Goal: Task Accomplishment & Management: Complete application form

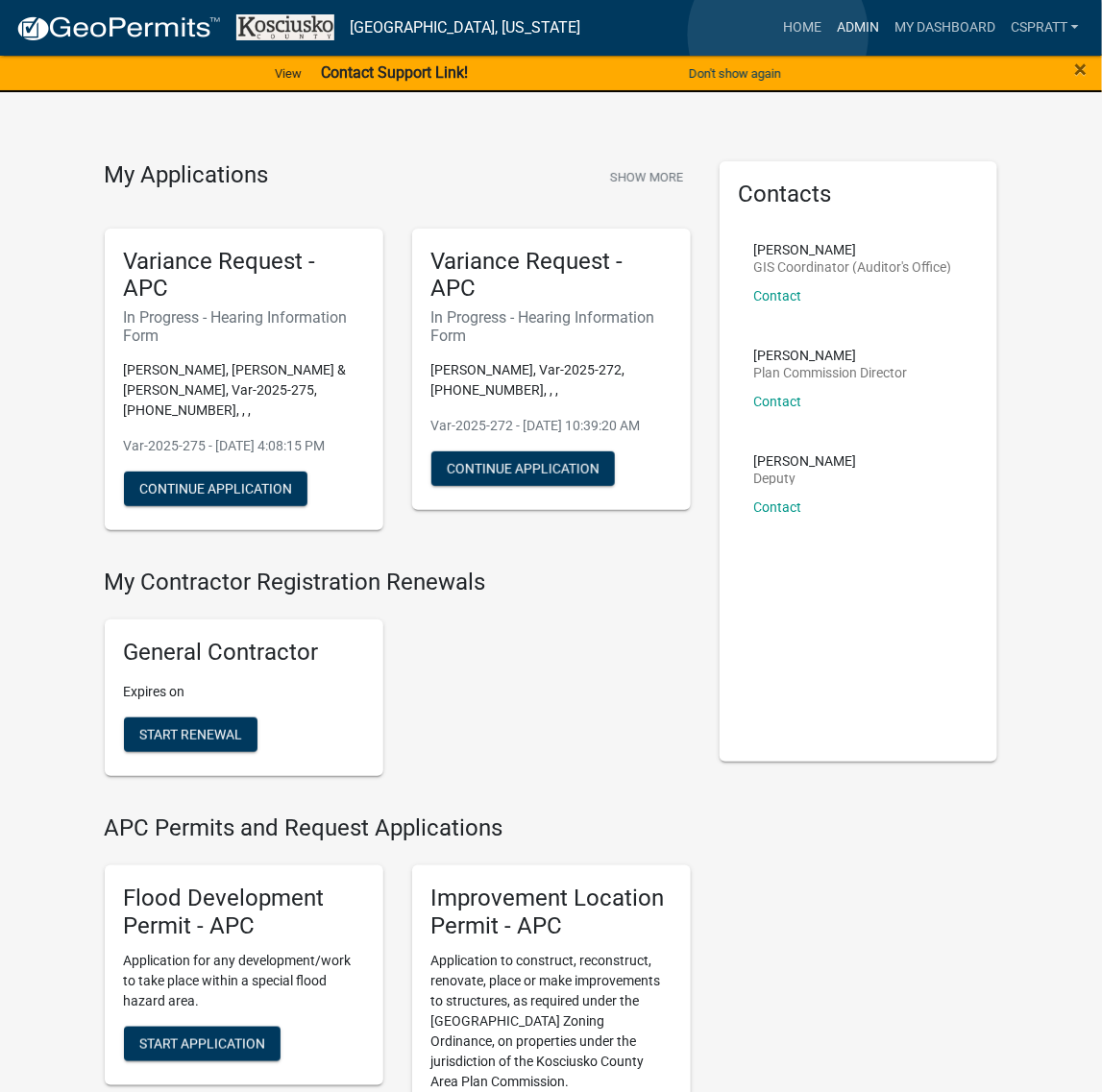
click at [829, 35] on link "Admin" at bounding box center [858, 28] width 58 height 36
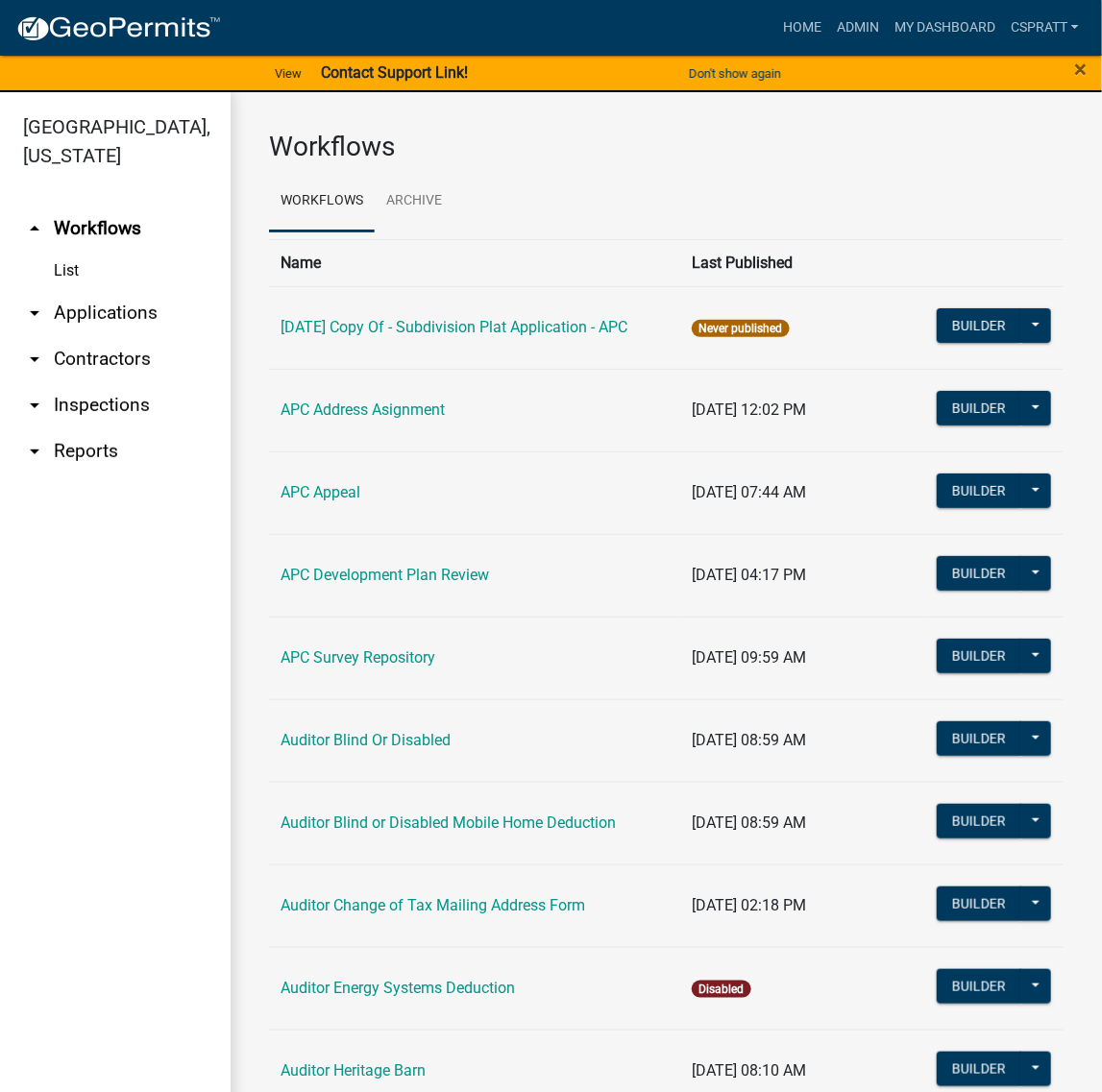
click at [125, 336] on link "arrow_drop_down Applications" at bounding box center [115, 313] width 231 height 46
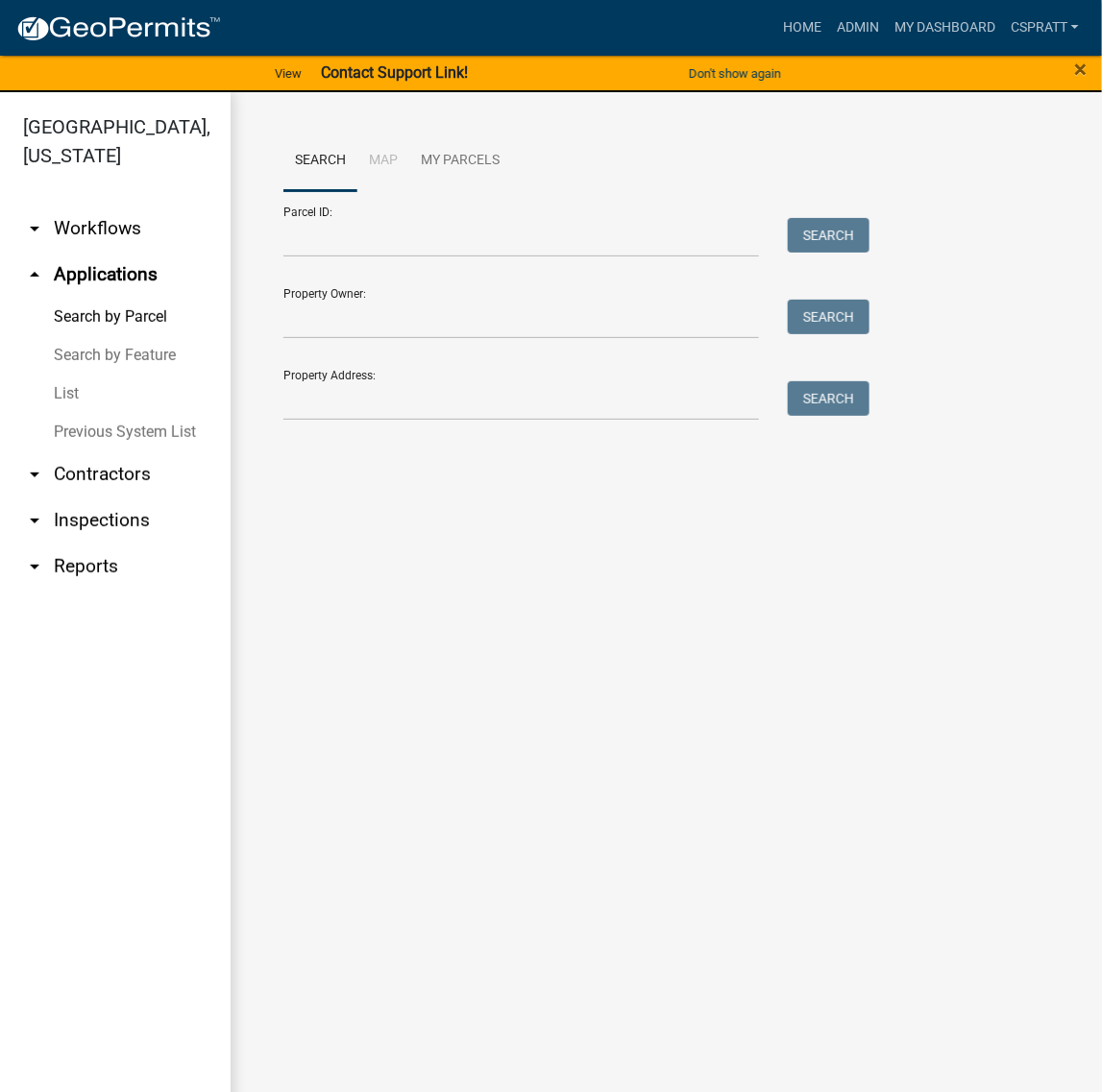
click at [83, 413] on link "List" at bounding box center [115, 394] width 231 height 38
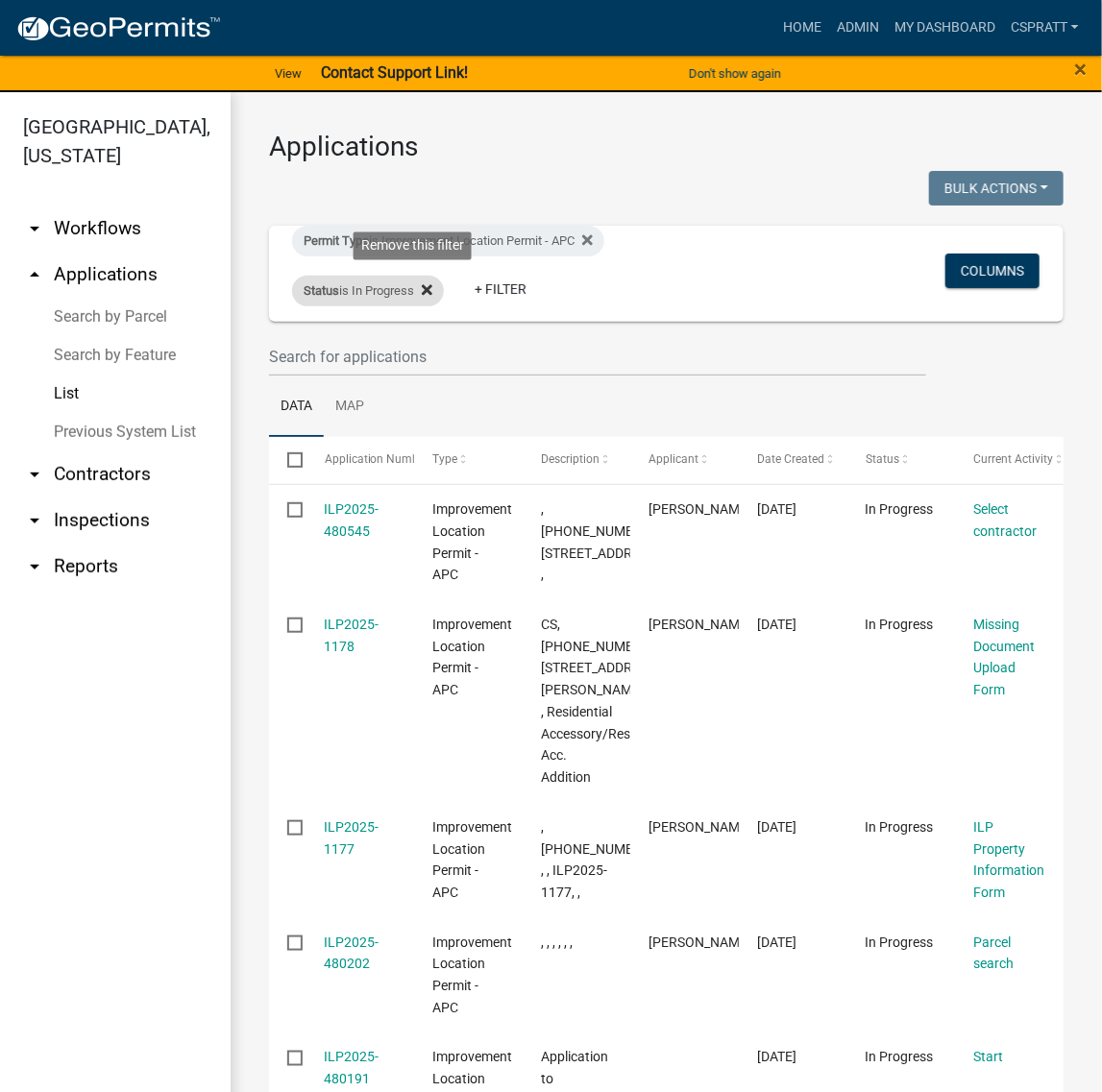
click at [432, 295] on icon at bounding box center [427, 289] width 11 height 11
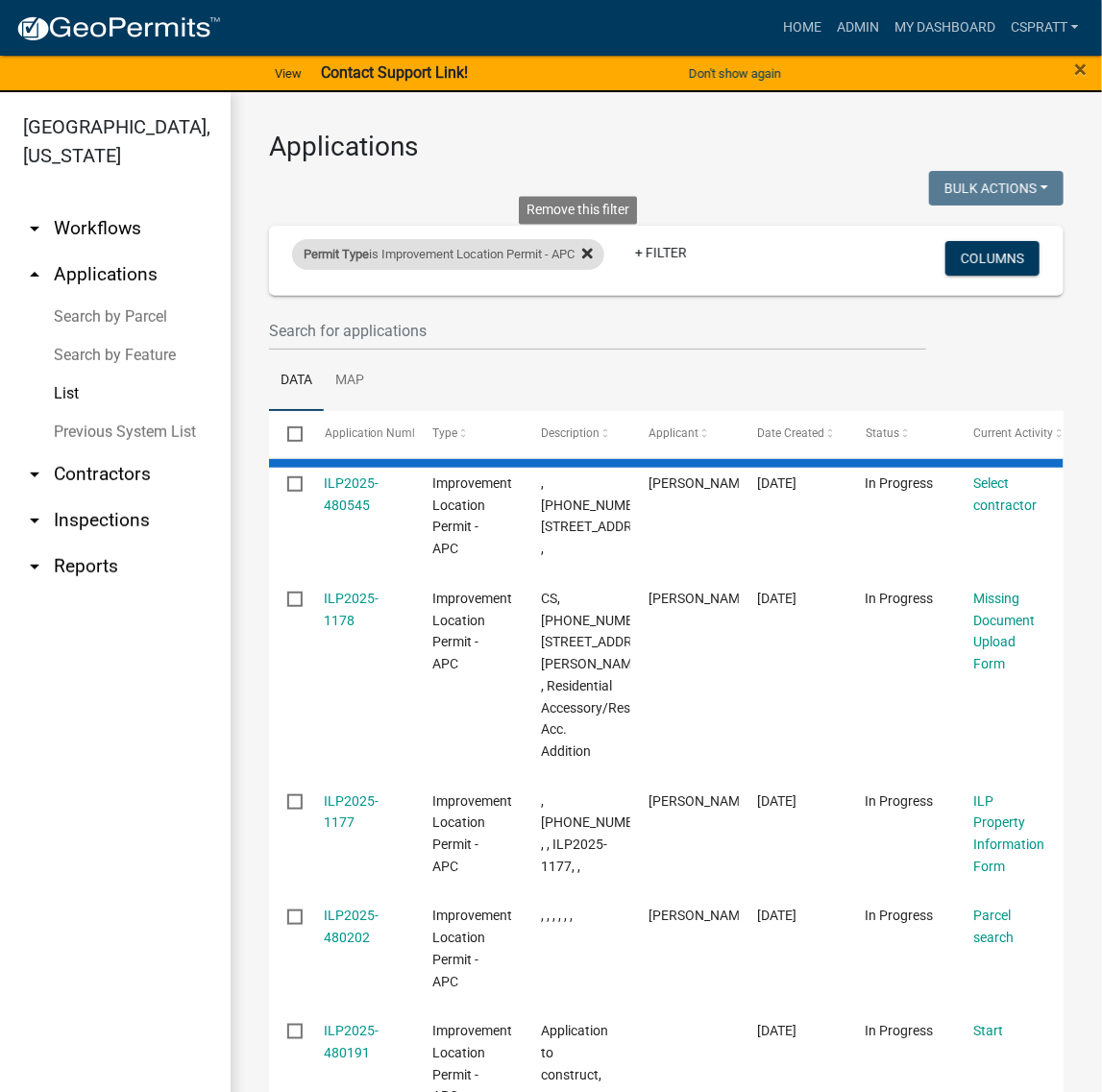
click at [593, 259] on icon at bounding box center [587, 254] width 11 height 11
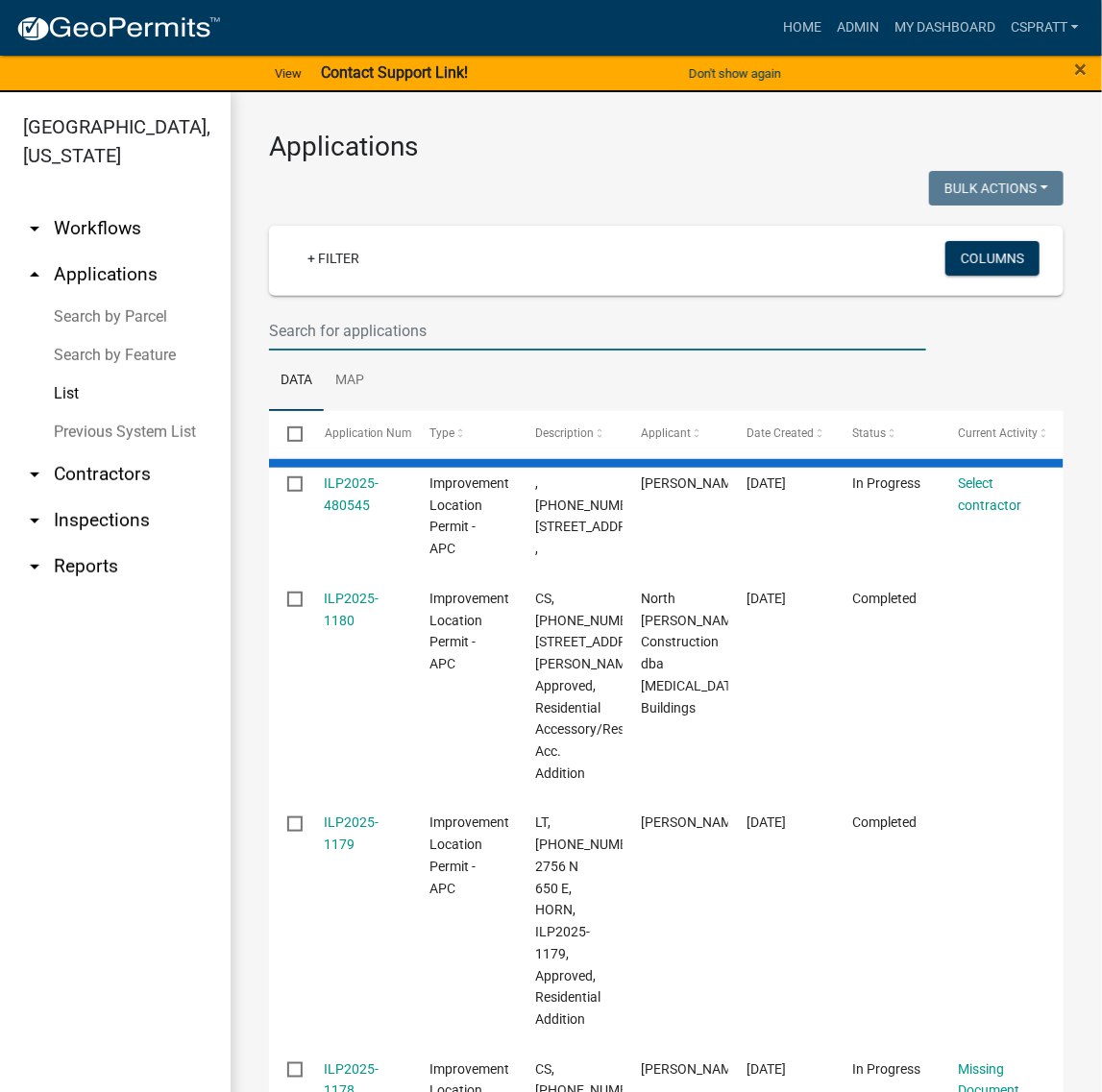
click at [308, 351] on input "text" at bounding box center [598, 330] width 657 height 39
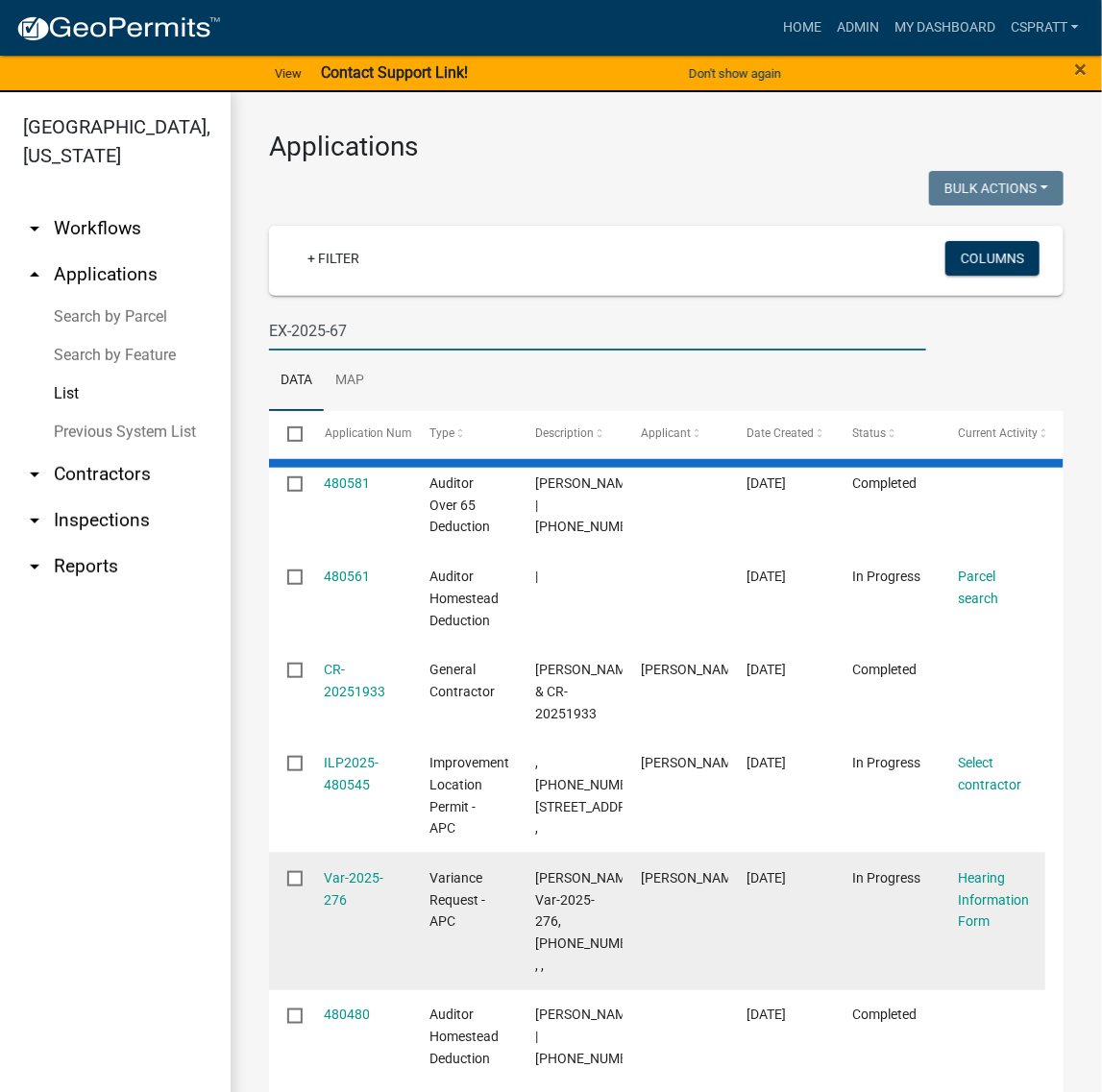
type input "EX-2025-67"
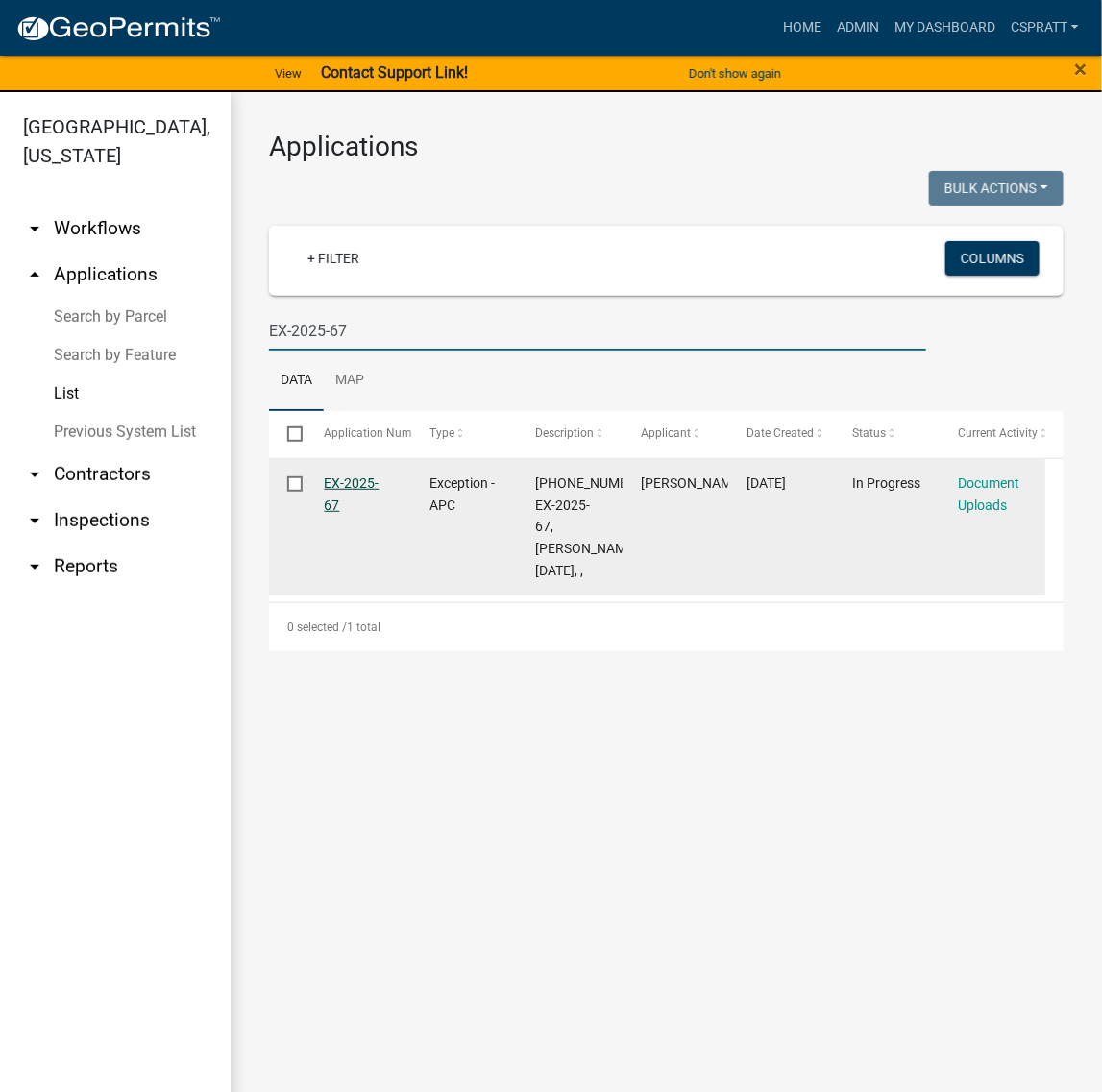
click at [360, 513] on link "EX-2025-67" at bounding box center [352, 494] width 55 height 37
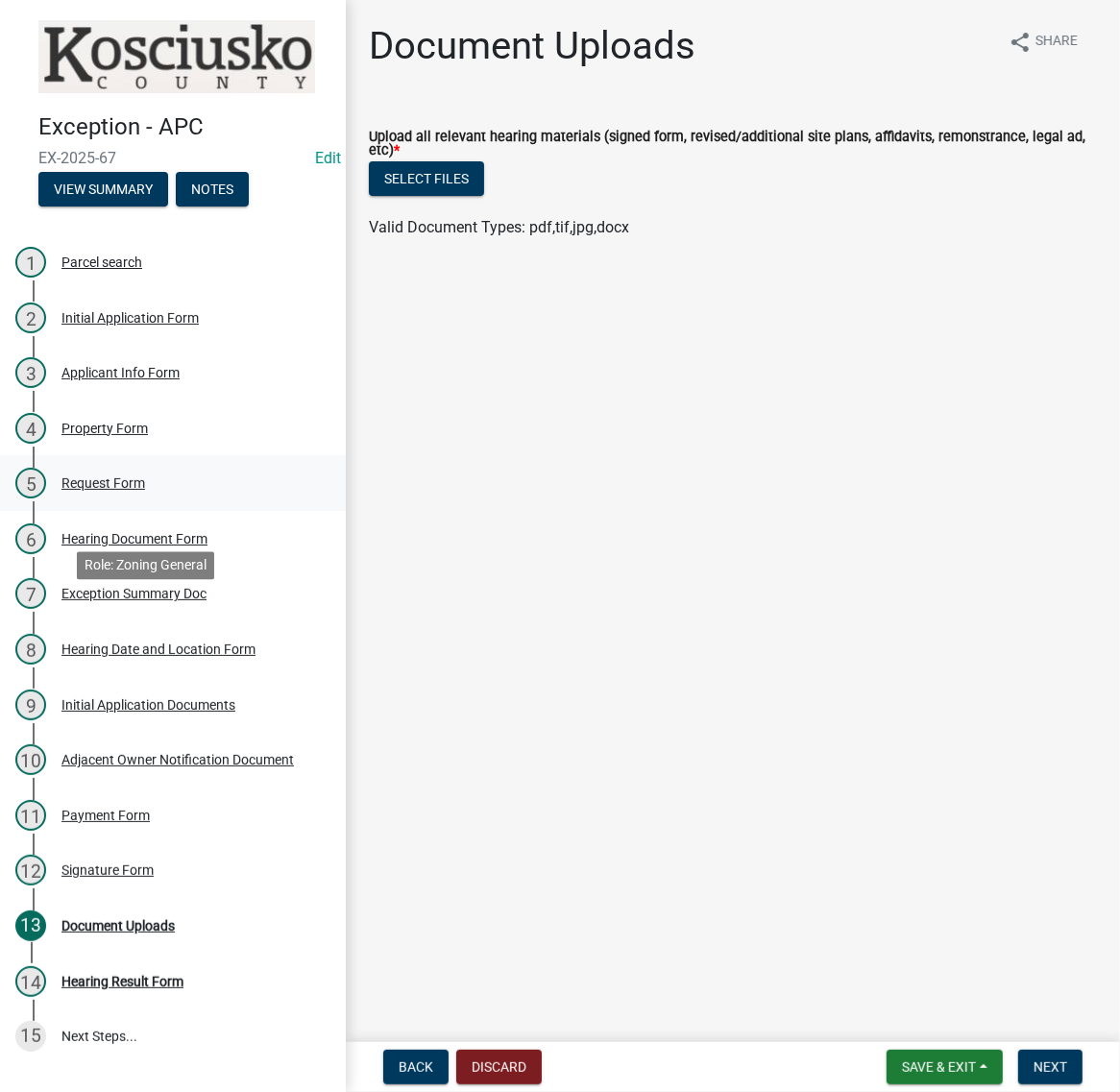
click at [145, 490] on div "Request Form" at bounding box center [103, 483] width 84 height 13
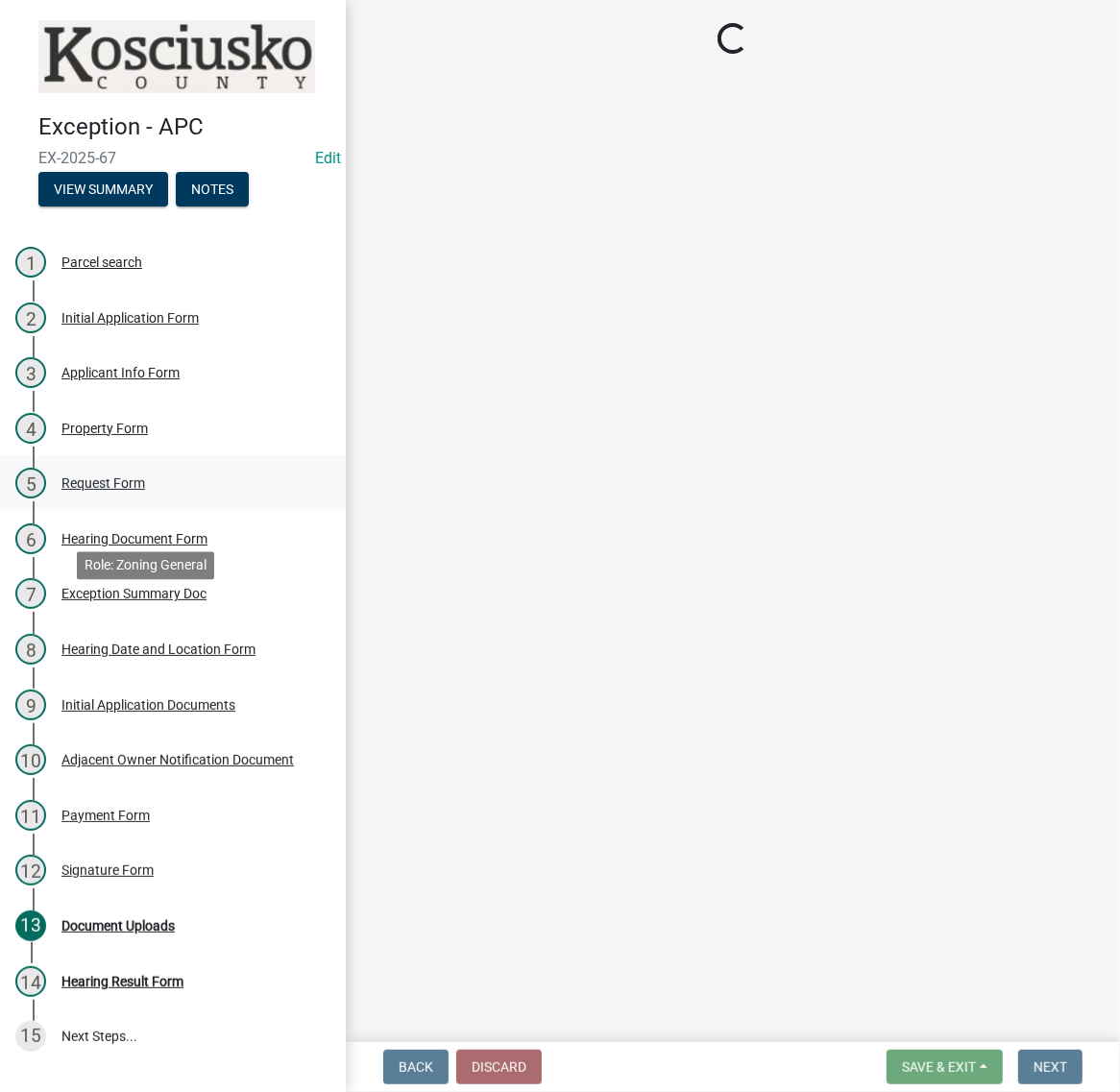
select select "e222de0f-907f-43fa-9452-9bdf541f1631"
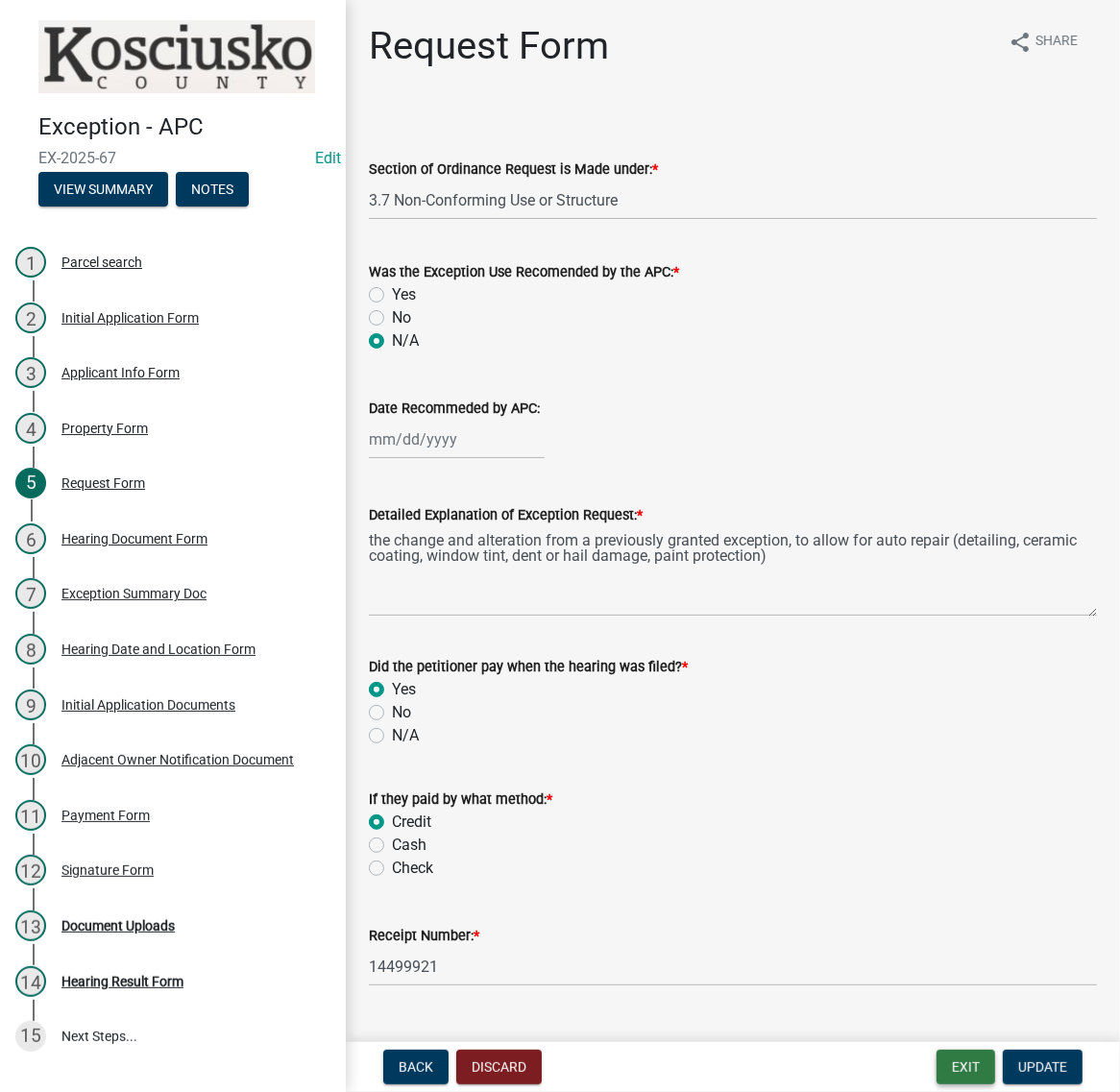
click at [939, 1057] on button "Exit" at bounding box center [965, 1067] width 59 height 35
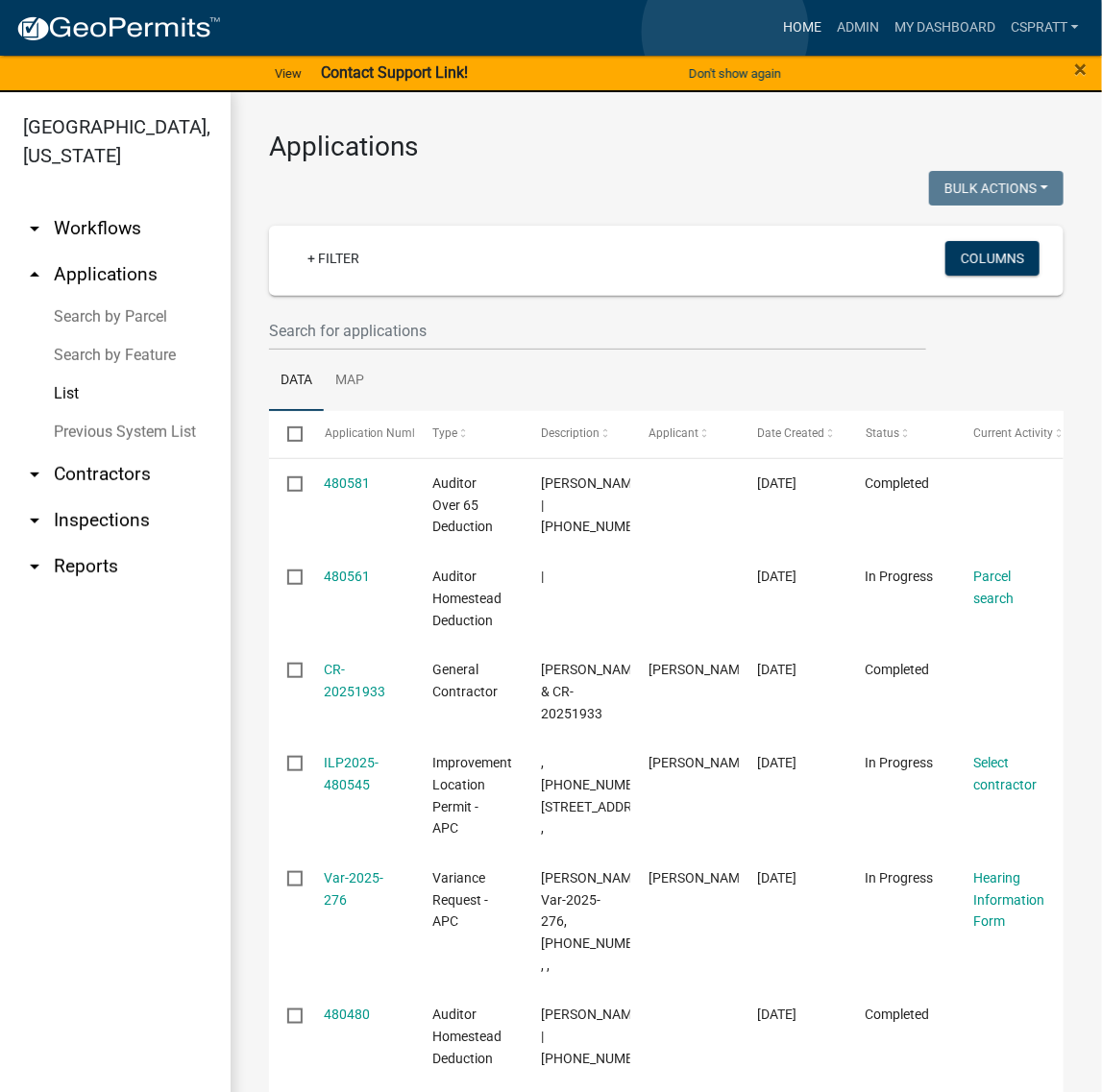
click at [775, 32] on link "Home" at bounding box center [802, 28] width 54 height 36
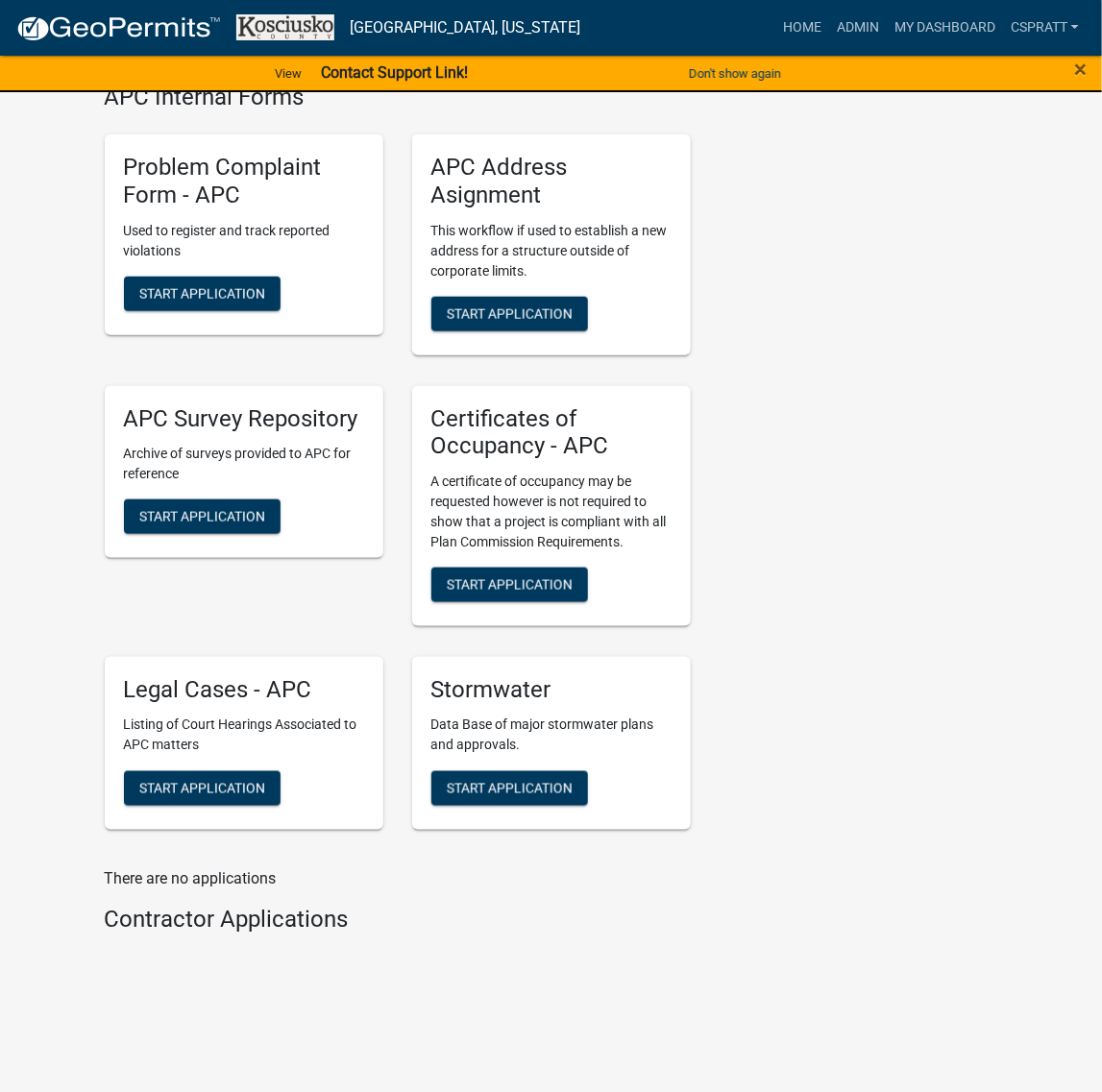
scroll to position [5160, 0]
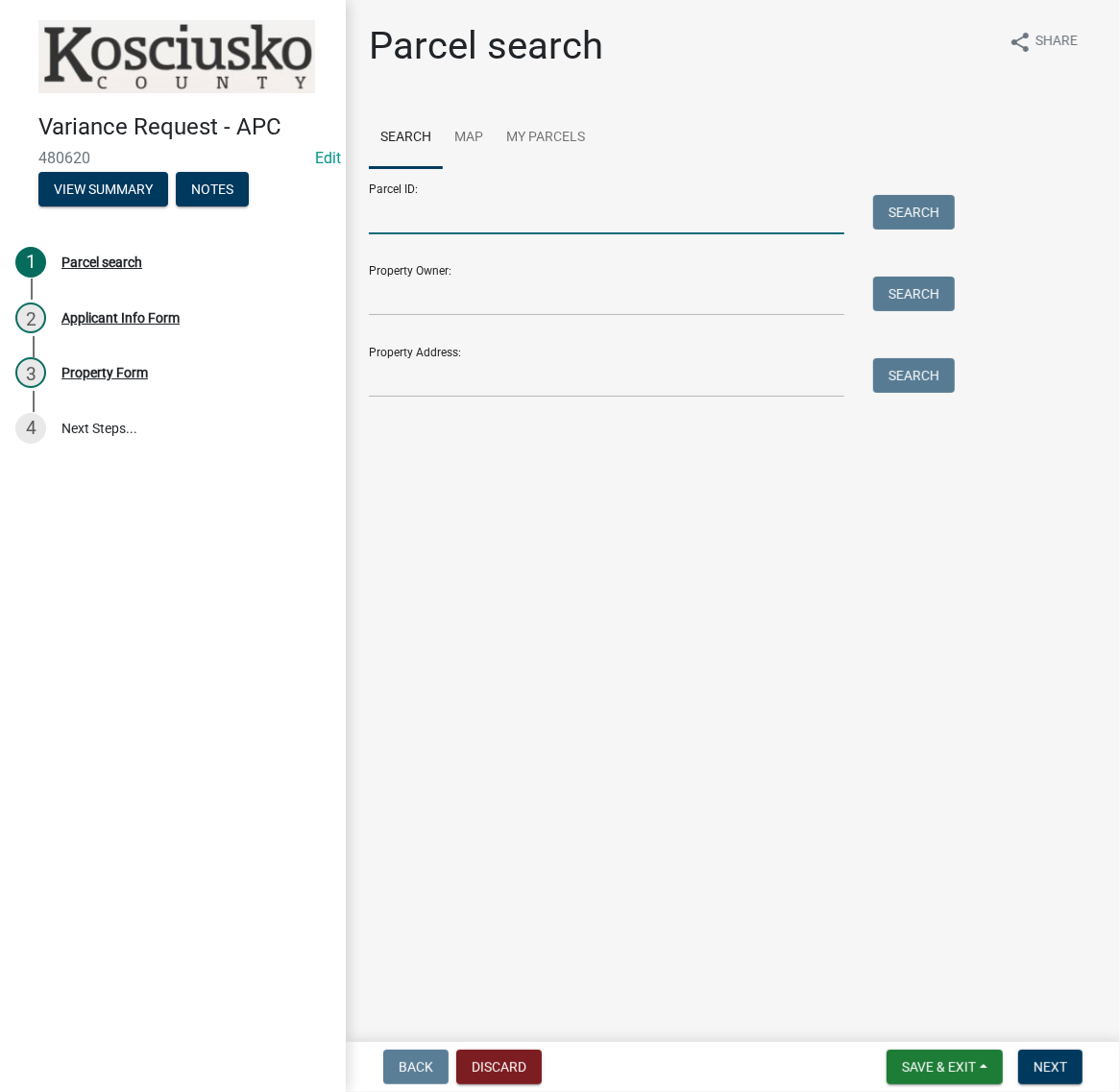
click at [468, 234] on input "Parcel ID:" at bounding box center [606, 214] width 475 height 39
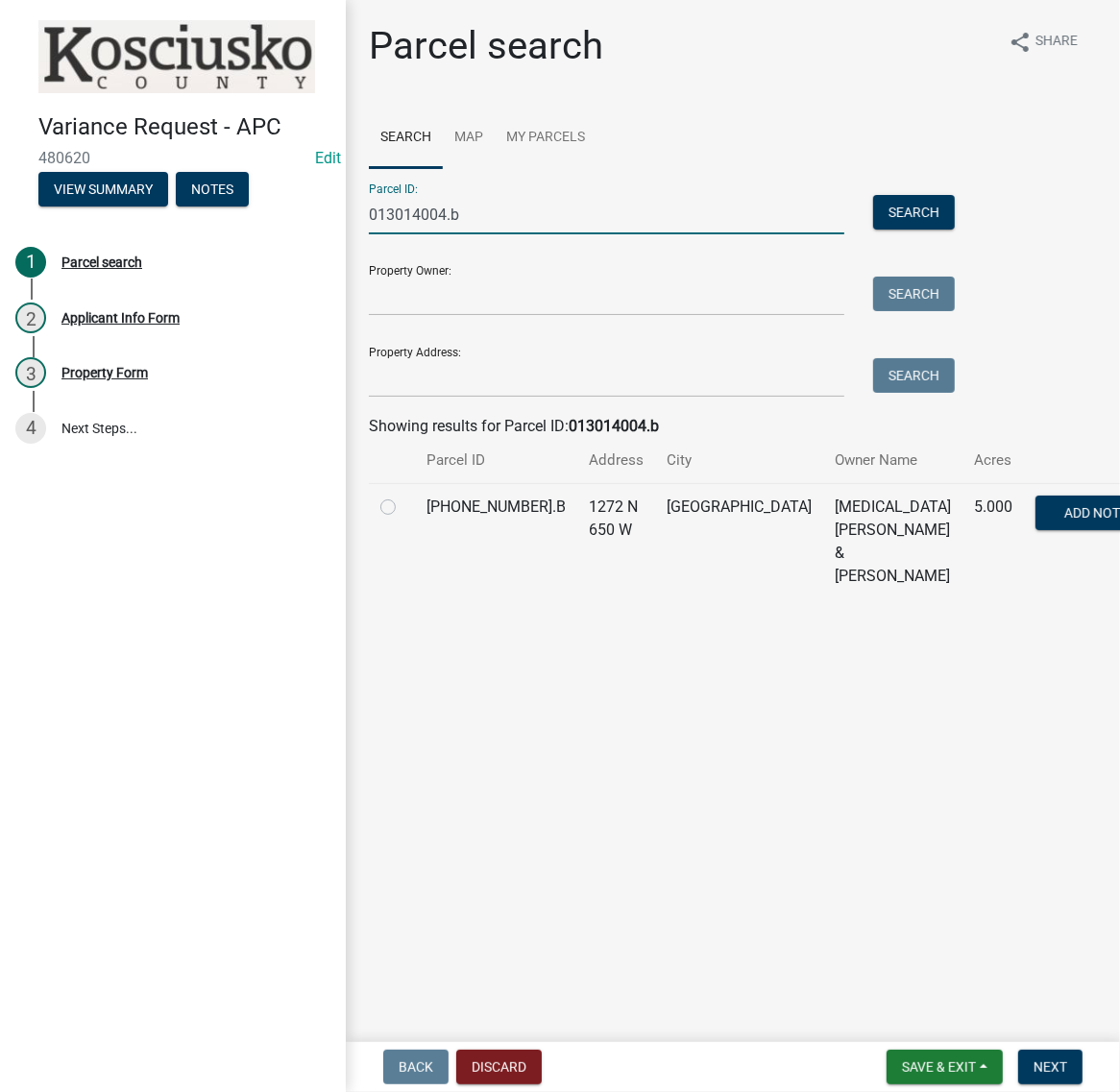
type input "013014004.b"
click at [403, 496] on label at bounding box center [403, 496] width 0 height 0
click at [403, 508] on input "radio" at bounding box center [409, 501] width 12 height 12
radio input "true"
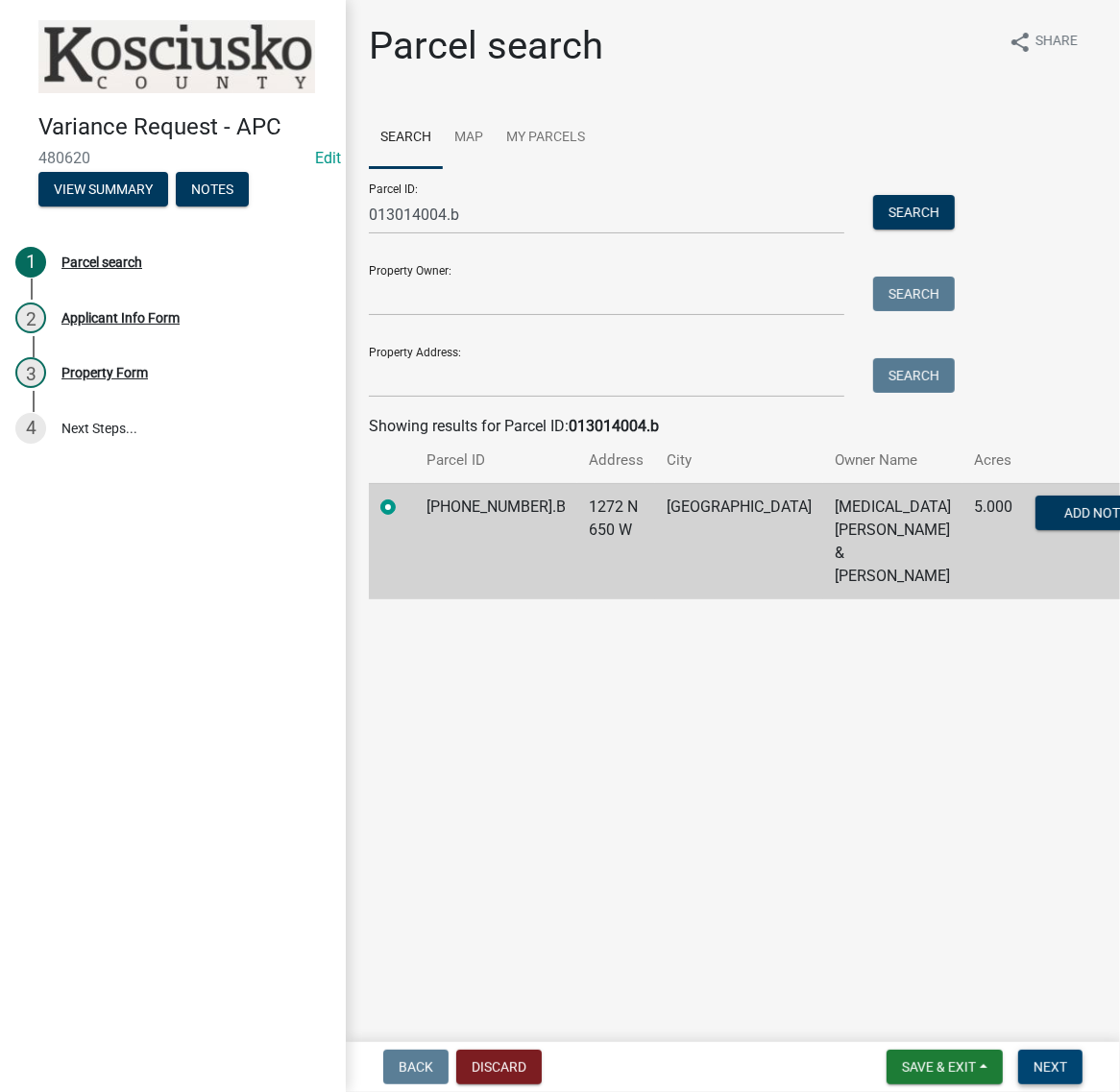
click at [1043, 1062] on span "Next" at bounding box center [1050, 1067] width 34 height 15
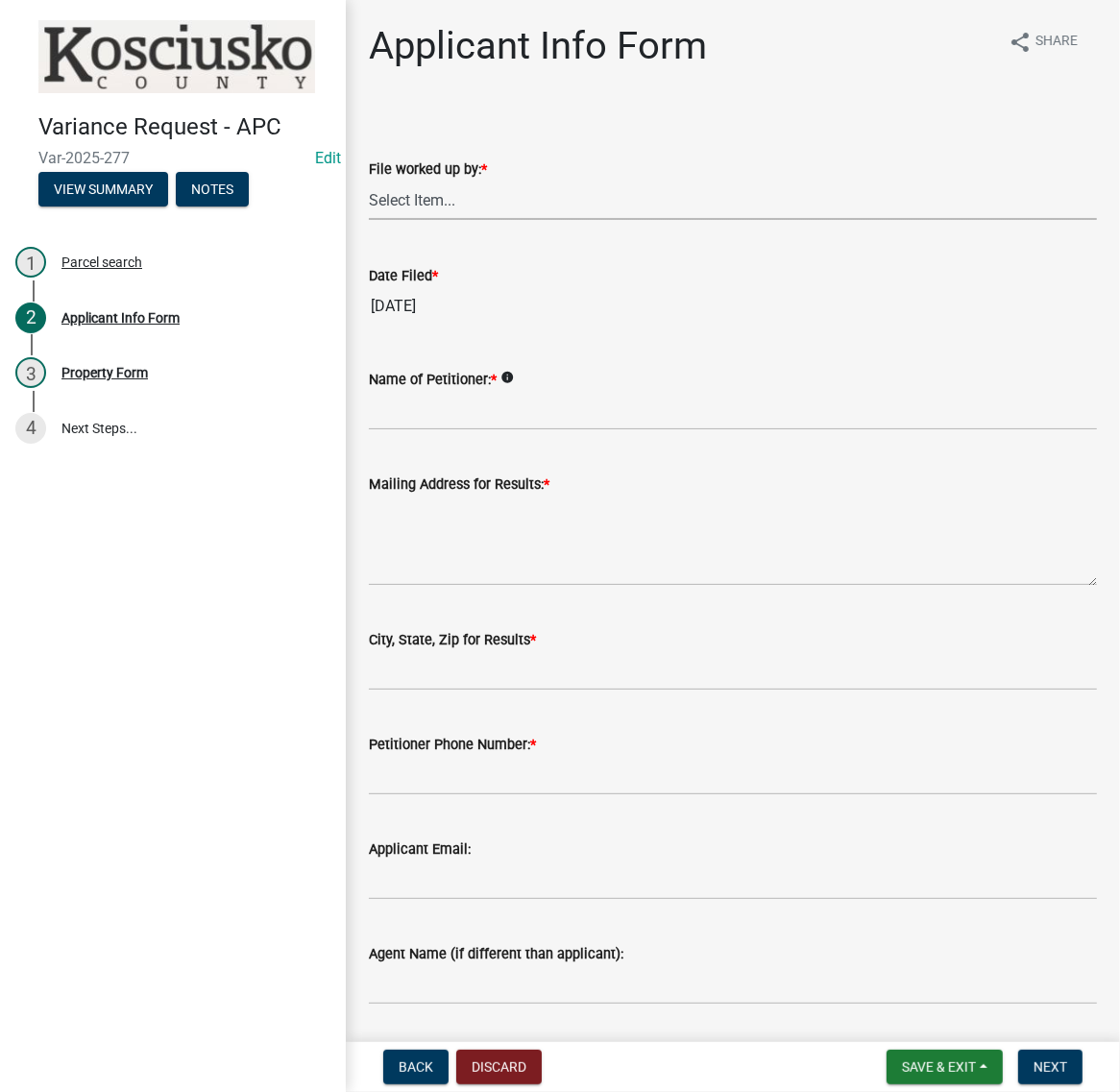
click at [443, 220] on select "Select Item... MMS LT AT CS Vacant Vacant" at bounding box center [733, 200] width 728 height 39
click at [375, 220] on select "Select Item... MMS LT AT CS Vacant Vacant" at bounding box center [733, 200] width 728 height 39
select select "c872cdc8-ca01-49f1-a213-e4b05fa58cd2"
click at [463, 430] on input "Name of Petitioner: *" at bounding box center [733, 410] width 728 height 39
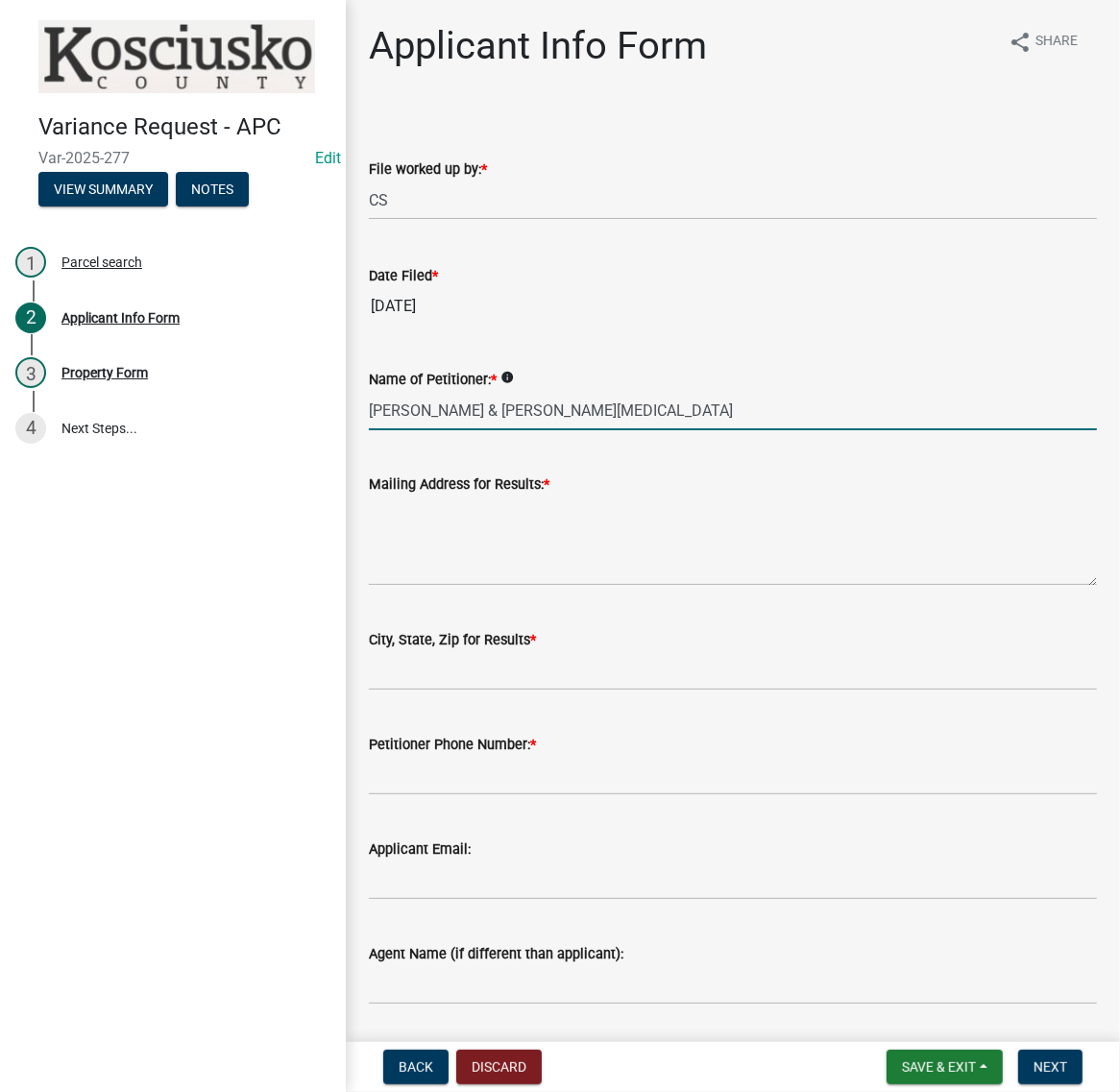
type input "JENNIFER & PHILLIP WADDLE"
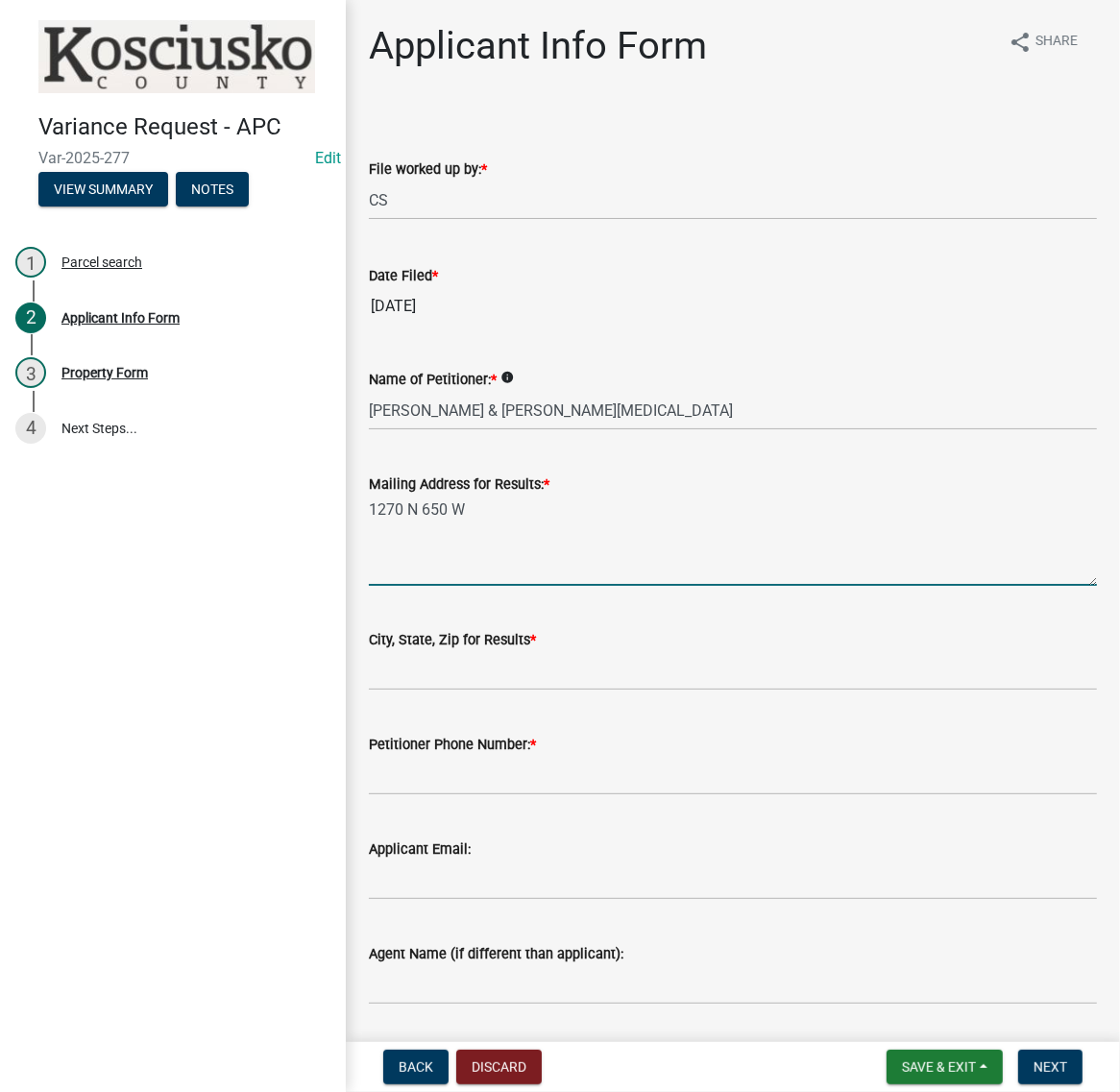
type textarea "1270 N 650 W"
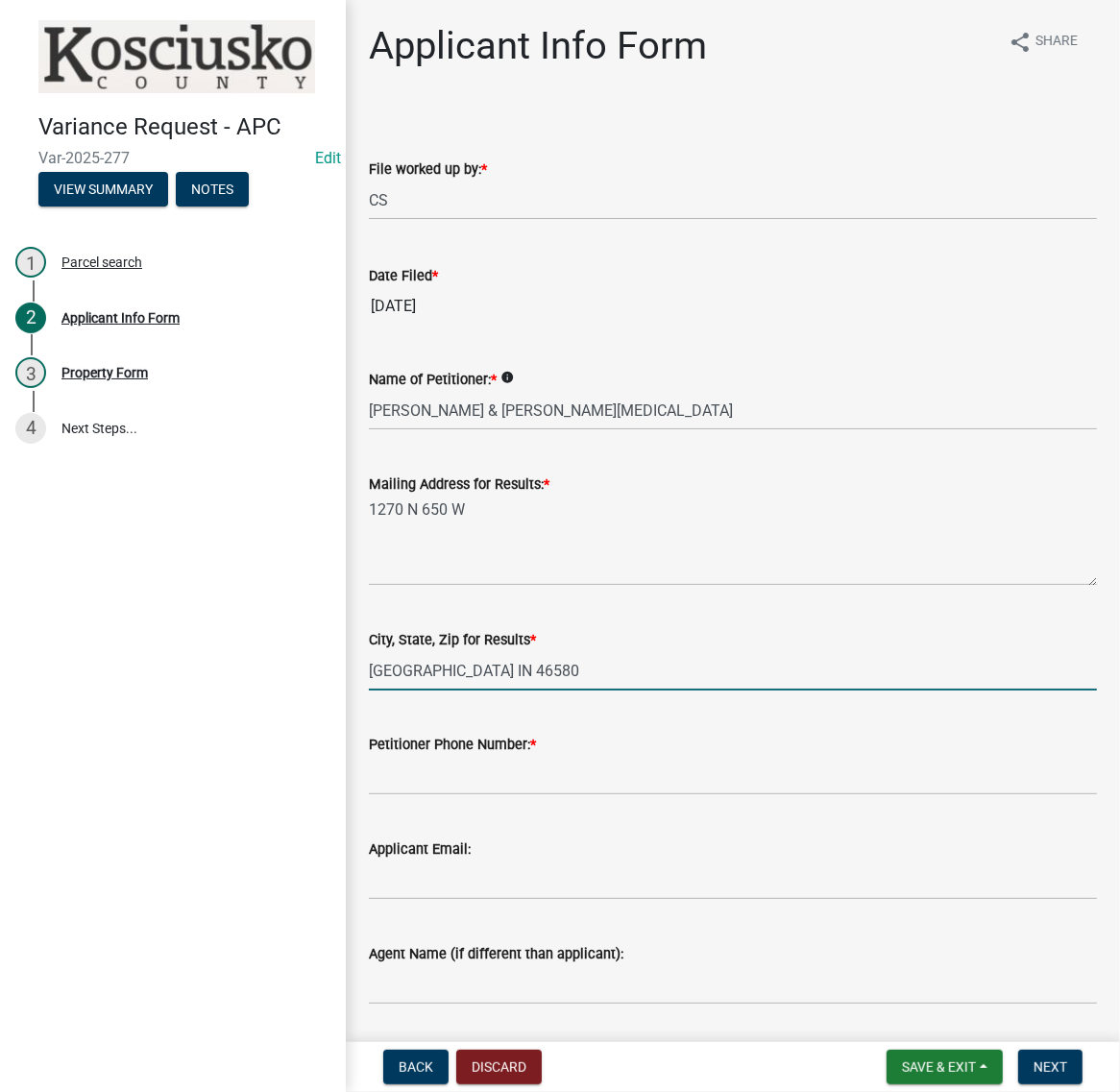
scroll to position [120, 0]
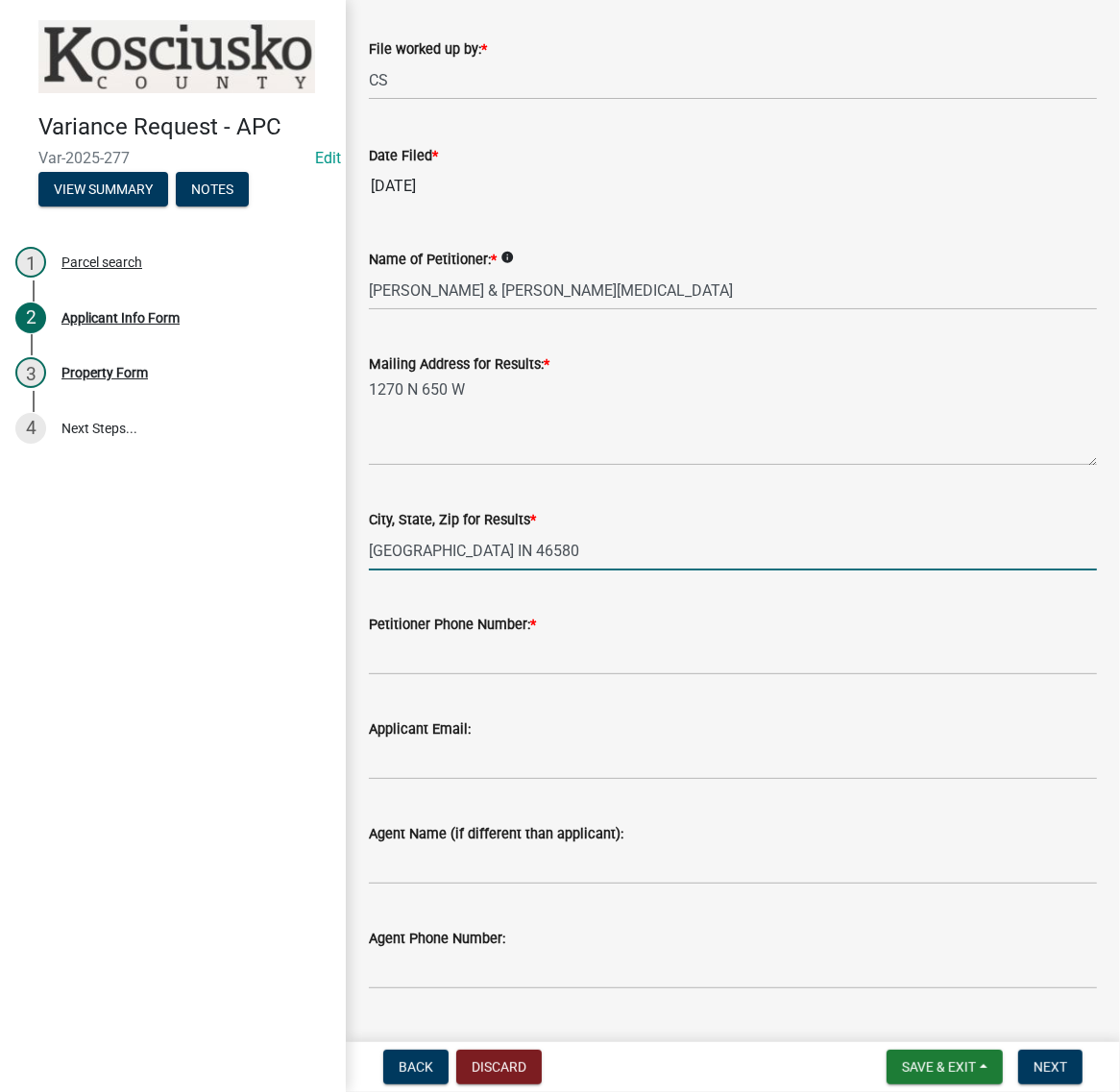
type input "WARSAW IN 46580"
click at [450, 675] on input "Petitioner Phone Number: *" at bounding box center [733, 655] width 728 height 39
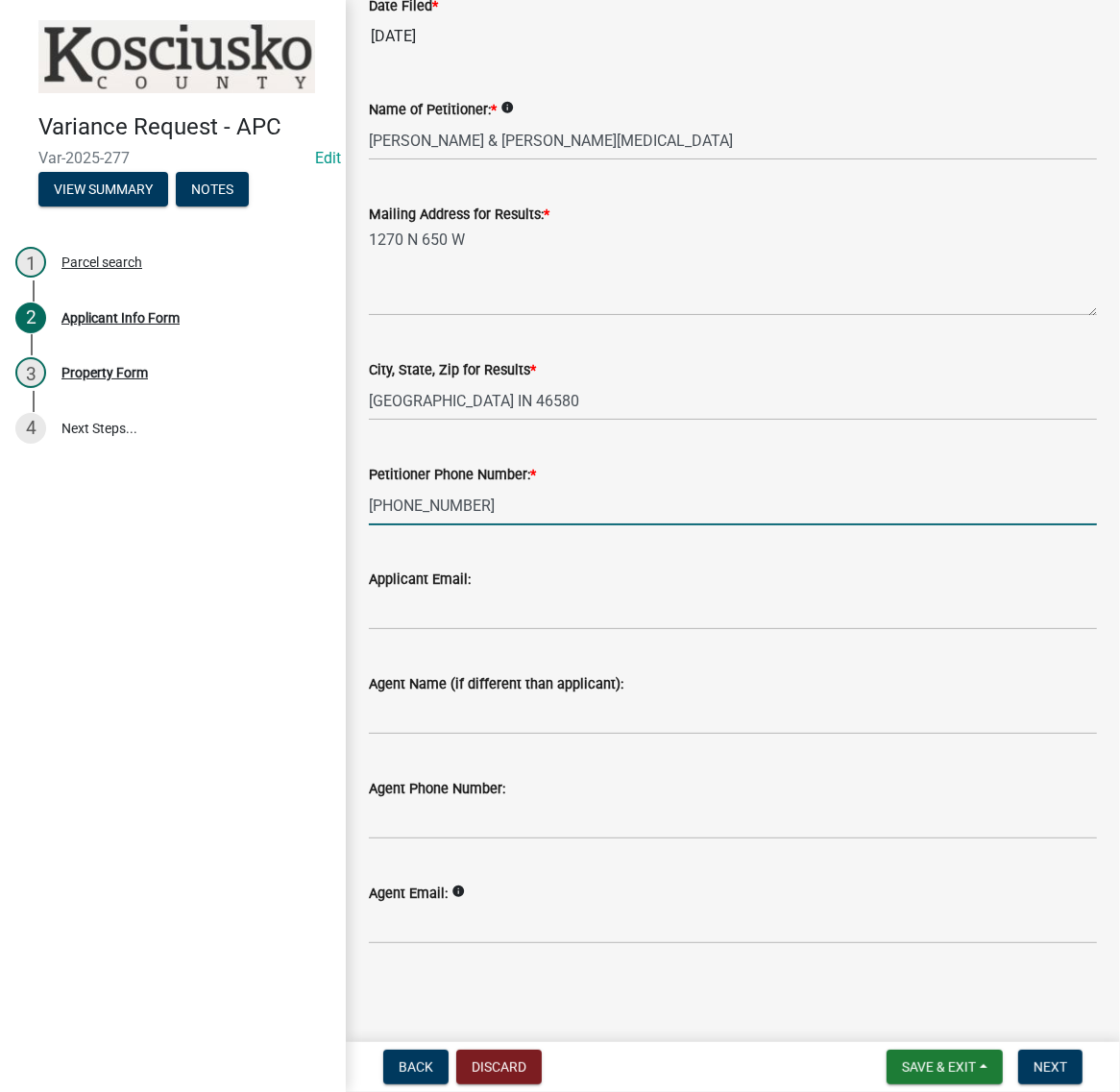
scroll to position [480, 0]
type input "574-377-9407"
click at [1038, 1050] on button "Next" at bounding box center [1050, 1067] width 64 height 35
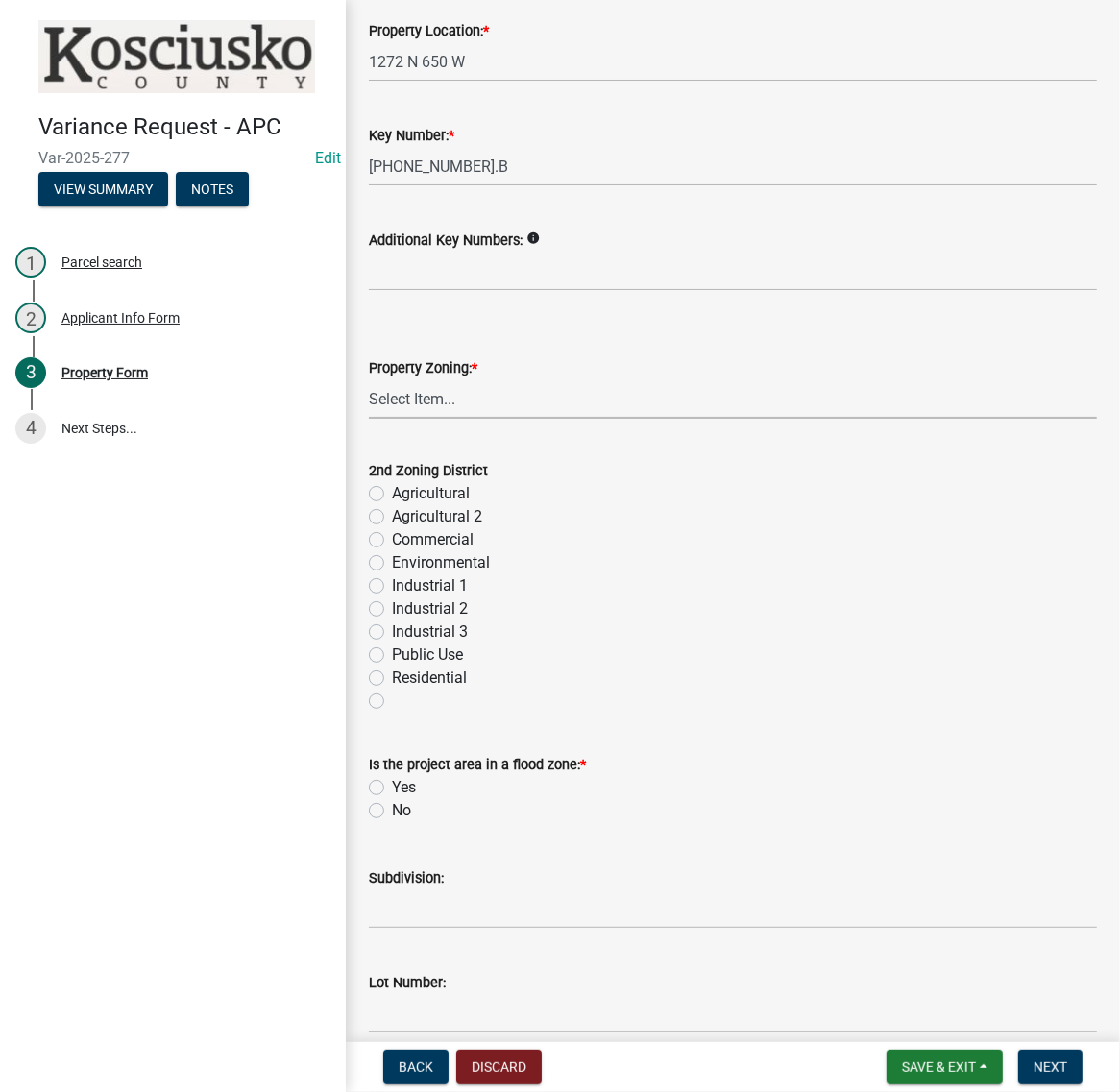
click at [424, 419] on select "Select Item... Agricultural Agricultural 2 Commercial Environmental Industrial …" at bounding box center [733, 399] width 728 height 39
click at [375, 419] on select "Select Item... Agricultural Agricultural 2 Commercial Environmental Industrial …" at bounding box center [733, 399] width 728 height 39
select select "ea119d11-e52e-4559-b746-af06211fe819"
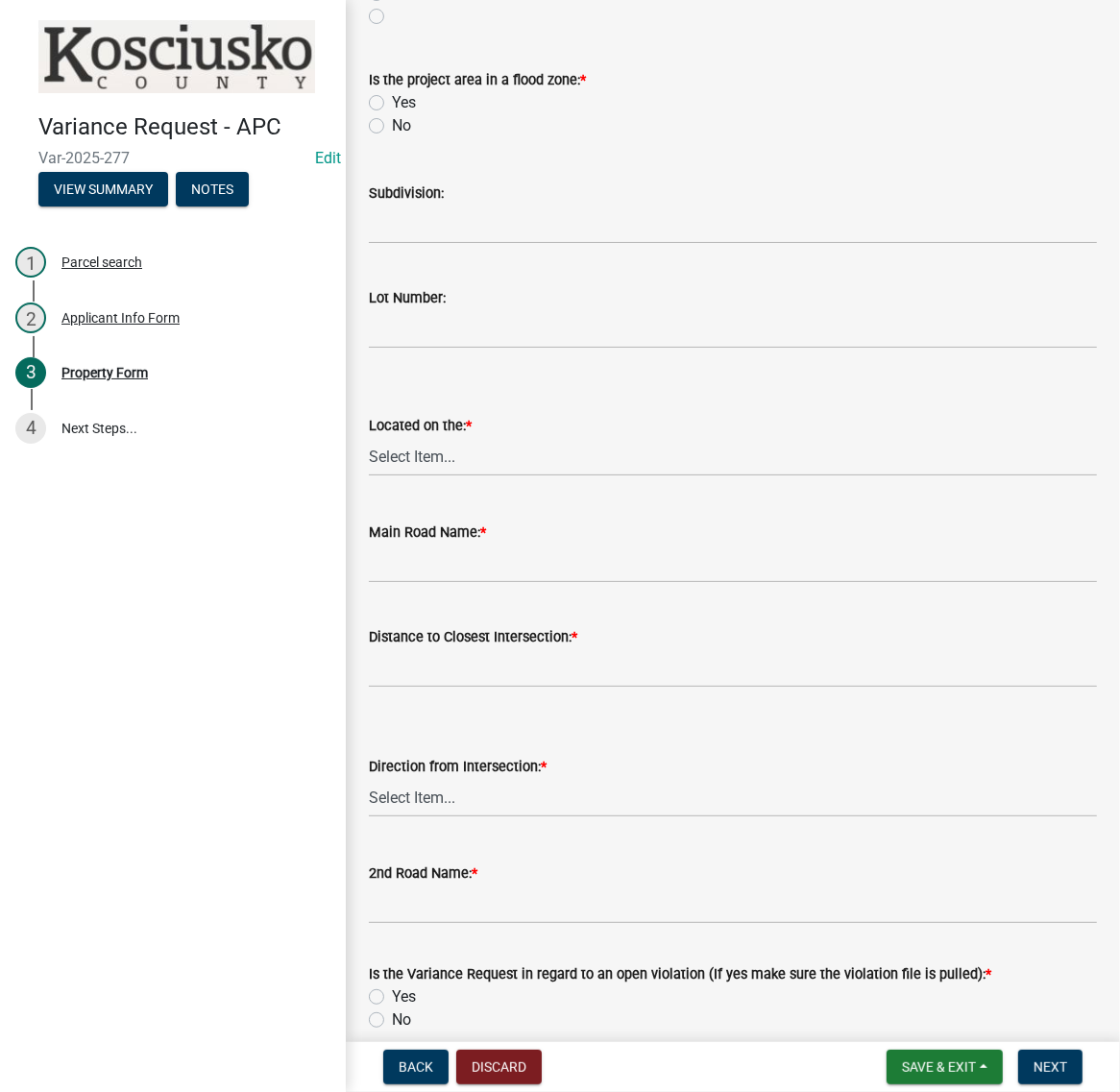
scroll to position [1201, 0]
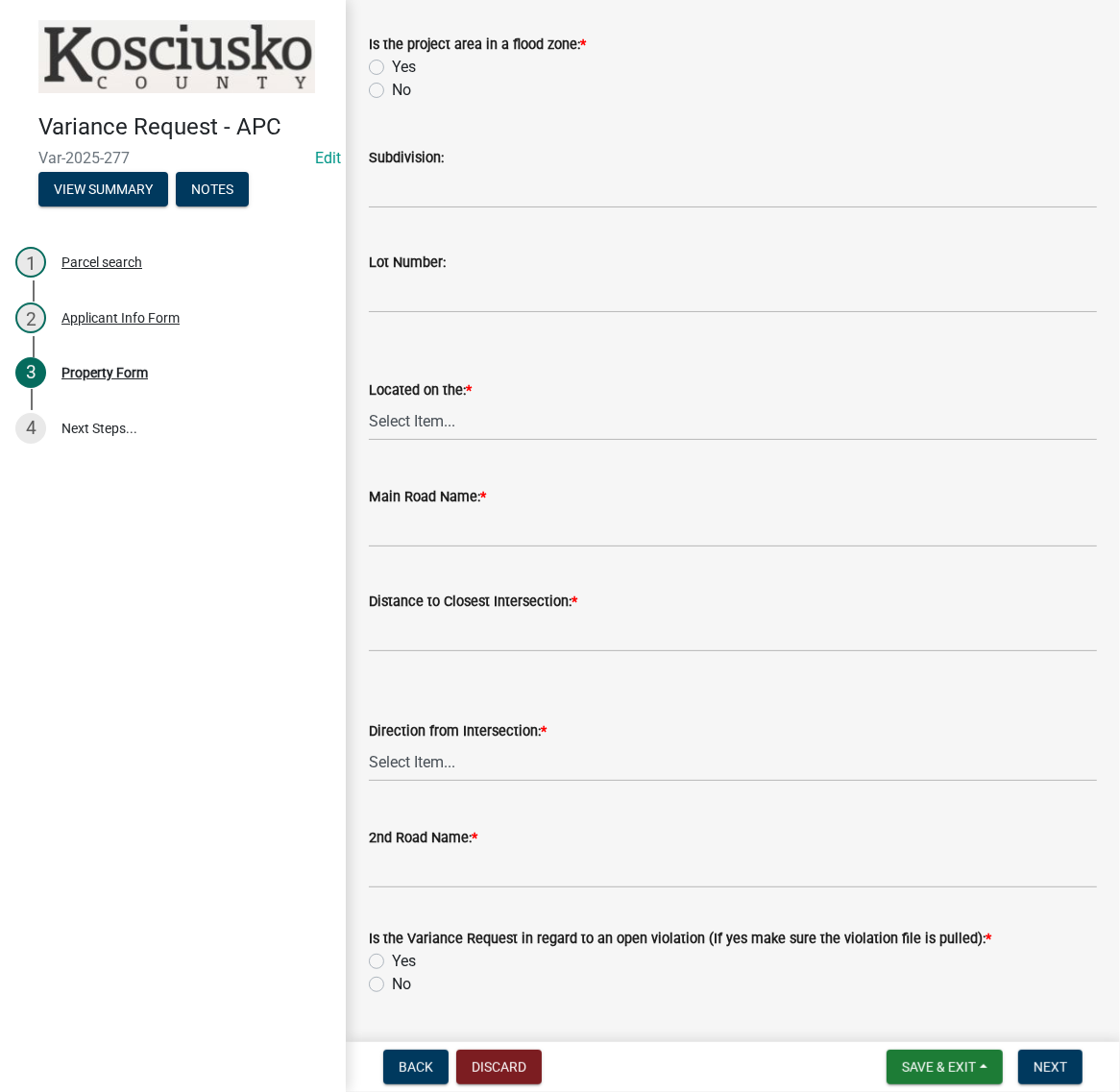
click at [392, 102] on label "No" at bounding box center [402, 90] width 19 height 23
click at [392, 91] on input "No" at bounding box center [398, 85] width 12 height 12
radio input "true"
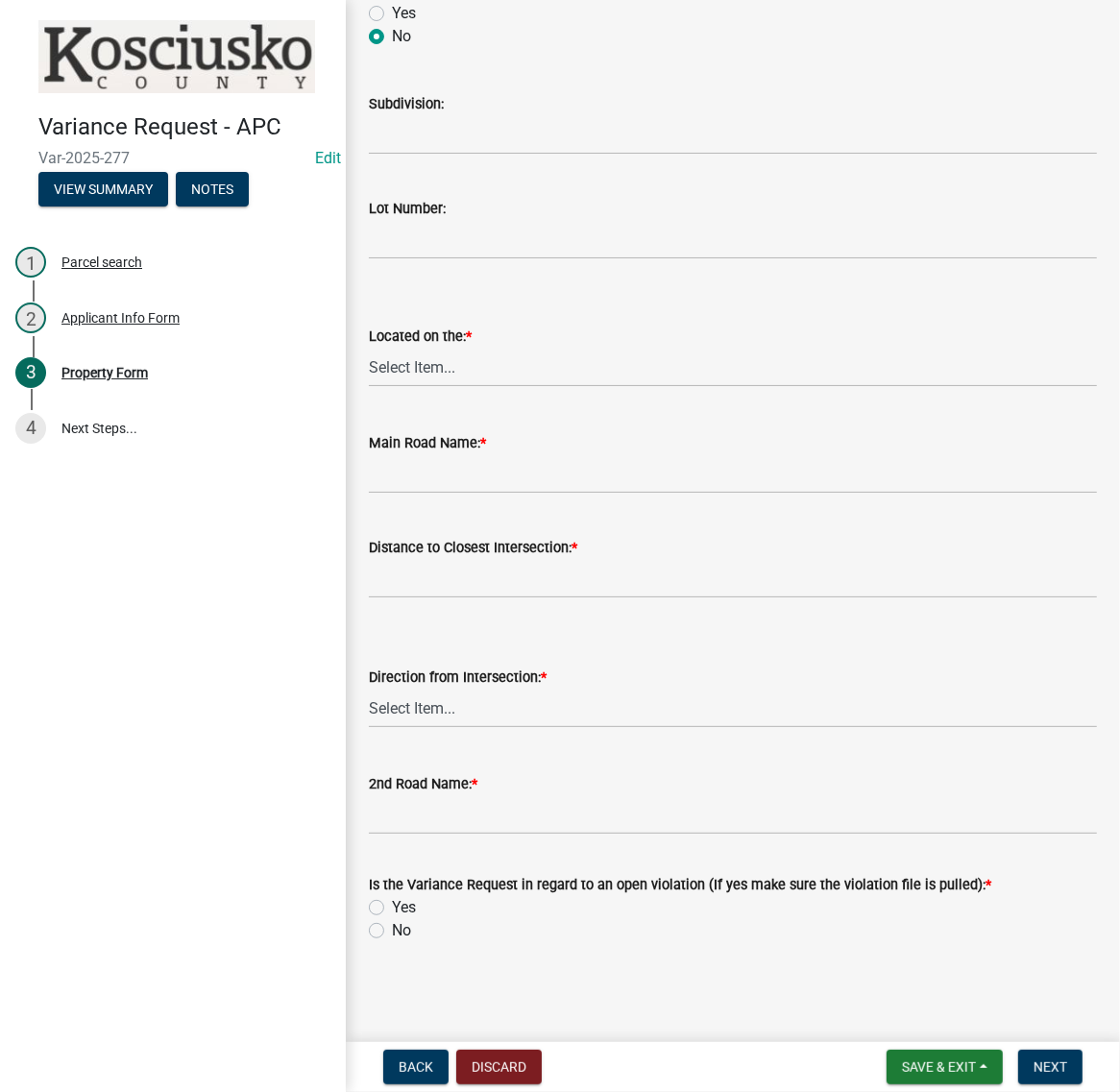
scroll to position [1441, 0]
click at [440, 387] on select "Select Item... North Northeast Northwest South Southeast Southwest West East" at bounding box center [733, 367] width 728 height 39
click at [375, 387] on select "Select Item... North Northeast Northwest South Southeast Southwest West East" at bounding box center [733, 367] width 728 height 39
select select "659087aa-417e-424e-9111-bed556ed72cb"
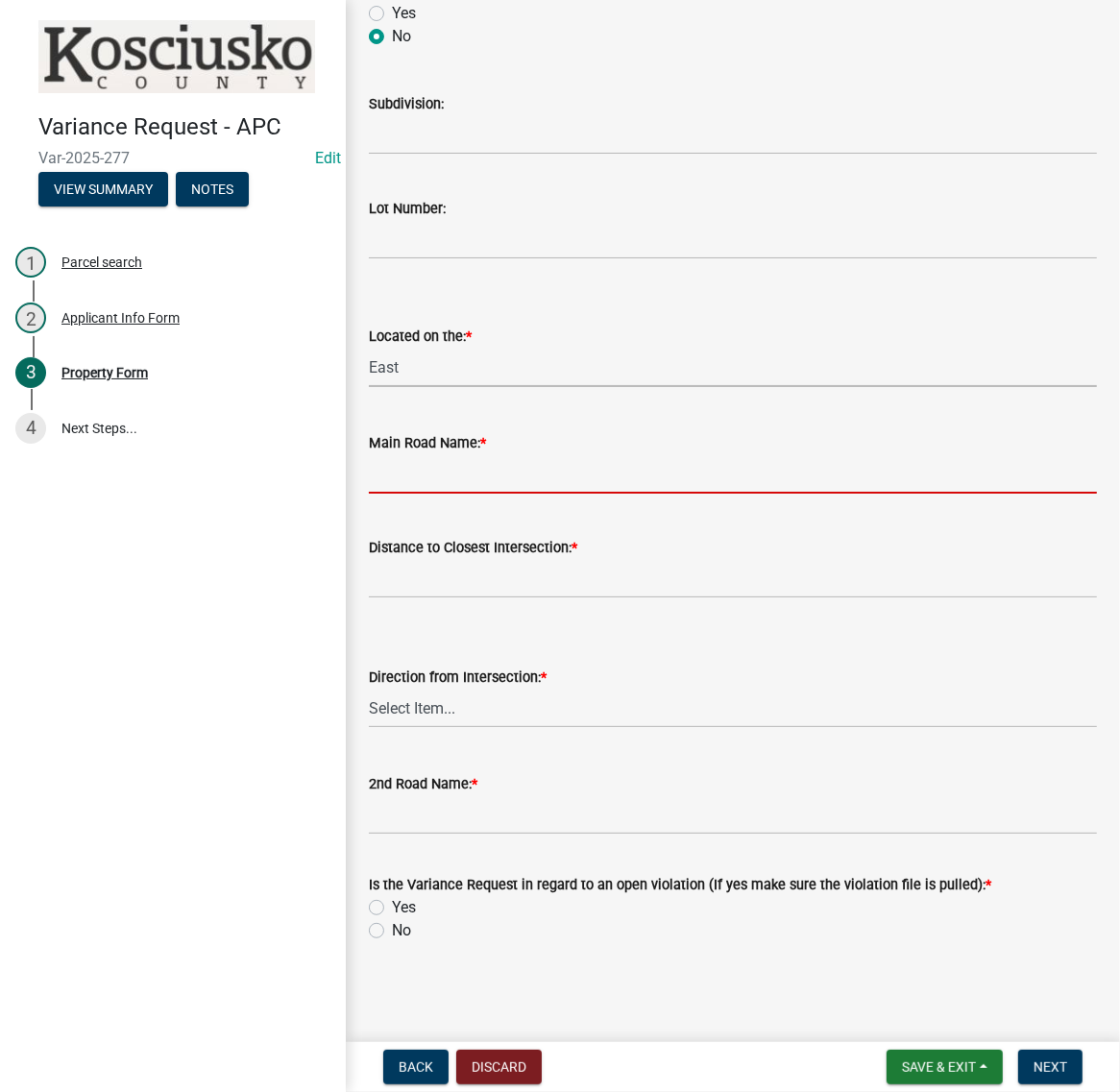
click at [423, 471] on input "Main Road Name: *" at bounding box center [733, 473] width 728 height 39
type input "650 W"
click at [420, 598] on input "text" at bounding box center [733, 578] width 728 height 39
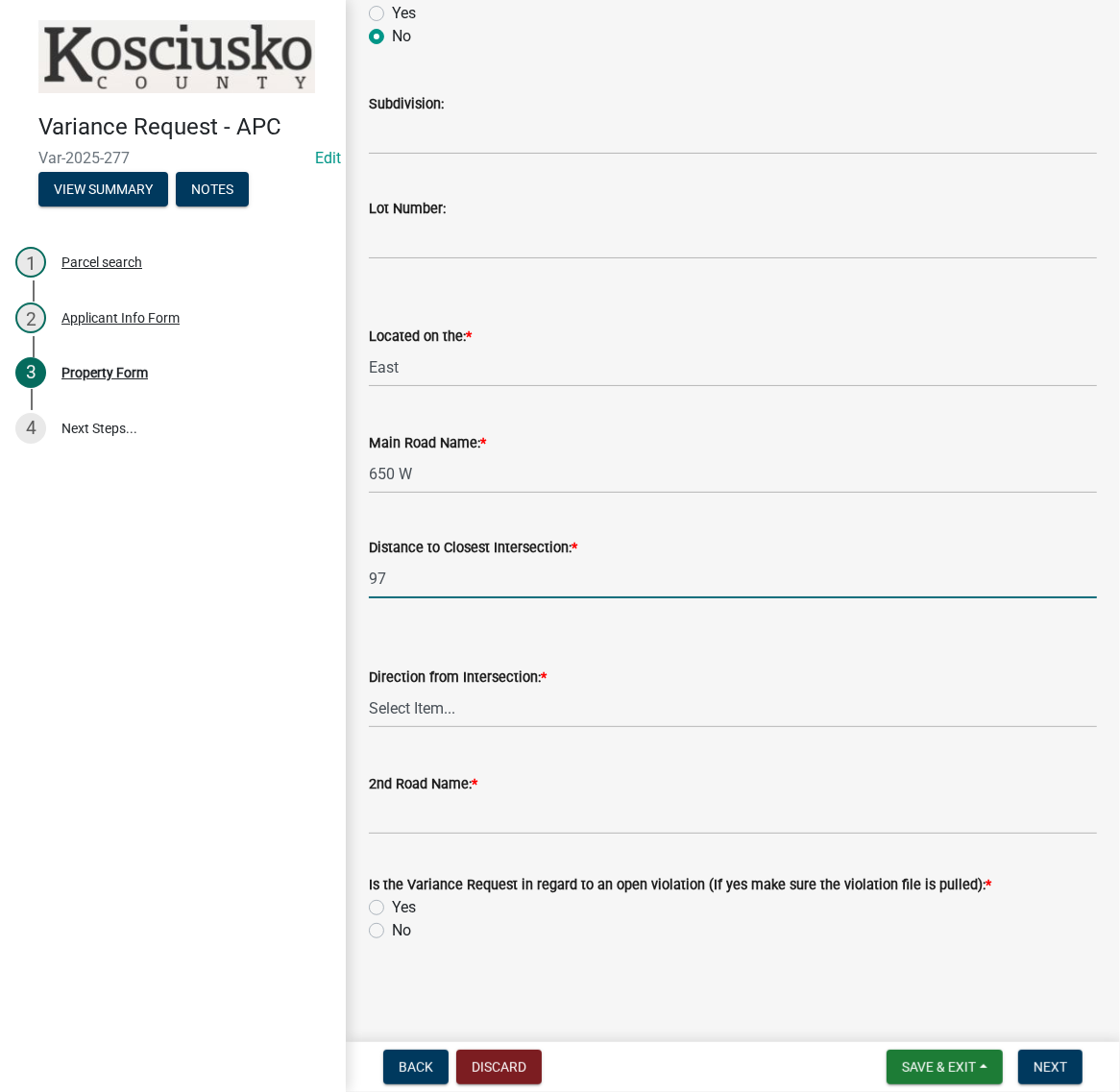
type input "9"
type input "875"
click at [448, 728] on select "Select Item... North Northeast Northwest South Southeast Southwest East West" at bounding box center [733, 708] width 728 height 39
click at [375, 728] on select "Select Item... North Northeast Northwest South Southeast Southwest East West" at bounding box center [733, 708] width 728 height 39
select select "12355200-60c1-438c-bbad-938150612a70"
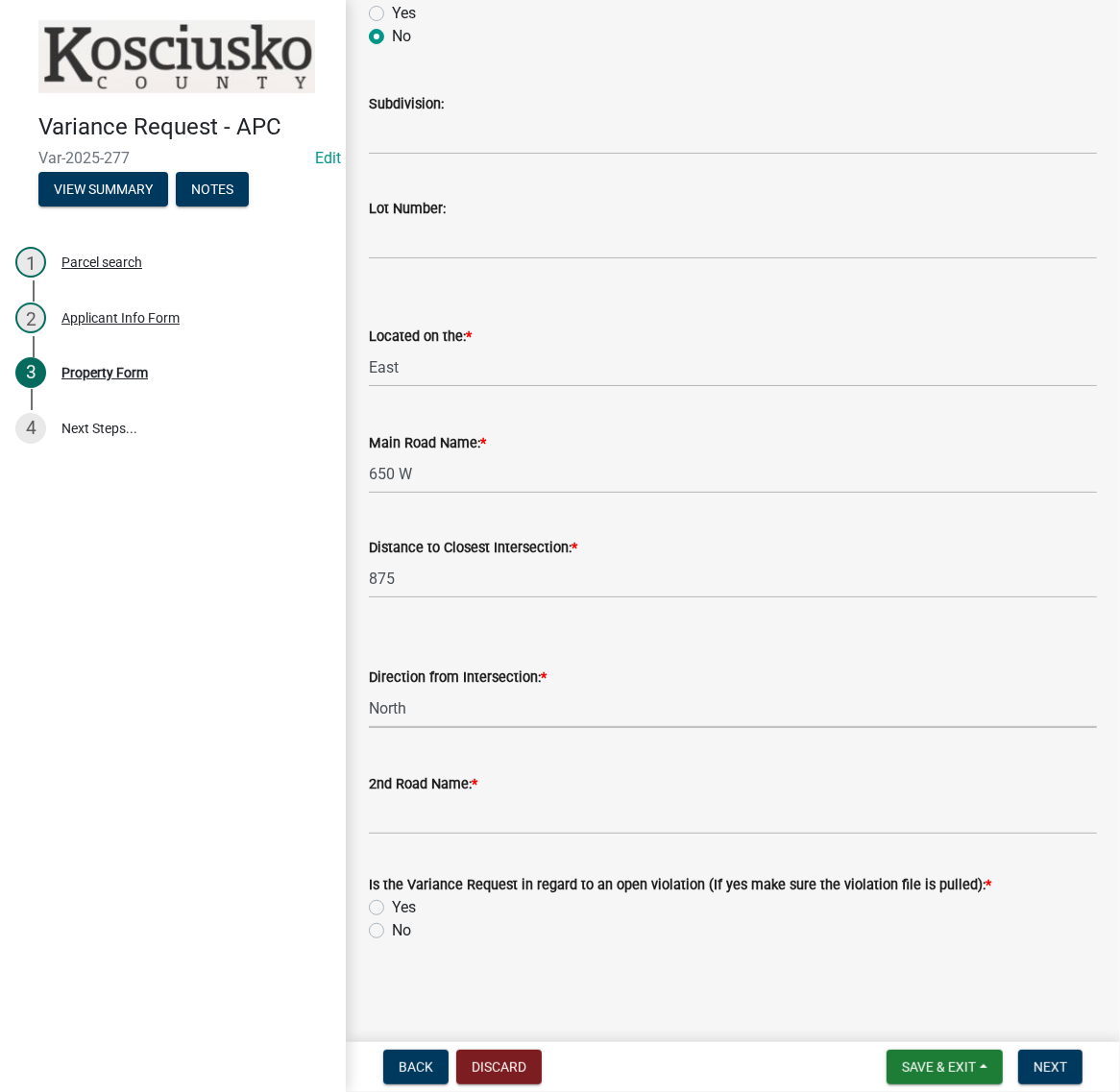
scroll to position [1815, 0]
click at [416, 795] on input "2nd Road Name: *" at bounding box center [733, 814] width 728 height 39
type input "100 N"
click at [392, 896] on label "Yes" at bounding box center [403, 908] width 24 height 23
click at [392, 896] on input "Yes" at bounding box center [398, 902] width 12 height 12
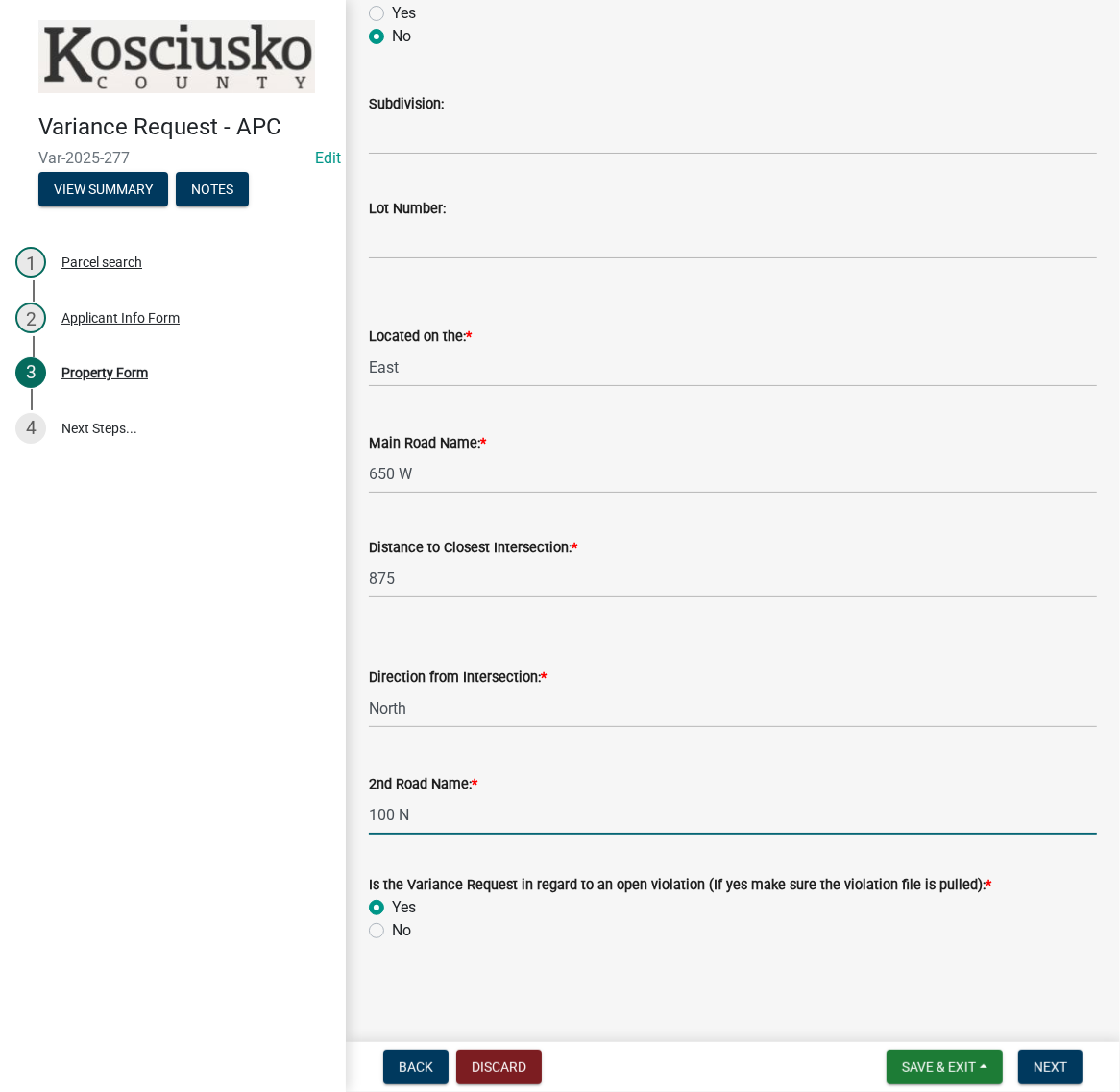
radio input "true"
click at [991, 1057] on form "Save & Exit Save Save & Exit Next" at bounding box center [985, 1067] width 211 height 35
click at [1034, 1059] on span "Next" at bounding box center [1050, 1067] width 34 height 15
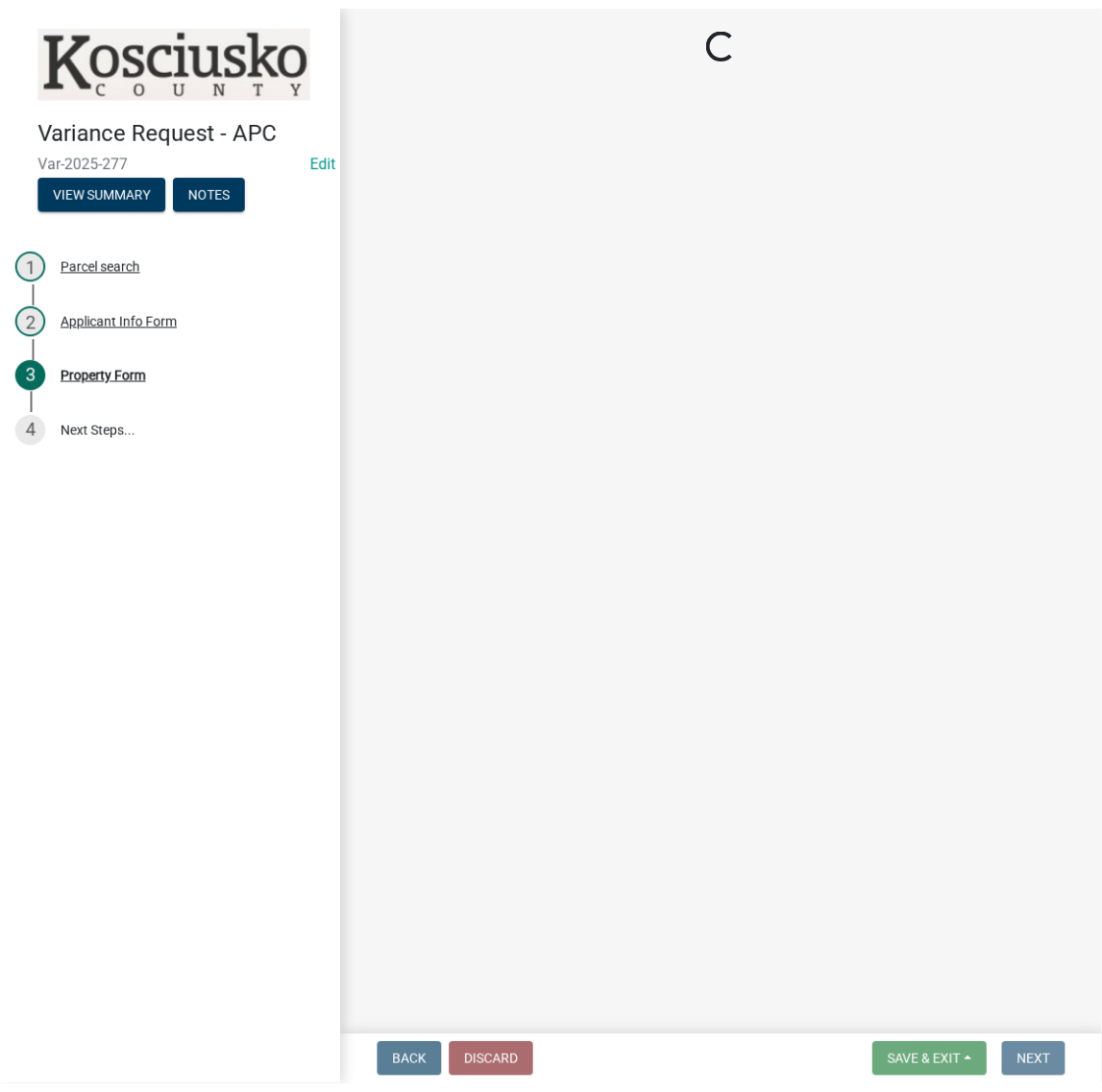
scroll to position [0, 0]
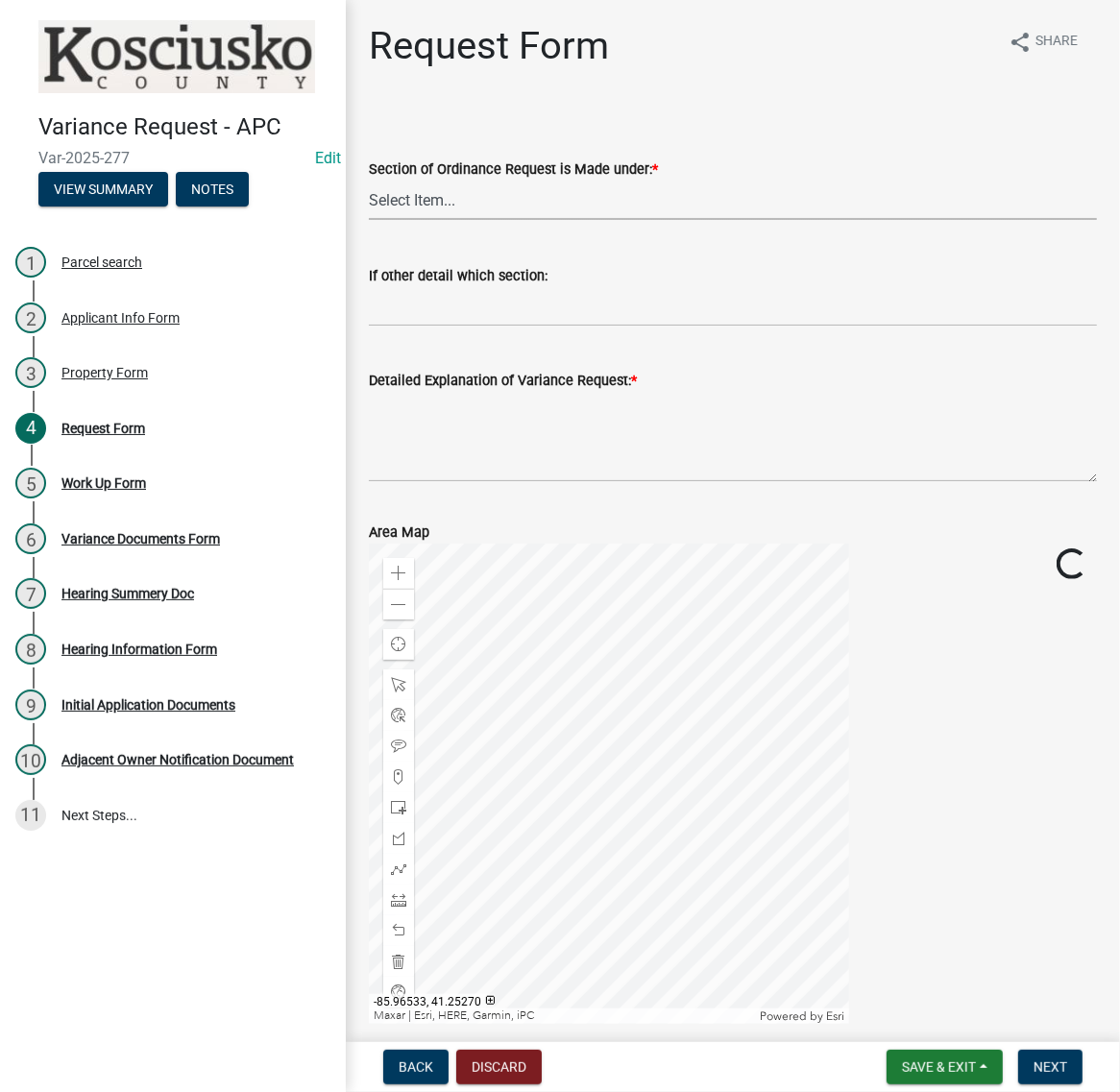
click at [510, 220] on select "Select Item... 2.10 I1 Criteria 2.11 I2 Criteria I3 Criteria 2.15 Lot and Yard …" at bounding box center [733, 200] width 728 height 39
click at [375, 220] on select "Select Item... 2.10 I1 Criteria 2.11 I2 Criteria I3 Criteria 2.15 Lot and Yard …" at bounding box center [733, 200] width 728 height 39
select select "77eb12f8-2a64-4a31-bfec-9b00716b2165"
click at [493, 482] on textarea "Detailed Explanation of Variance Request: *" at bounding box center [733, 437] width 728 height 90
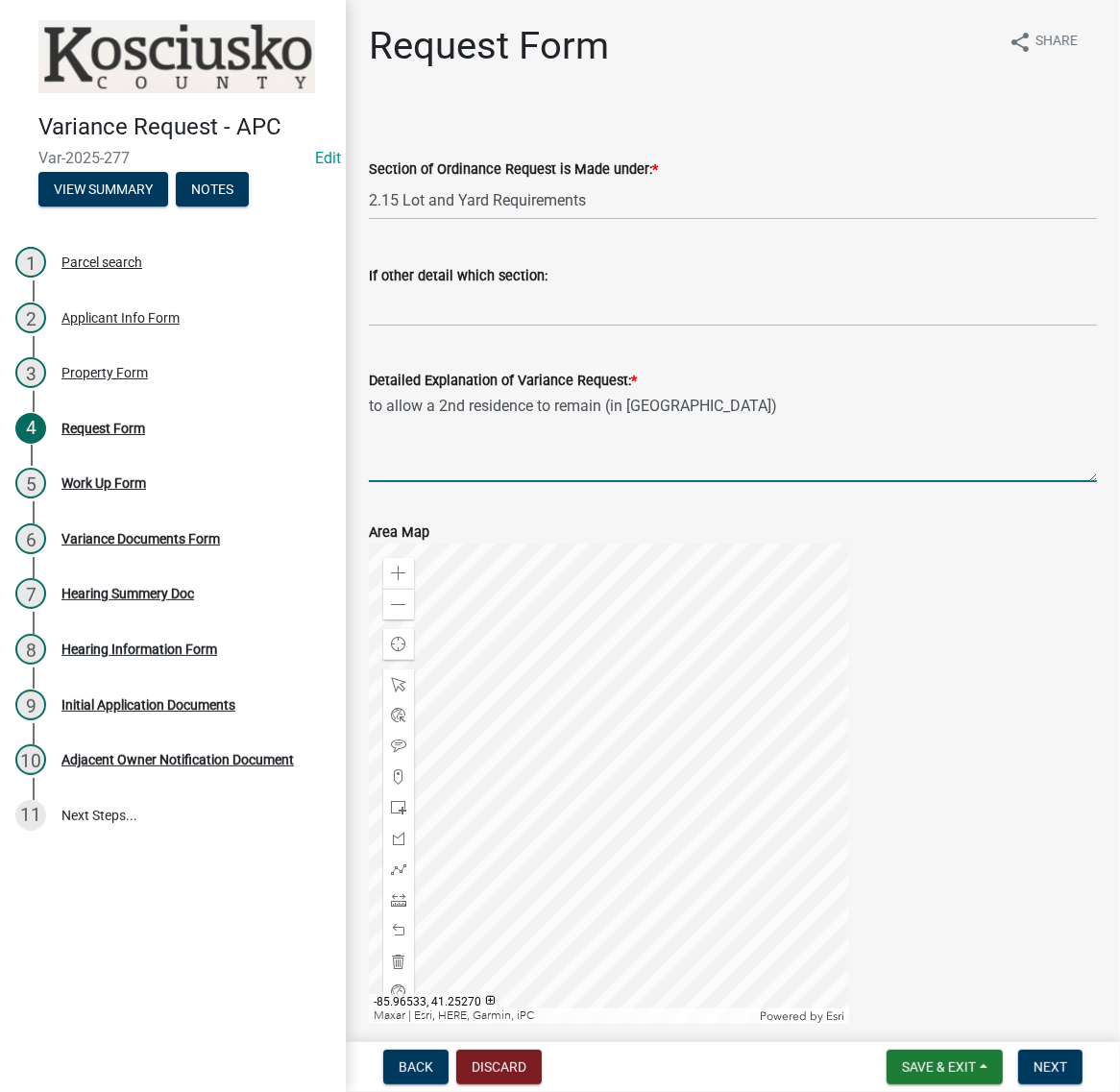
click at [848, 482] on textarea "to allow a 2nd residence to remain (in pole barn)" at bounding box center [733, 437] width 728 height 90
click at [809, 482] on textarea "to allow a 2nd residence to remain (in pole barn) & mobile home will be removed…" at bounding box center [733, 437] width 728 height 90
drag, startPoint x: 610, startPoint y: 523, endPoint x: 612, endPoint y: 533, distance: 10.2
click at [608, 482] on textarea "to allow a 2nd residence to remain (in pole barn), mobile home will be removed …" at bounding box center [733, 437] width 728 height 90
type textarea "to allow a 2nd residence to remain (in pole barn), mobile home will be removed …"
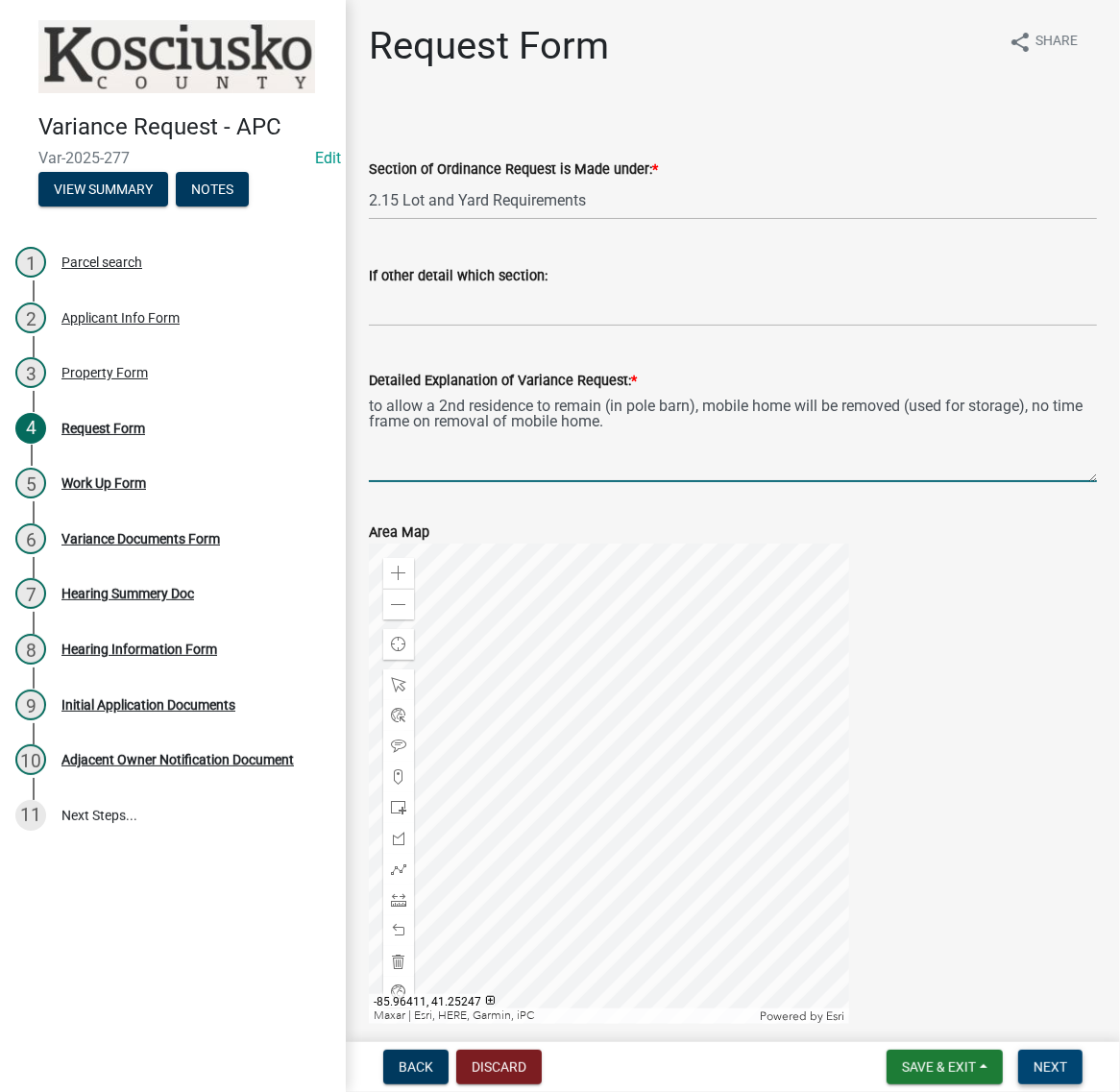
click at [1026, 1072] on button "Next" at bounding box center [1050, 1067] width 64 height 35
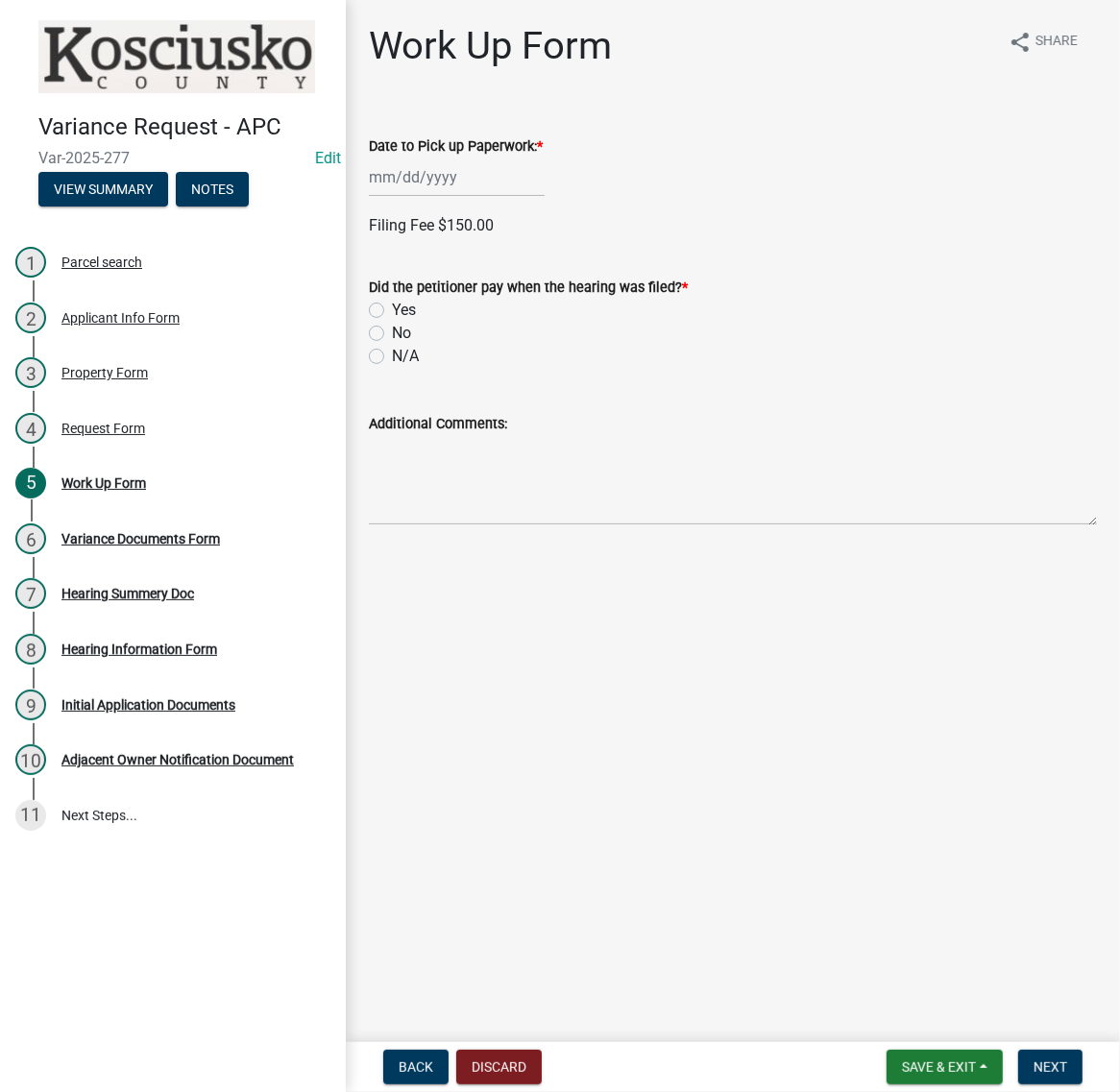
click at [448, 197] on div at bounding box center [456, 177] width 176 height 39
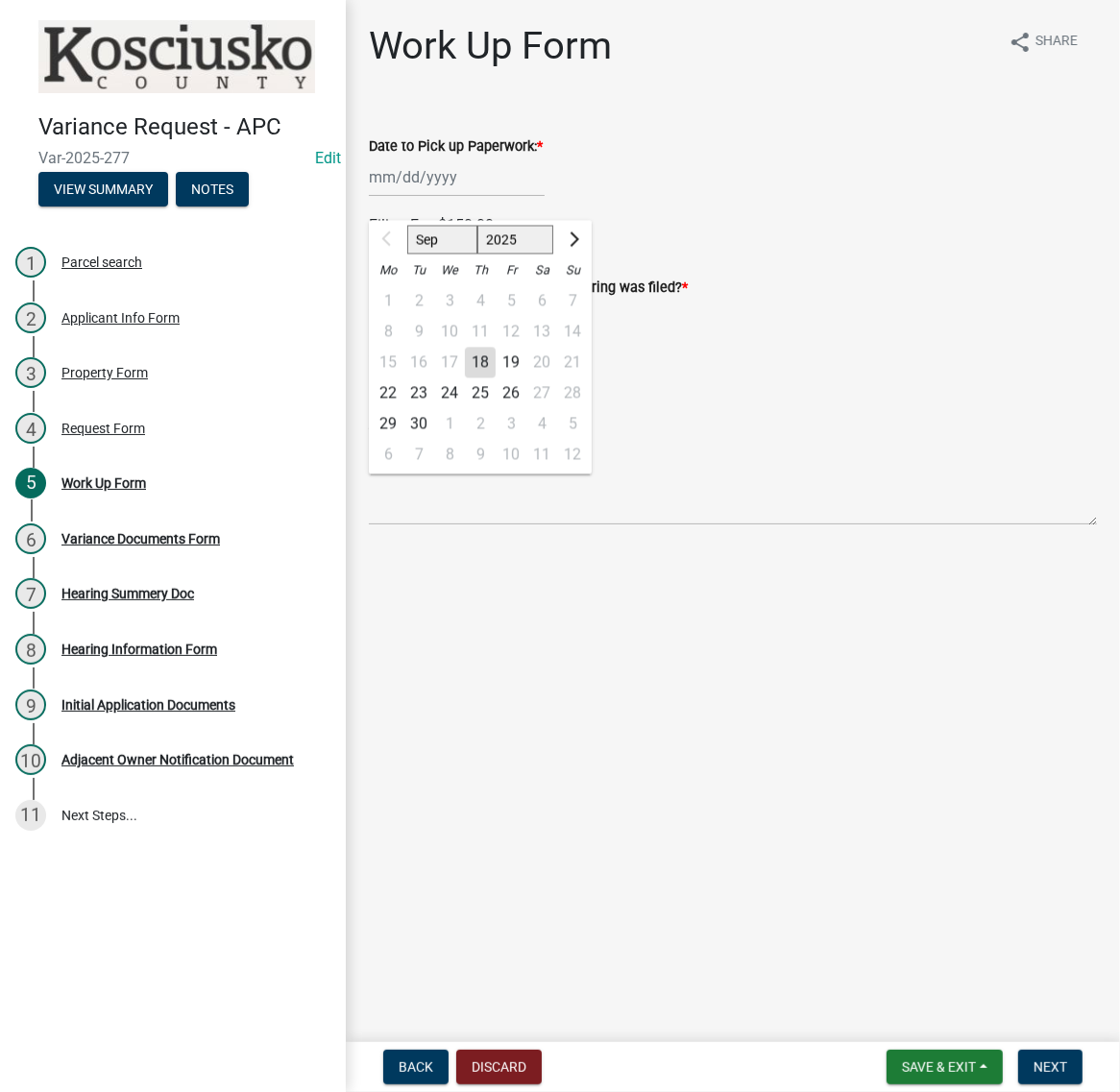
click at [400, 409] on div "22" at bounding box center [388, 394] width 31 height 31
type input "09/22/2025"
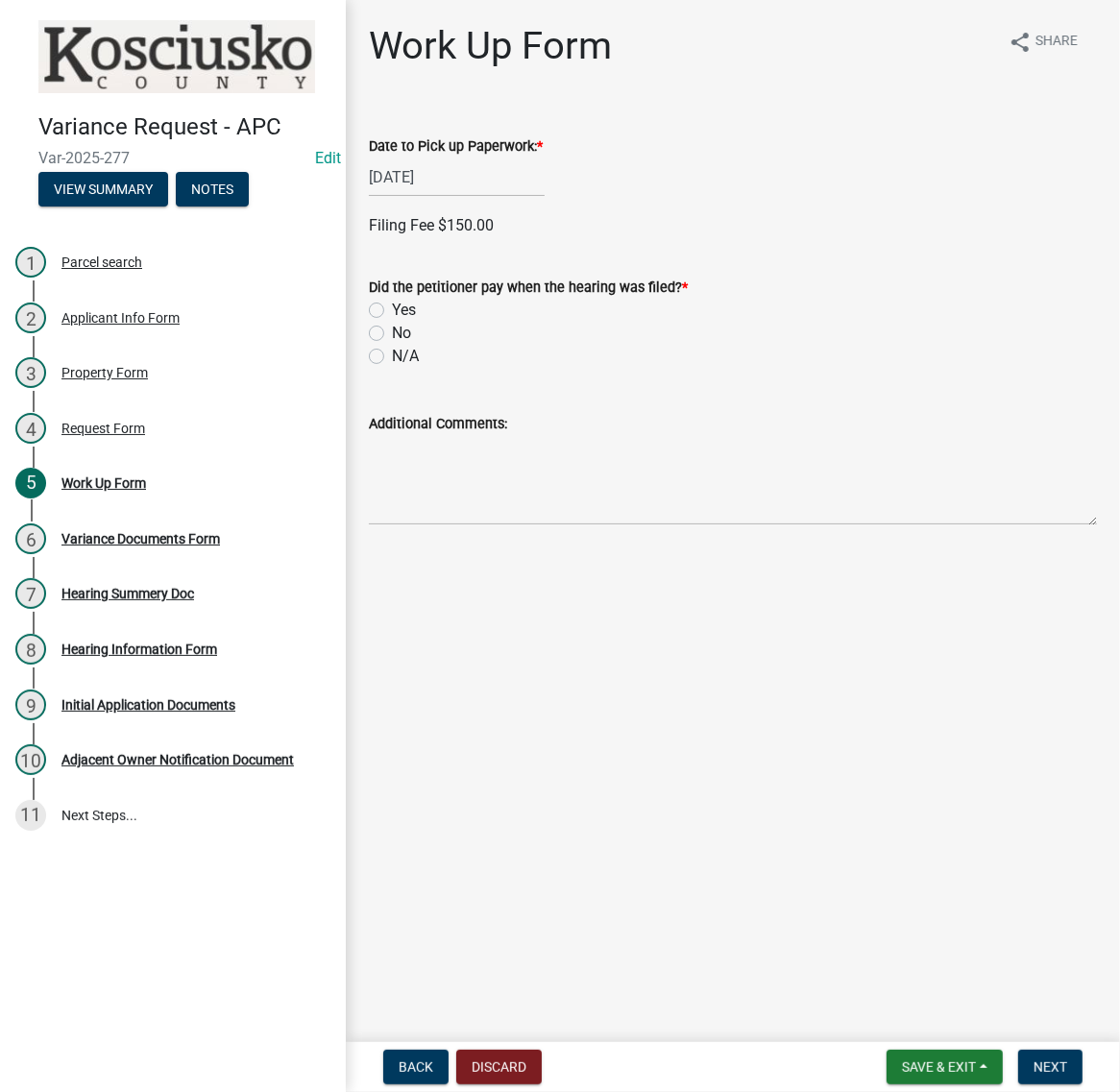
click at [392, 322] on label "Yes" at bounding box center [403, 310] width 24 height 23
click at [392, 311] on input "Yes" at bounding box center [398, 304] width 12 height 12
radio input "true"
click at [392, 477] on label "Cash" at bounding box center [409, 466] width 35 height 23
click at [392, 467] on input "Cash" at bounding box center [398, 460] width 12 height 12
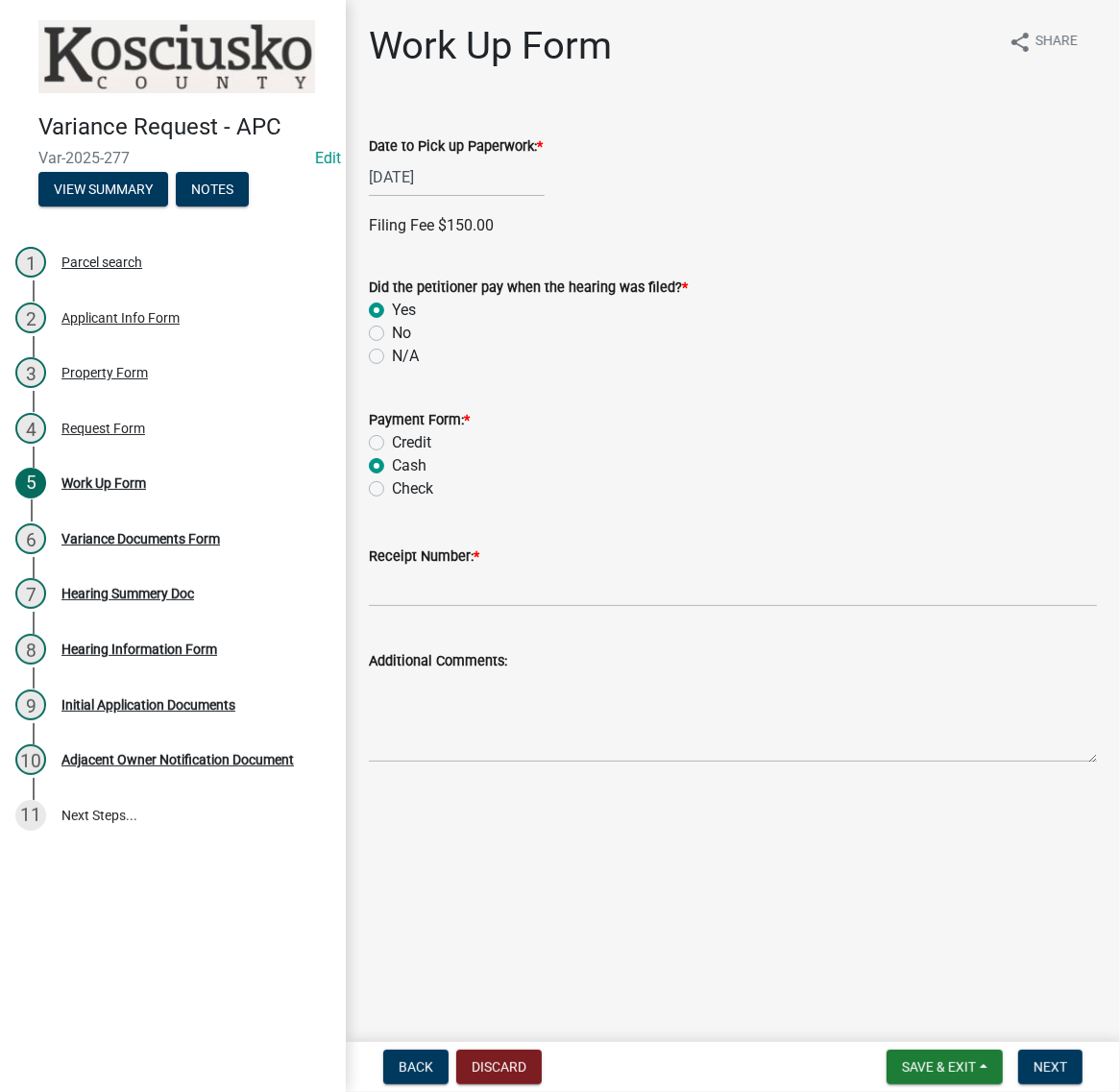
radio input "true"
click at [448, 607] on input "Receipt Number: *" at bounding box center [733, 587] width 728 height 39
type input "023528"
click at [1045, 1069] on span "Next" at bounding box center [1050, 1067] width 34 height 15
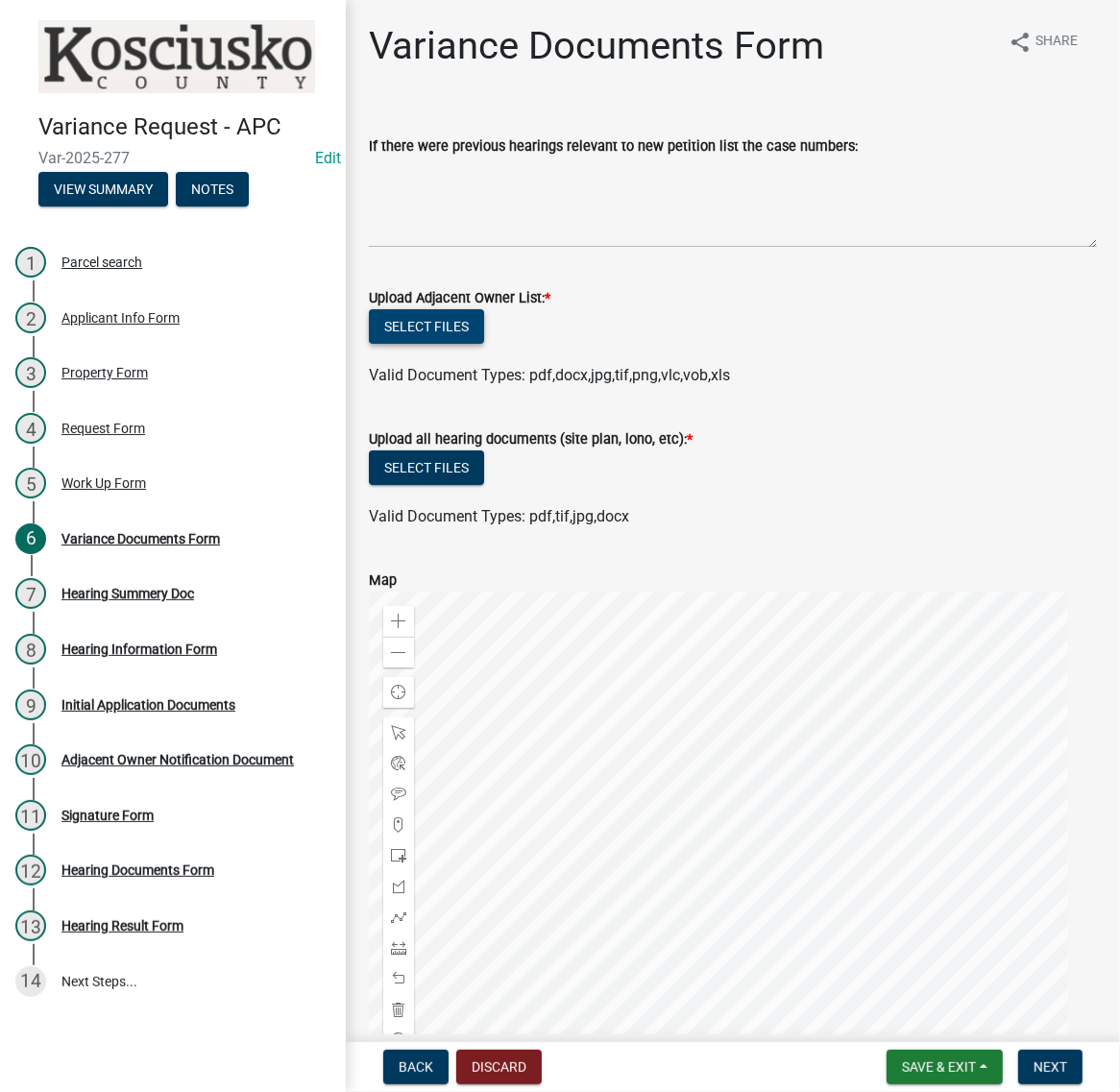
click at [484, 344] on button "Select files" at bounding box center [426, 327] width 115 height 35
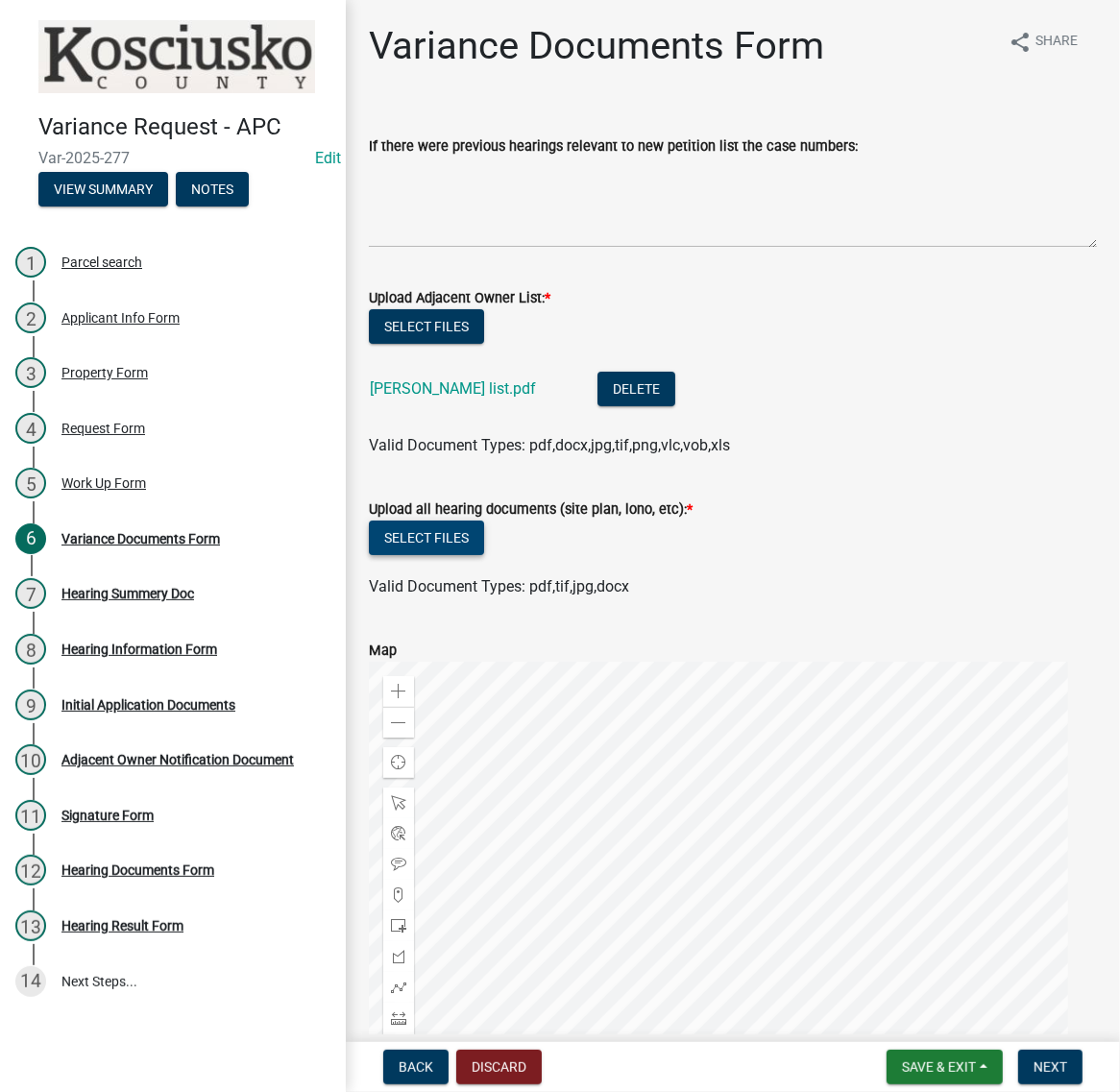
click at [467, 555] on button "Select files" at bounding box center [426, 538] width 115 height 35
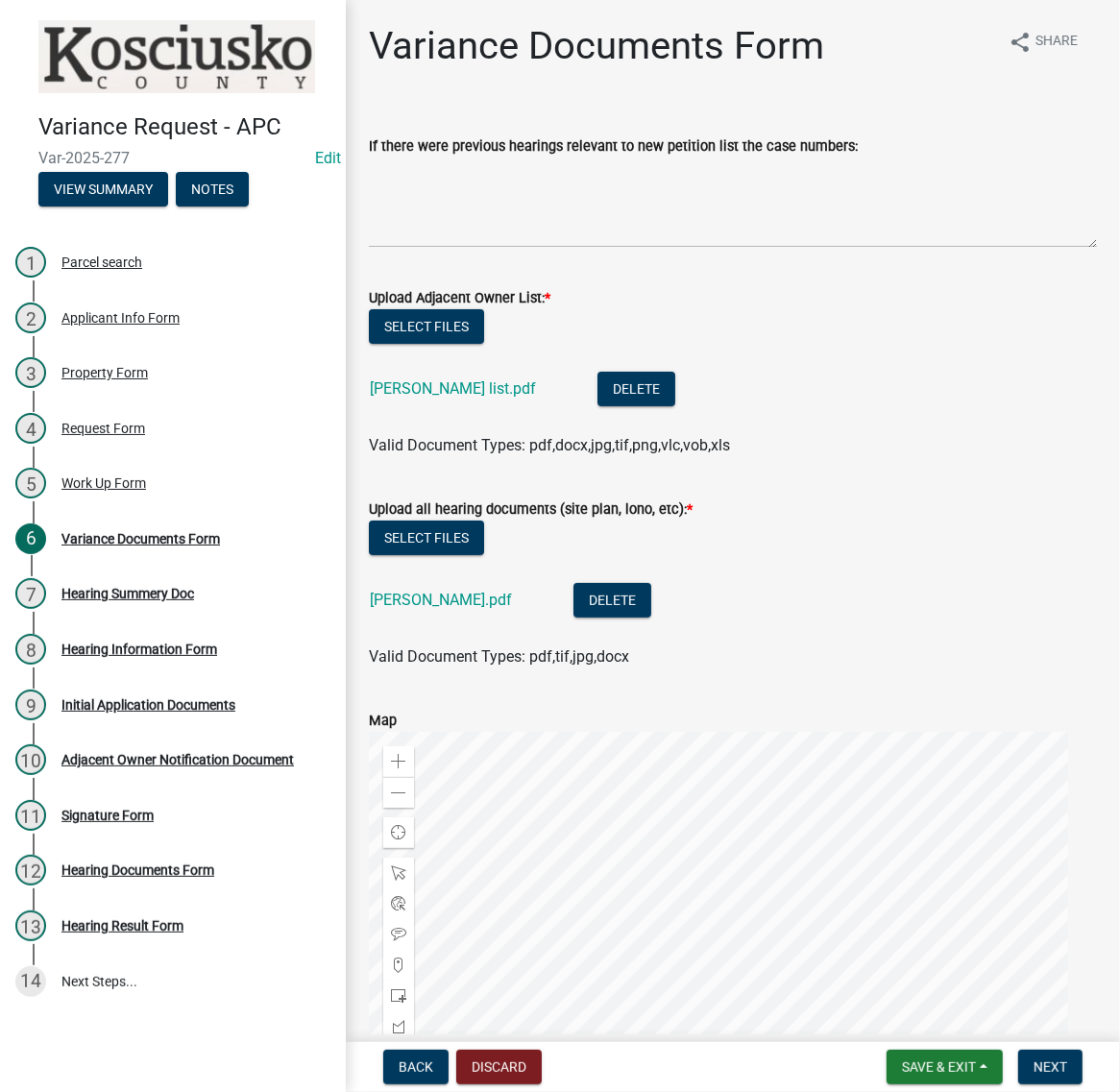
click at [469, 158] on div "If there were previous hearings relevant to new petition list the case numbers:" at bounding box center [733, 146] width 728 height 23
click at [458, 206] on textarea "If there were previous hearings relevant to new petition list the case numbers:" at bounding box center [733, 203] width 728 height 90
paste textarea "07001 E"
type textarea "07001 E"
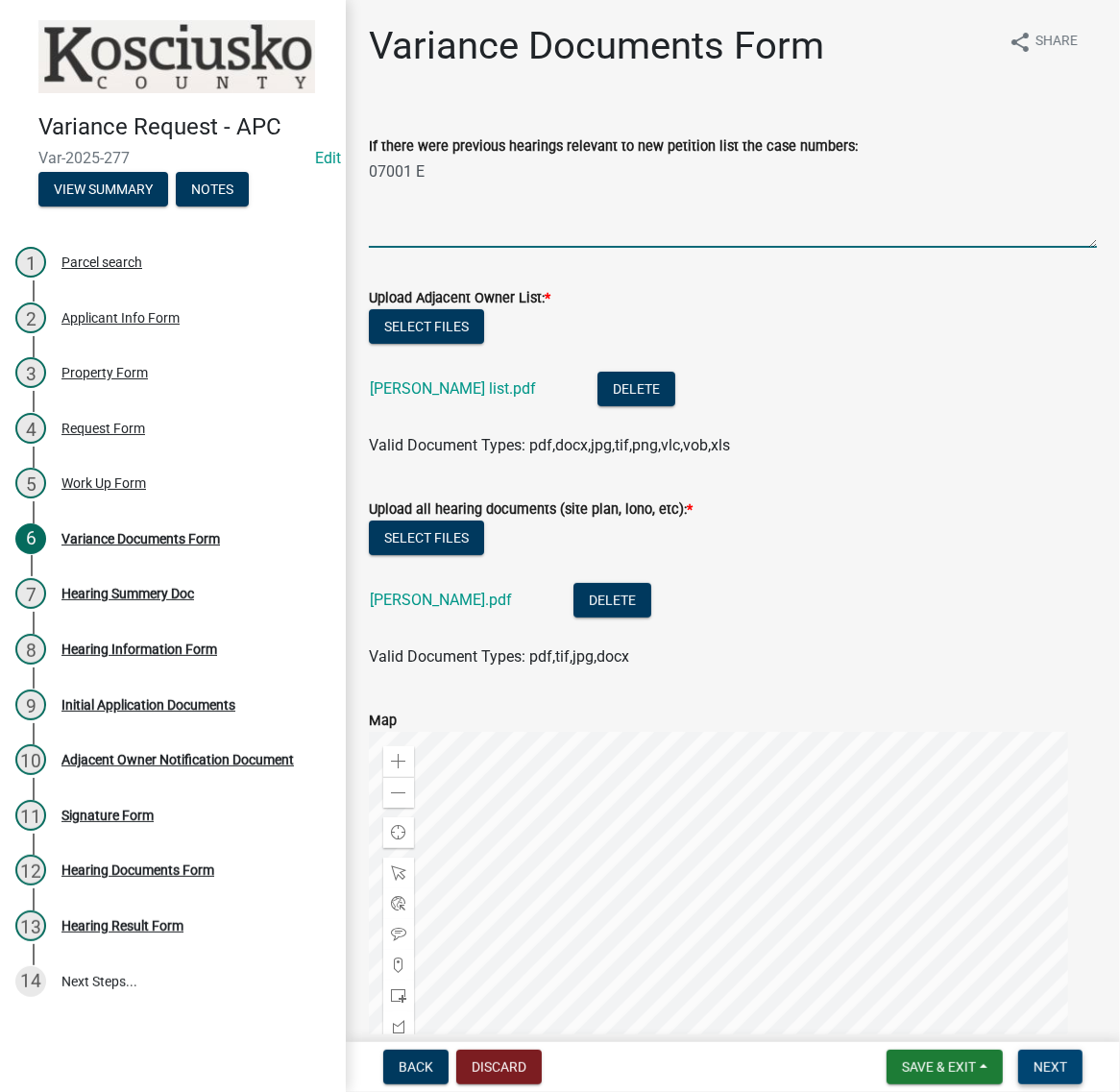
click at [1037, 1067] on span "Next" at bounding box center [1050, 1067] width 34 height 15
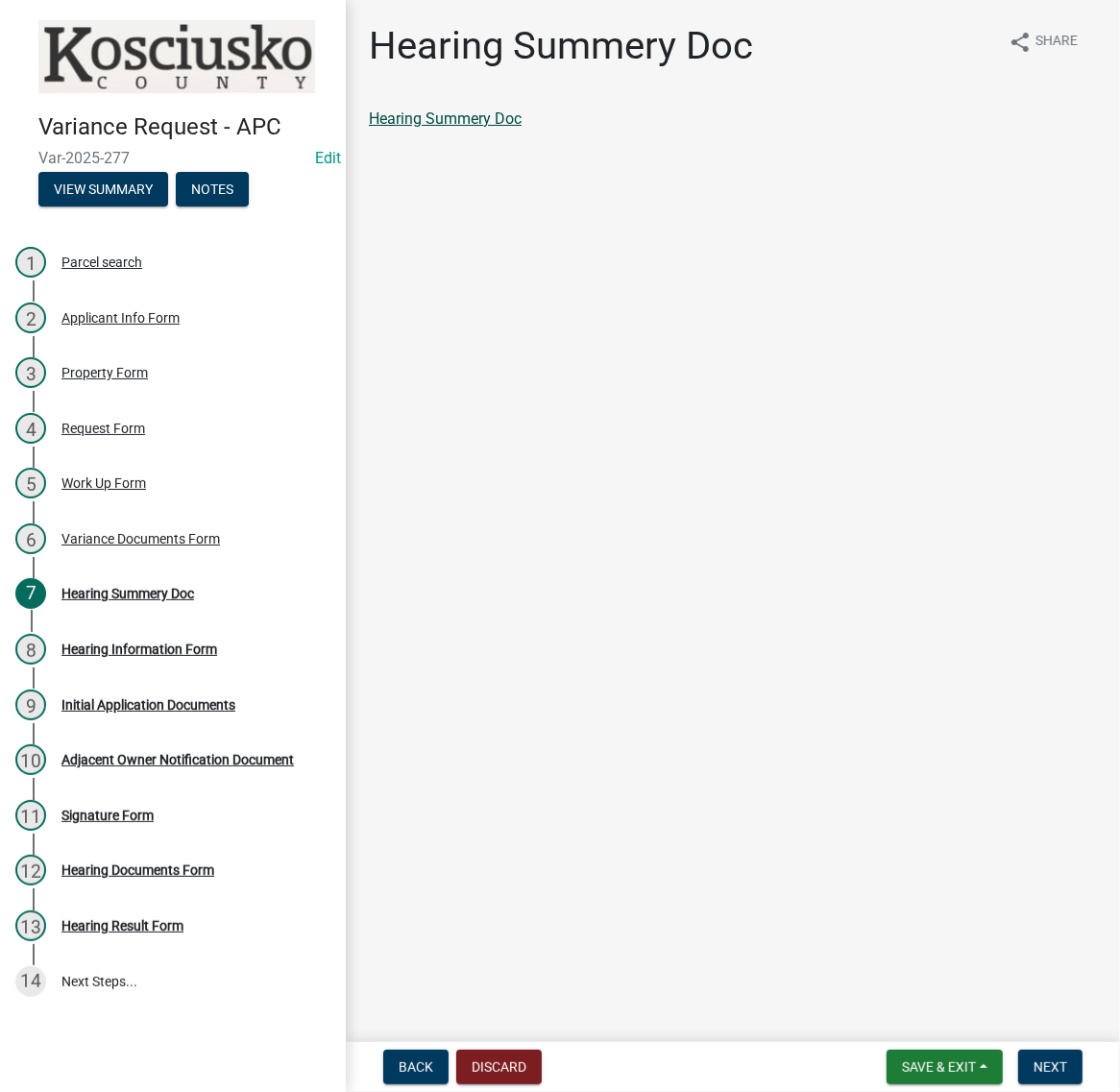
click at [522, 128] on link "Hearing Summery Doc" at bounding box center [445, 118] width 153 height 18
click at [1034, 1068] on span "Next" at bounding box center [1050, 1067] width 34 height 15
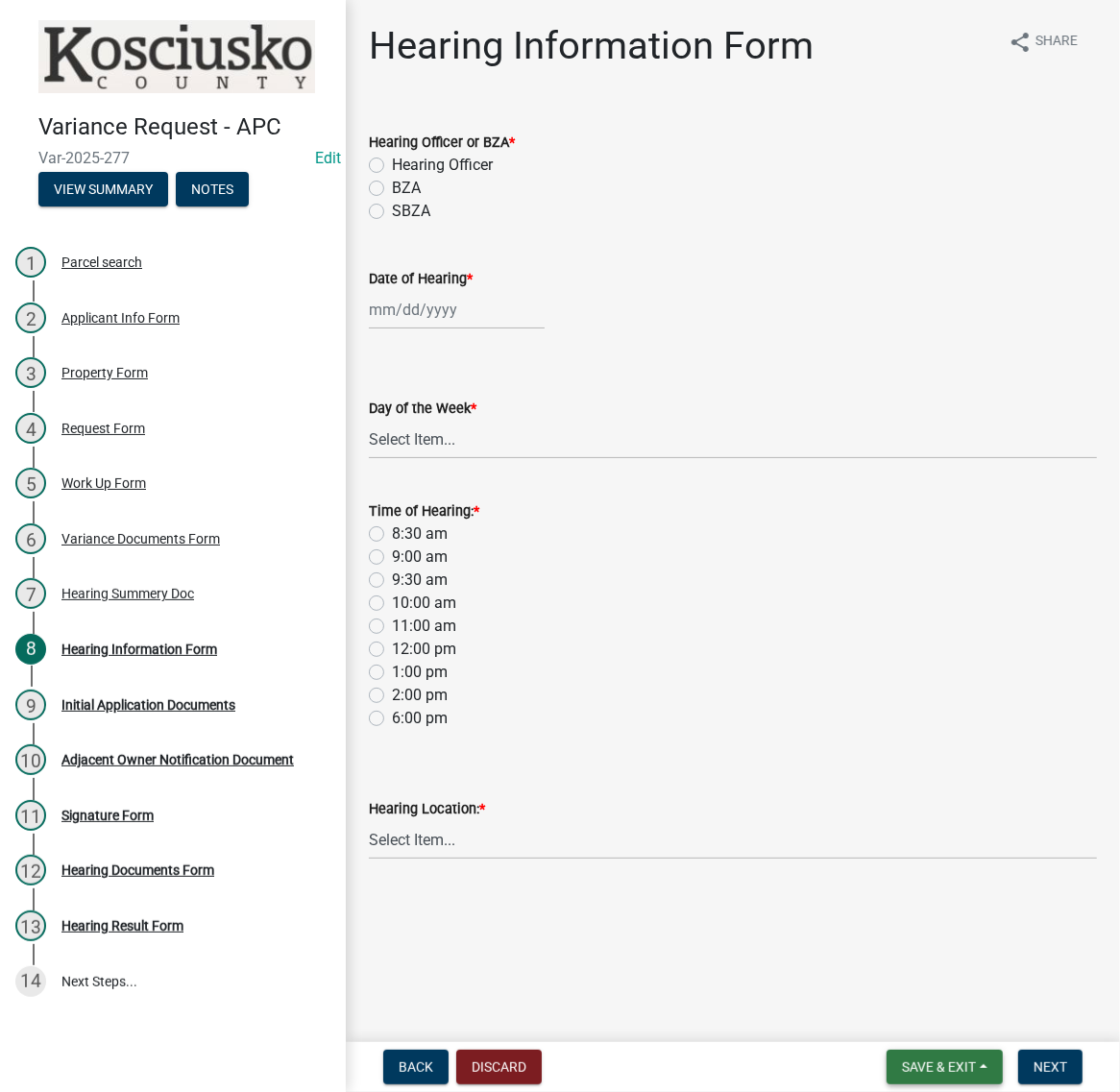
click at [902, 1059] on span "Save & Exit" at bounding box center [938, 1067] width 74 height 15
click at [862, 985] on button "Save & Exit" at bounding box center [926, 1008] width 154 height 46
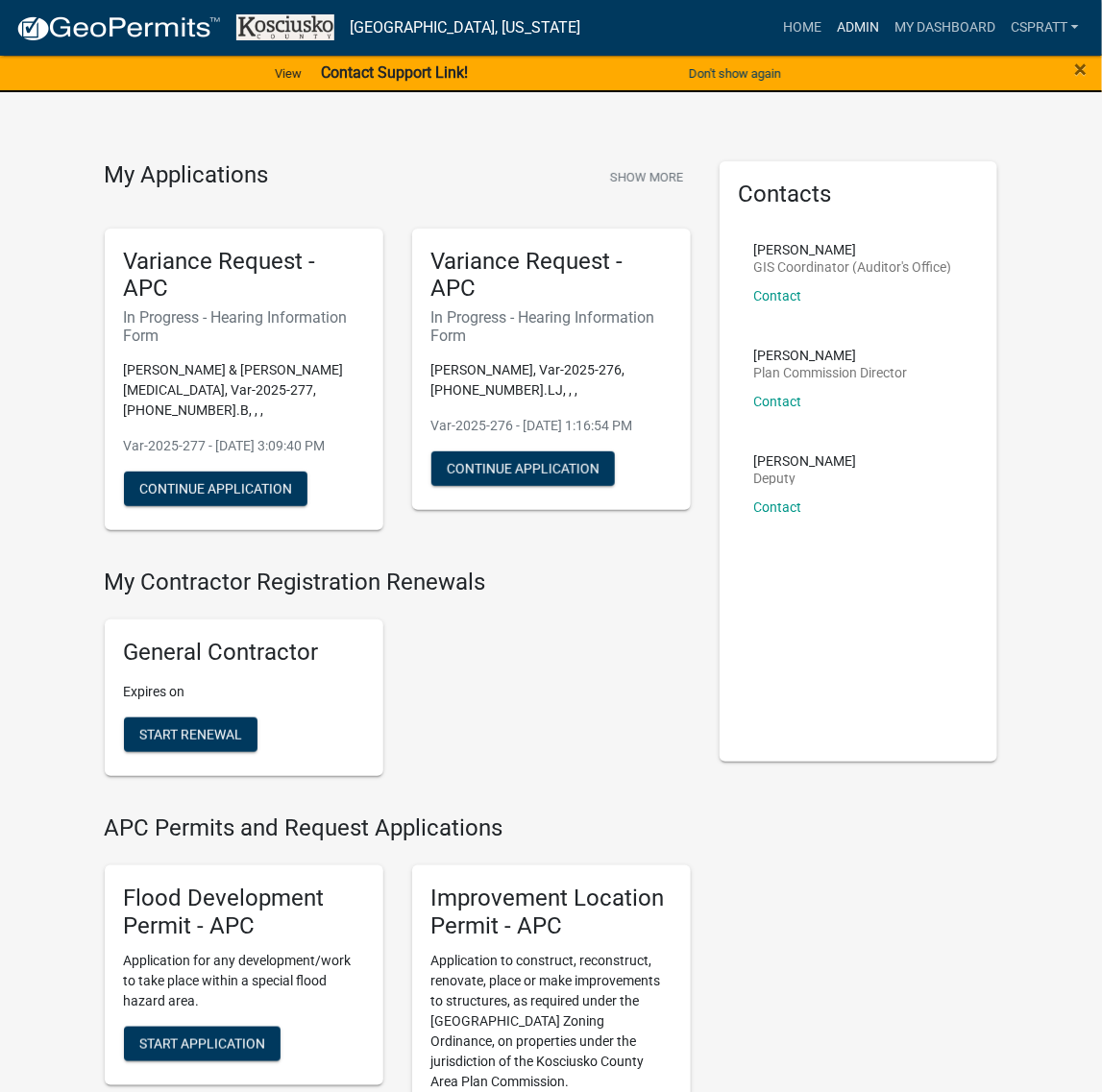
drag, startPoint x: 793, startPoint y: 30, endPoint x: 756, endPoint y: 38, distance: 37.9
click at [829, 30] on link "Admin" at bounding box center [858, 28] width 58 height 36
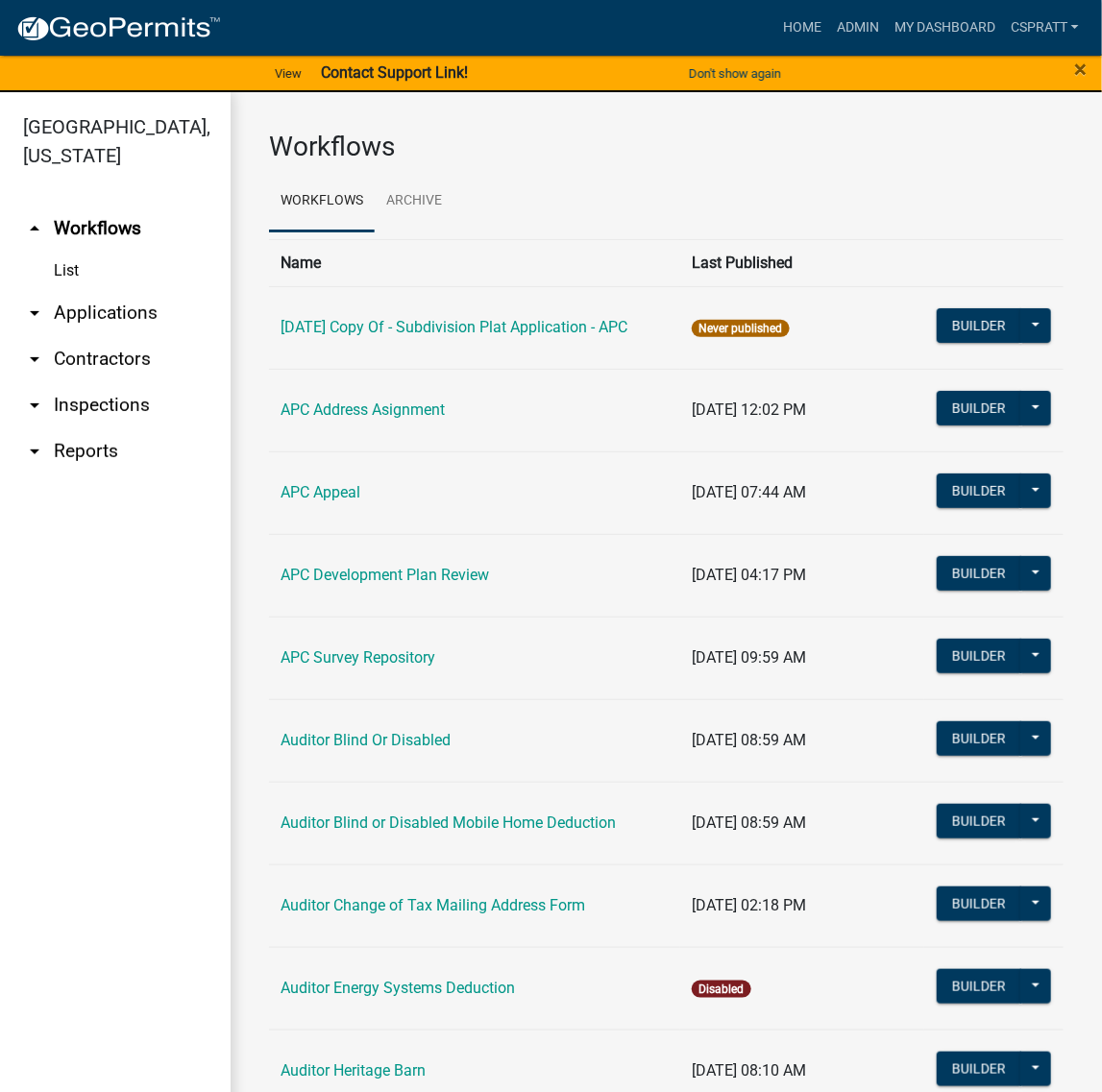
click at [137, 336] on link "arrow_drop_down Applications" at bounding box center [115, 313] width 231 height 46
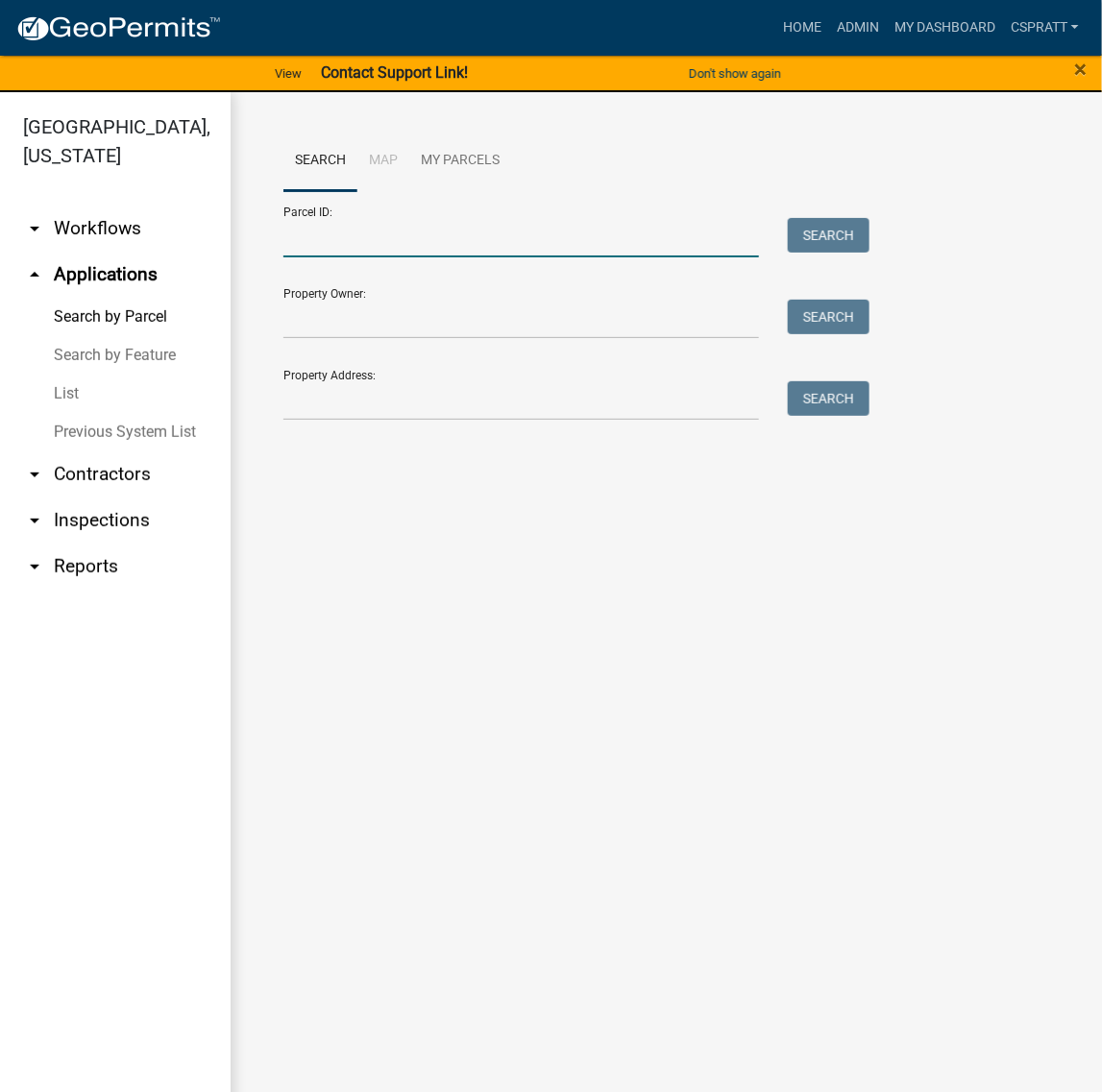
click at [336, 257] on input "Parcel ID:" at bounding box center [521, 237] width 476 height 39
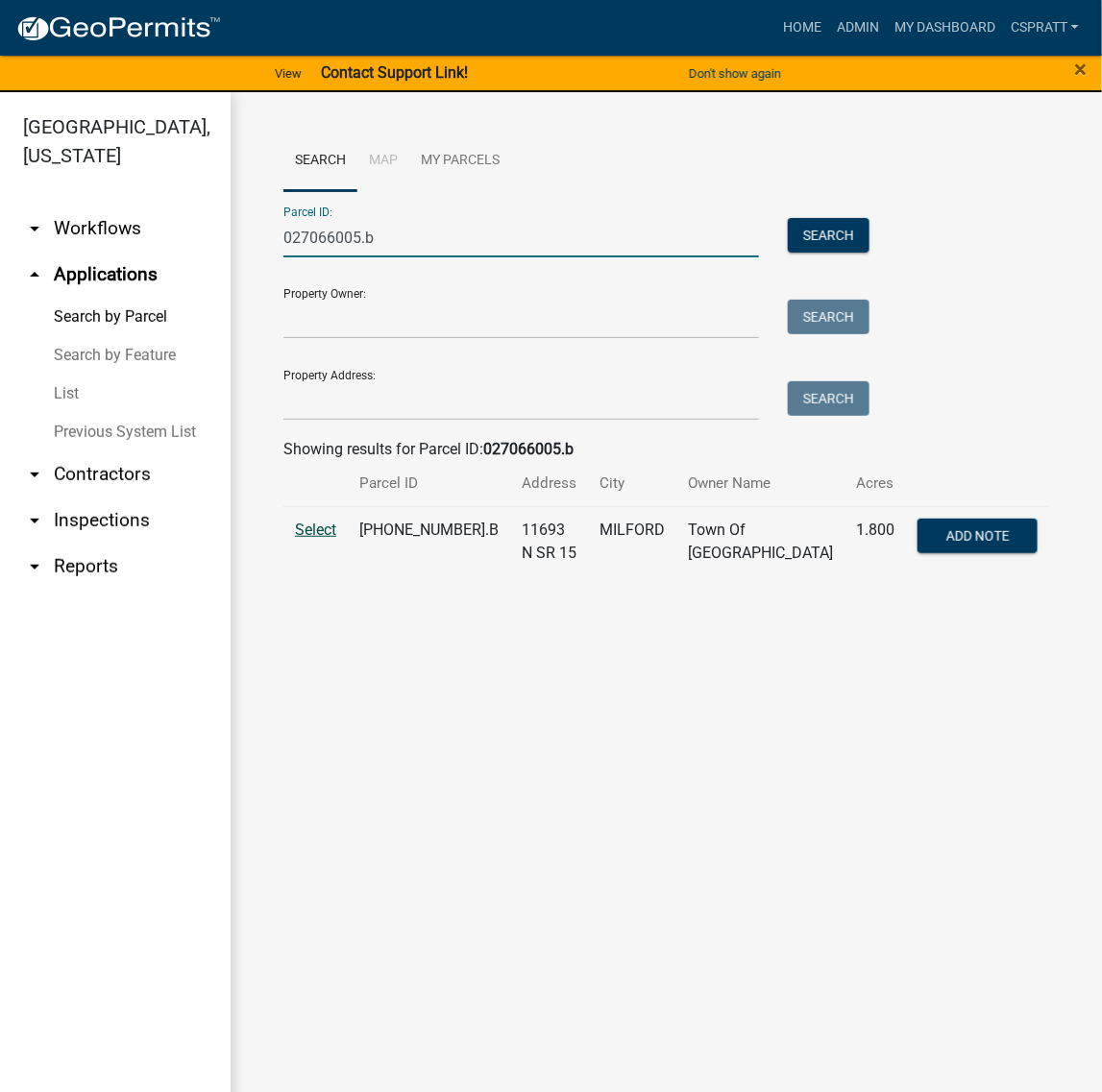
type input "027066005.b"
click at [333, 539] on span "Select" at bounding box center [315, 529] width 41 height 18
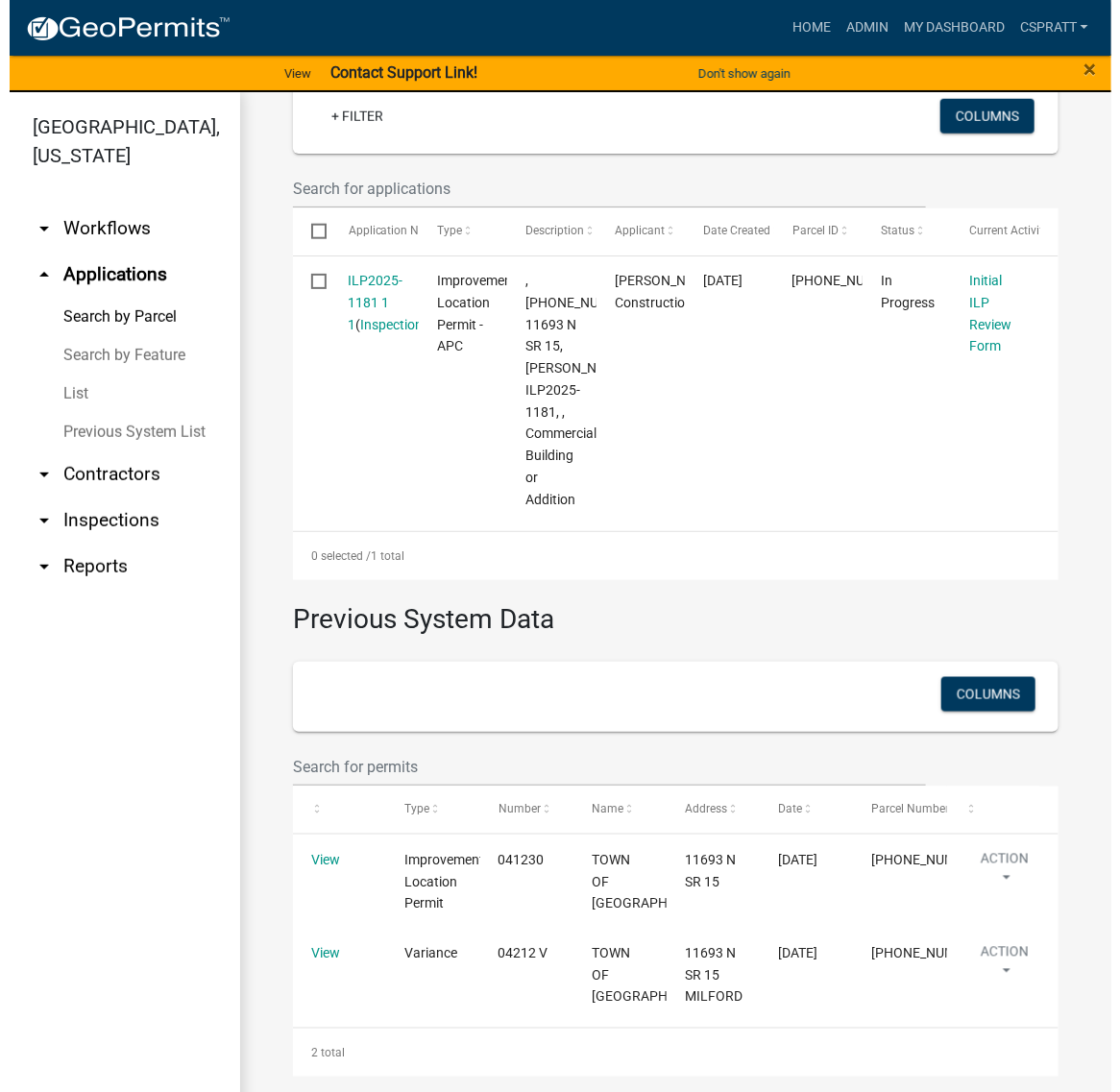
scroll to position [920, 0]
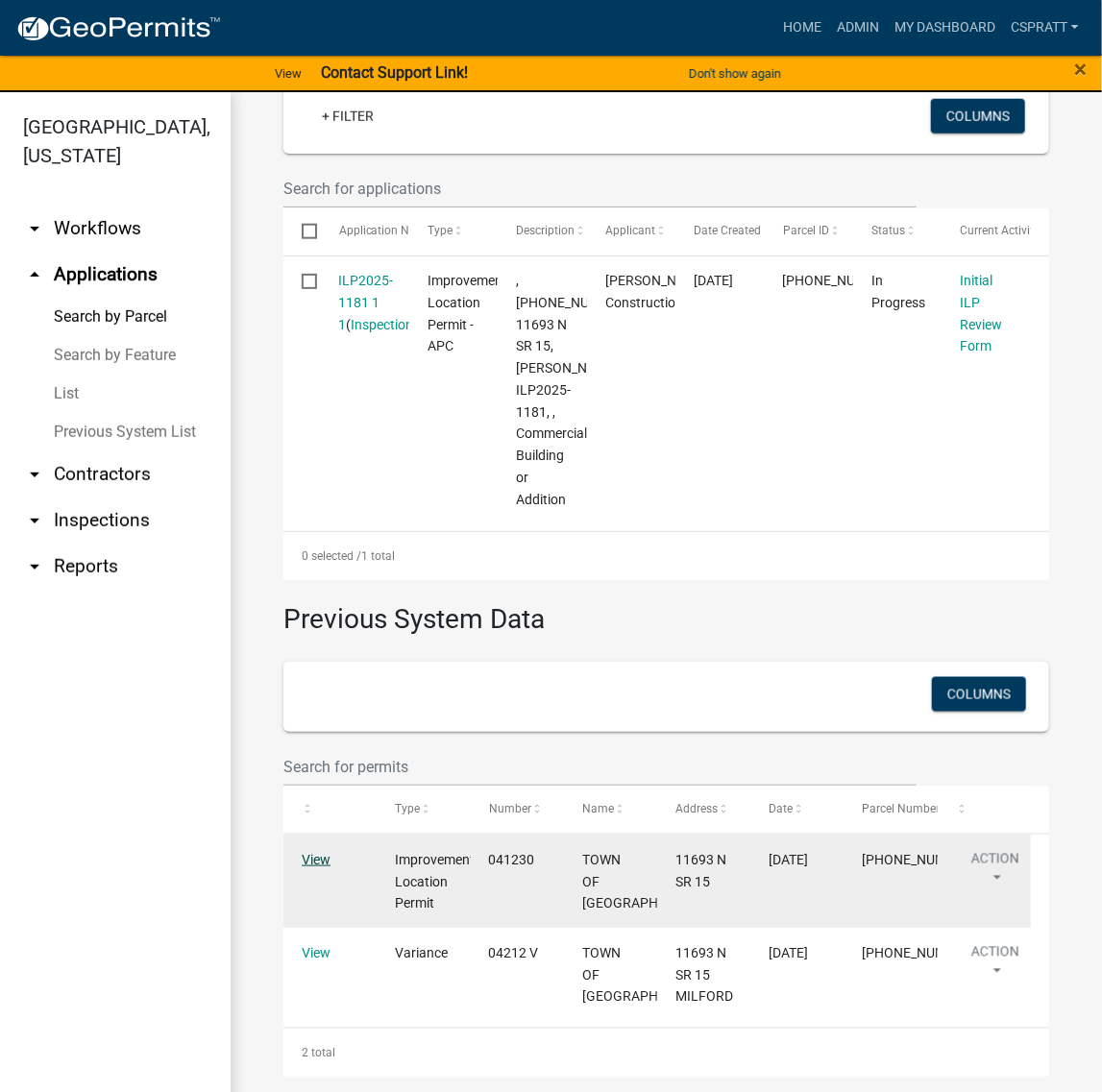
click at [329, 852] on link "View" at bounding box center [316, 860] width 29 height 15
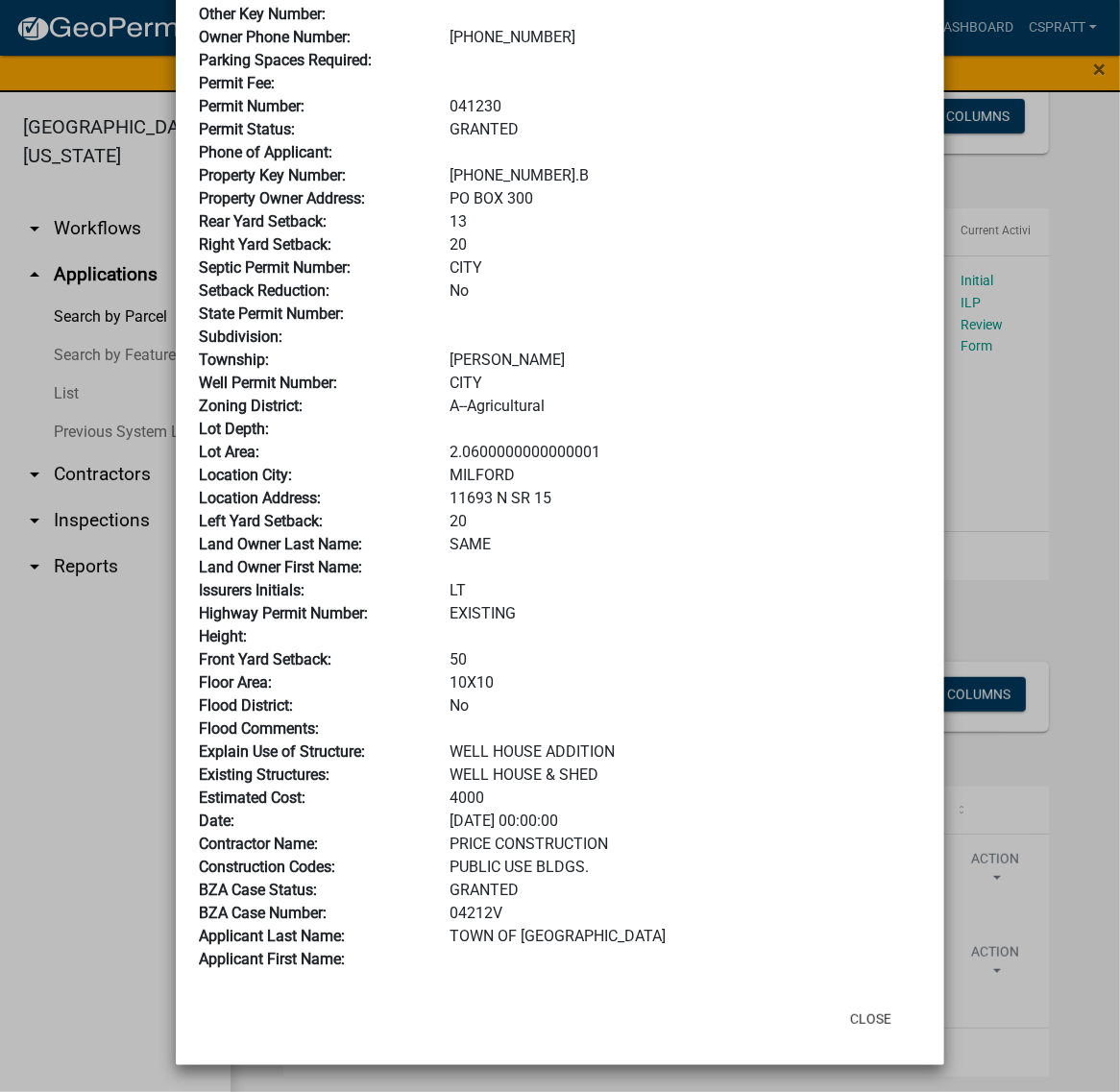
scroll to position [360, 0]
click at [845, 1036] on button "Close" at bounding box center [870, 1019] width 72 height 35
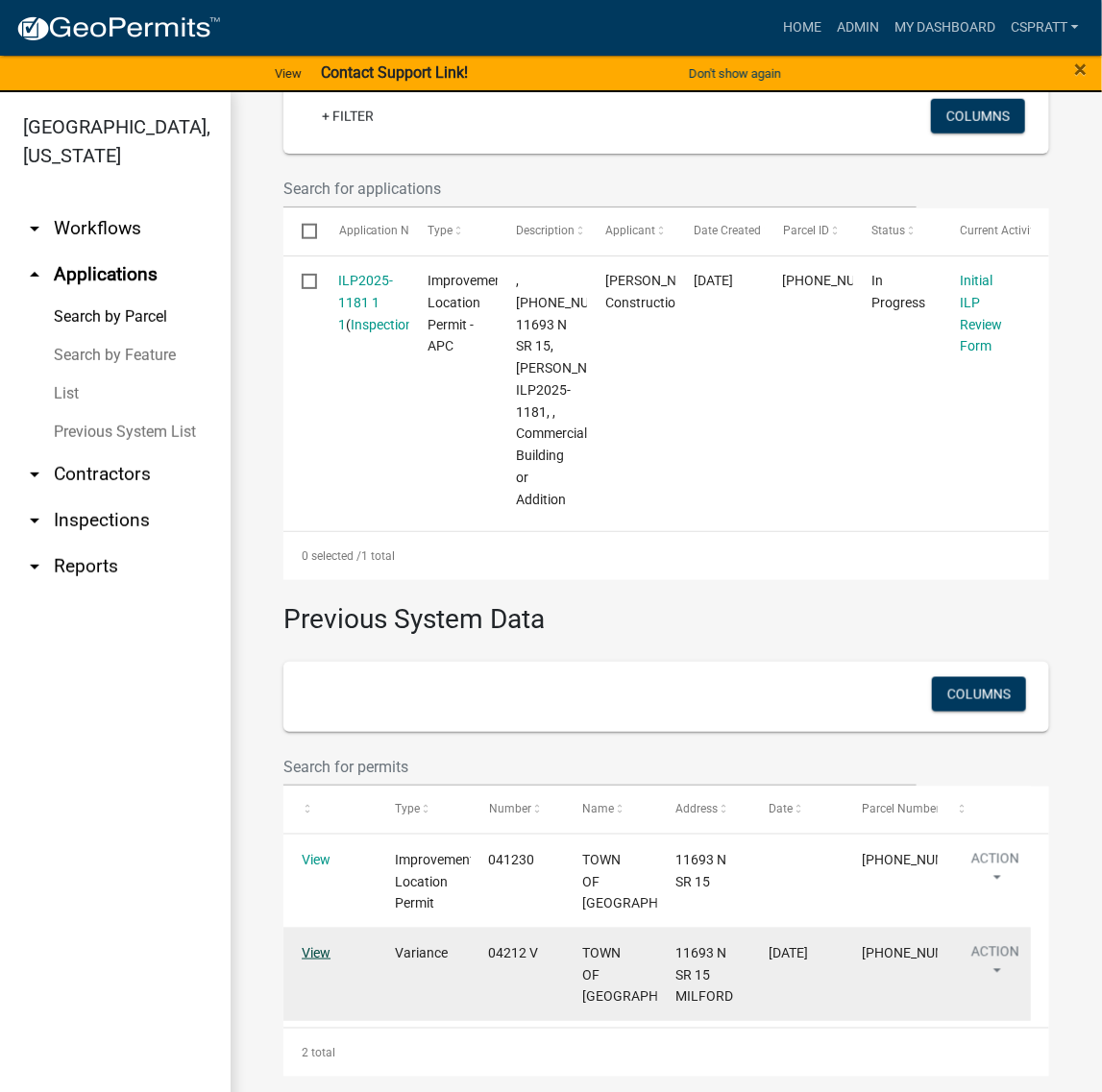
click at [320, 945] on link "View" at bounding box center [316, 953] width 29 height 15
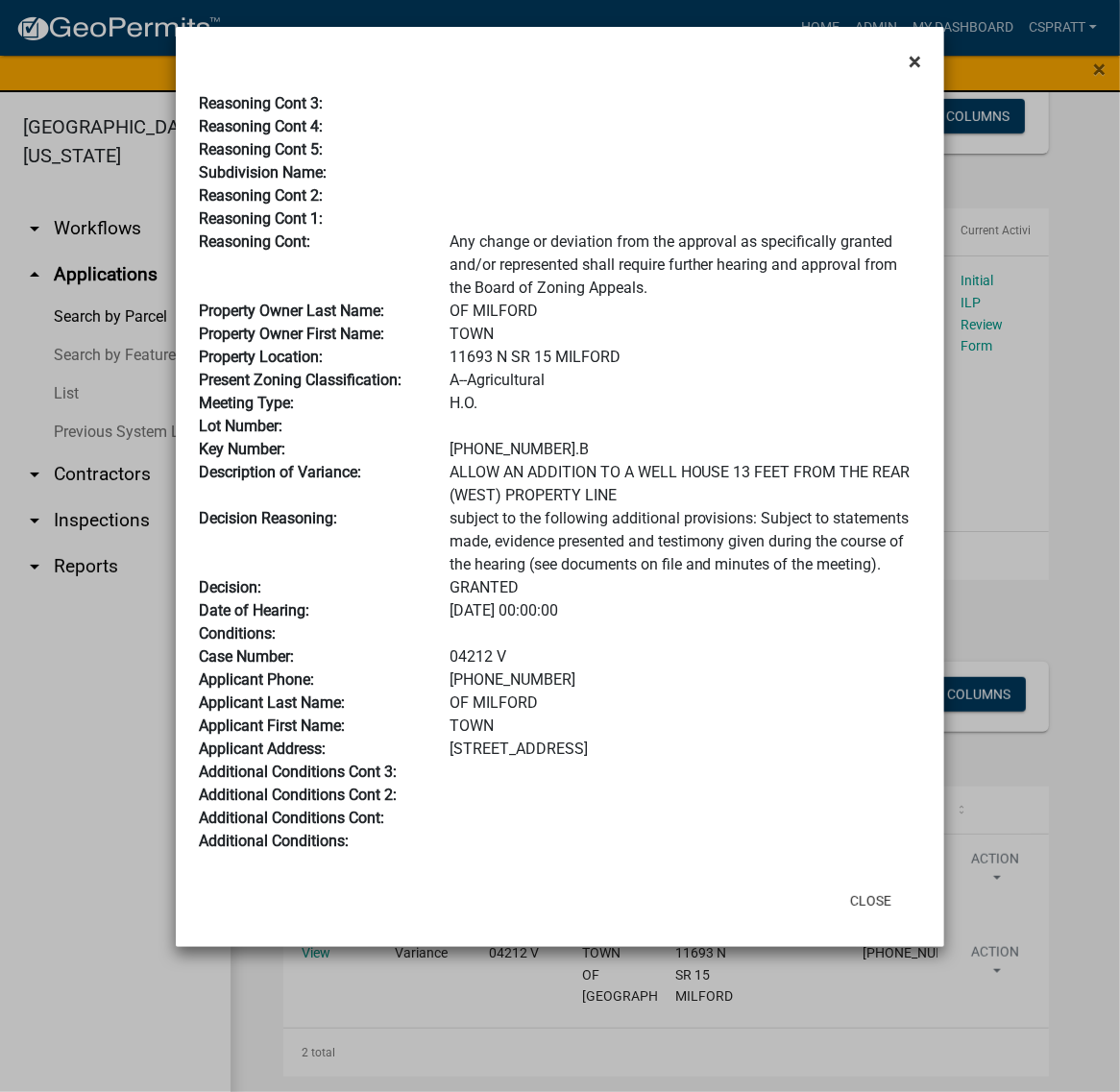
scroll to position [0, 0]
click at [909, 73] on span "×" at bounding box center [914, 61] width 12 height 27
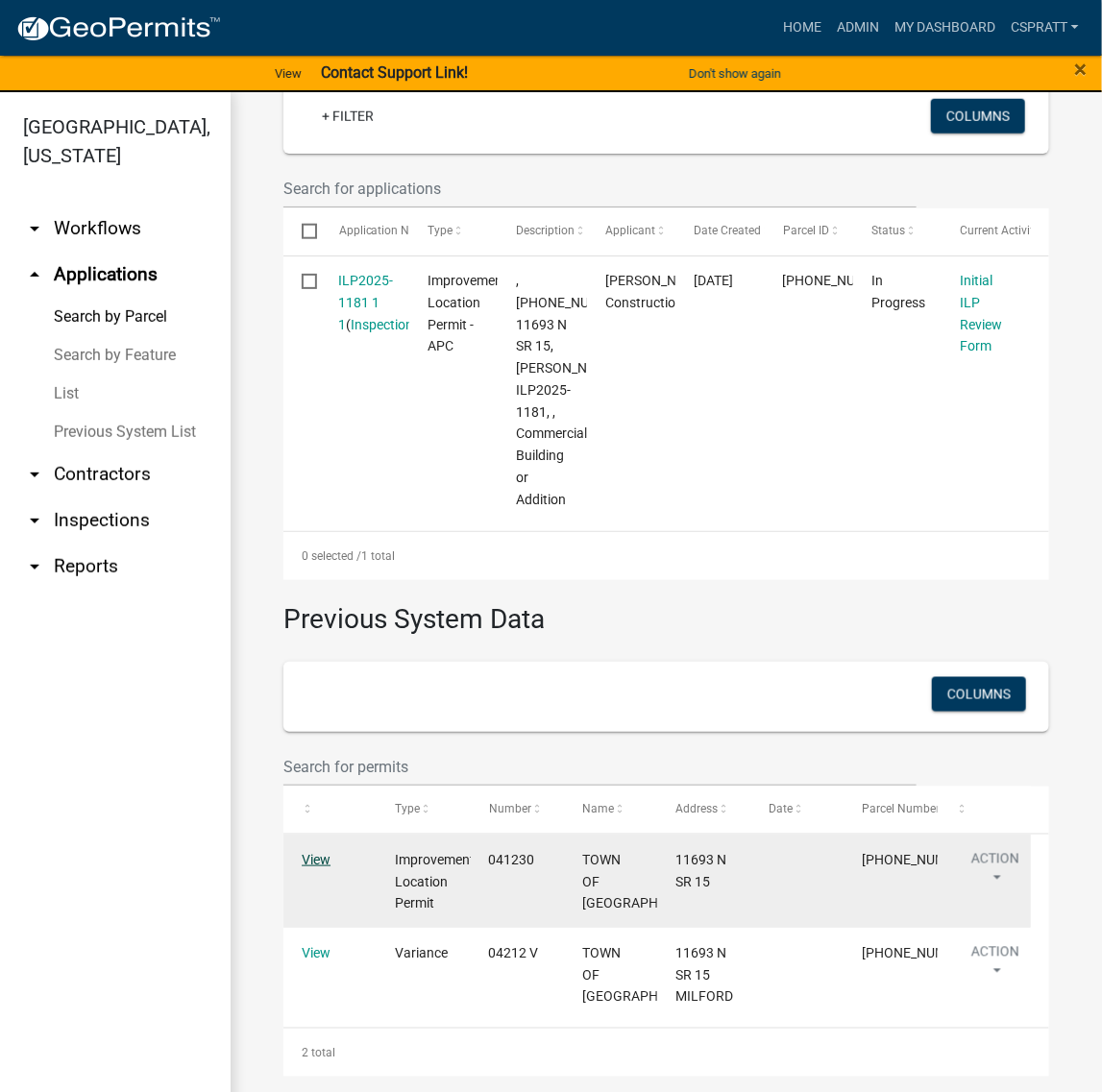
click at [320, 852] on link "View" at bounding box center [316, 860] width 29 height 15
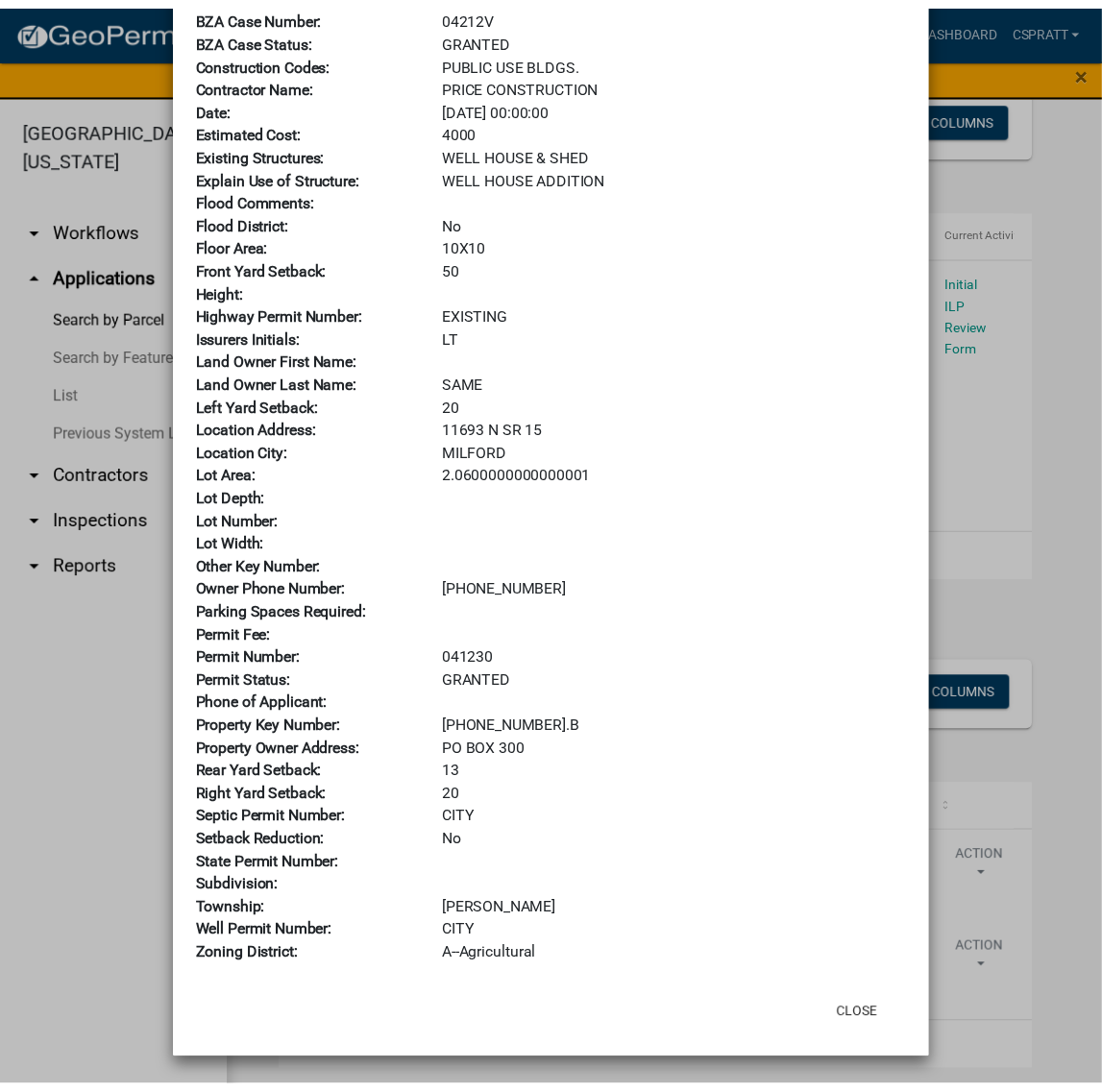
scroll to position [421, 0]
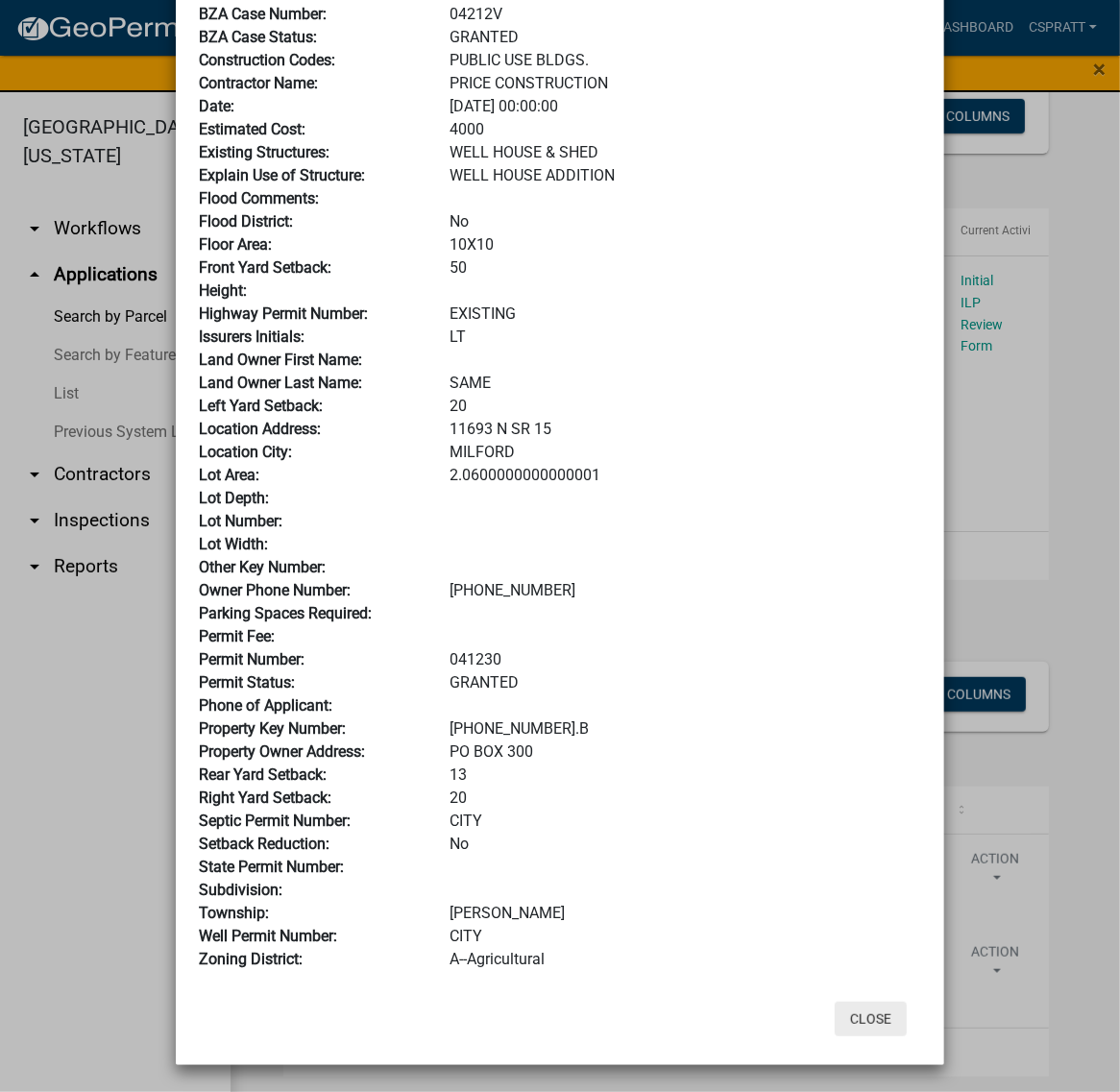
click at [835, 1002] on button "Close" at bounding box center [870, 1019] width 72 height 35
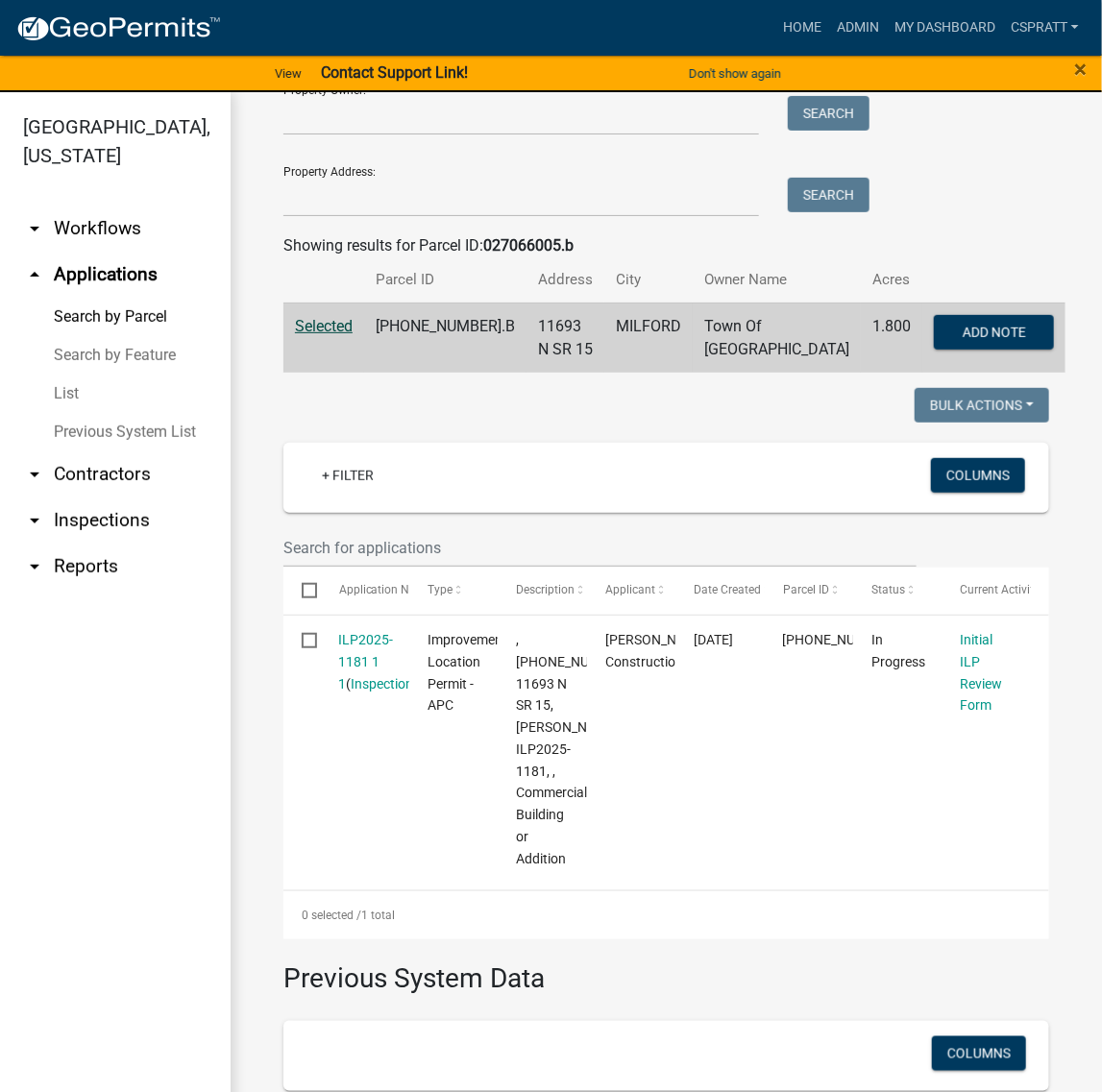
scroll to position [0, 0]
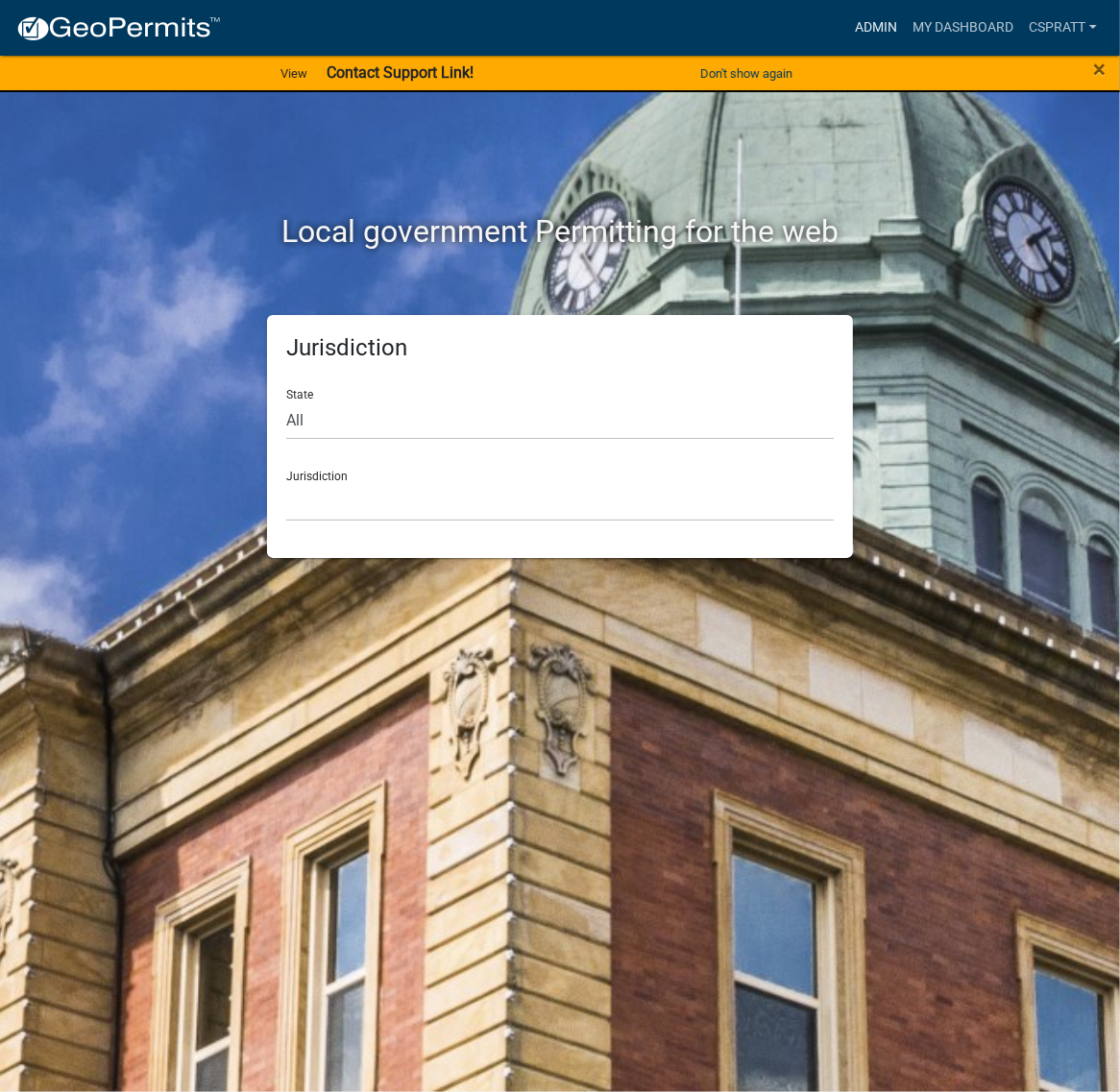
click at [847, 17] on link "Admin" at bounding box center [876, 28] width 58 height 36
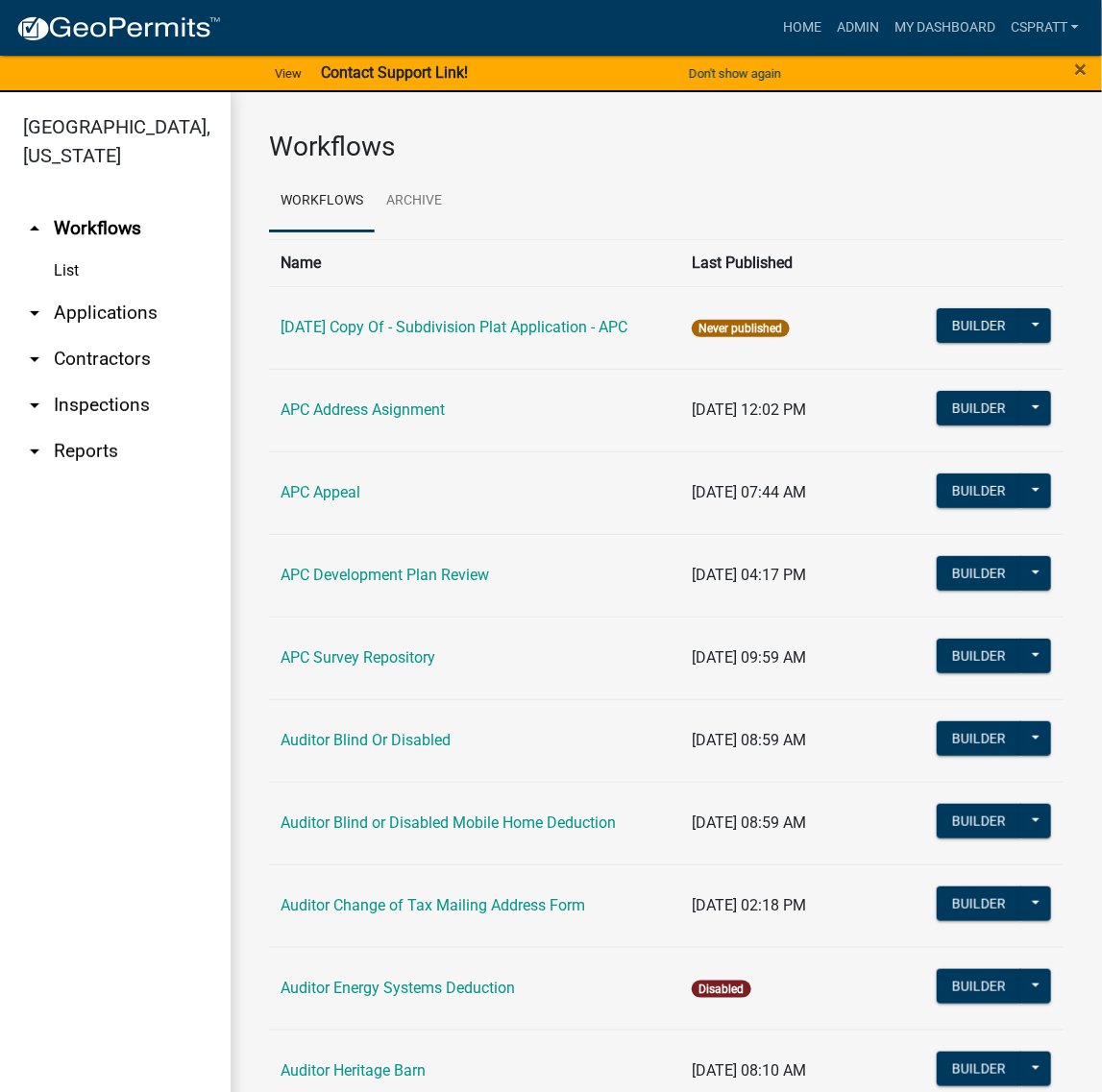
click at [139, 336] on link "arrow_drop_down Applications" at bounding box center [115, 313] width 231 height 46
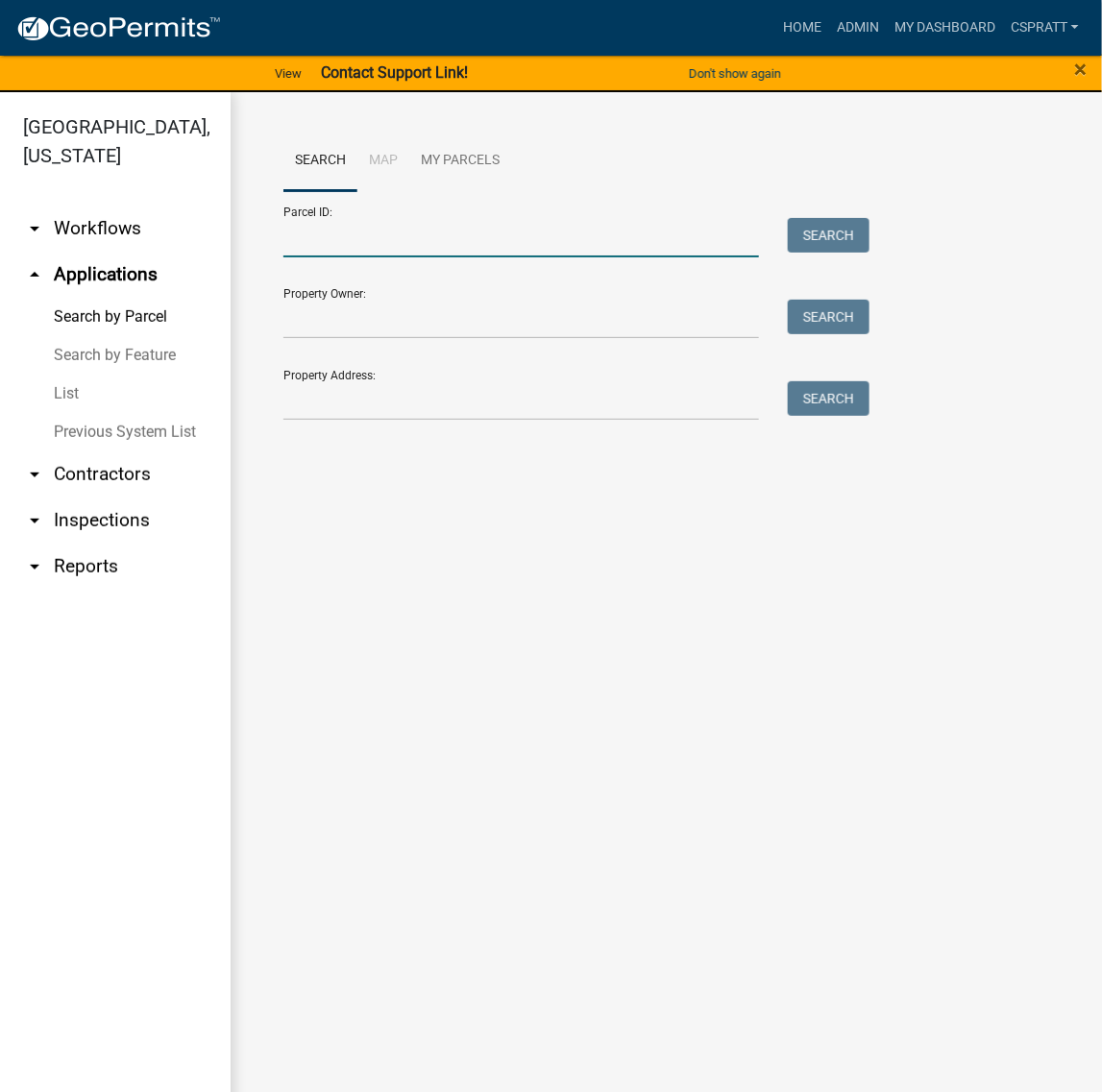
click at [356, 248] on input "Parcel ID:" at bounding box center [521, 237] width 476 height 39
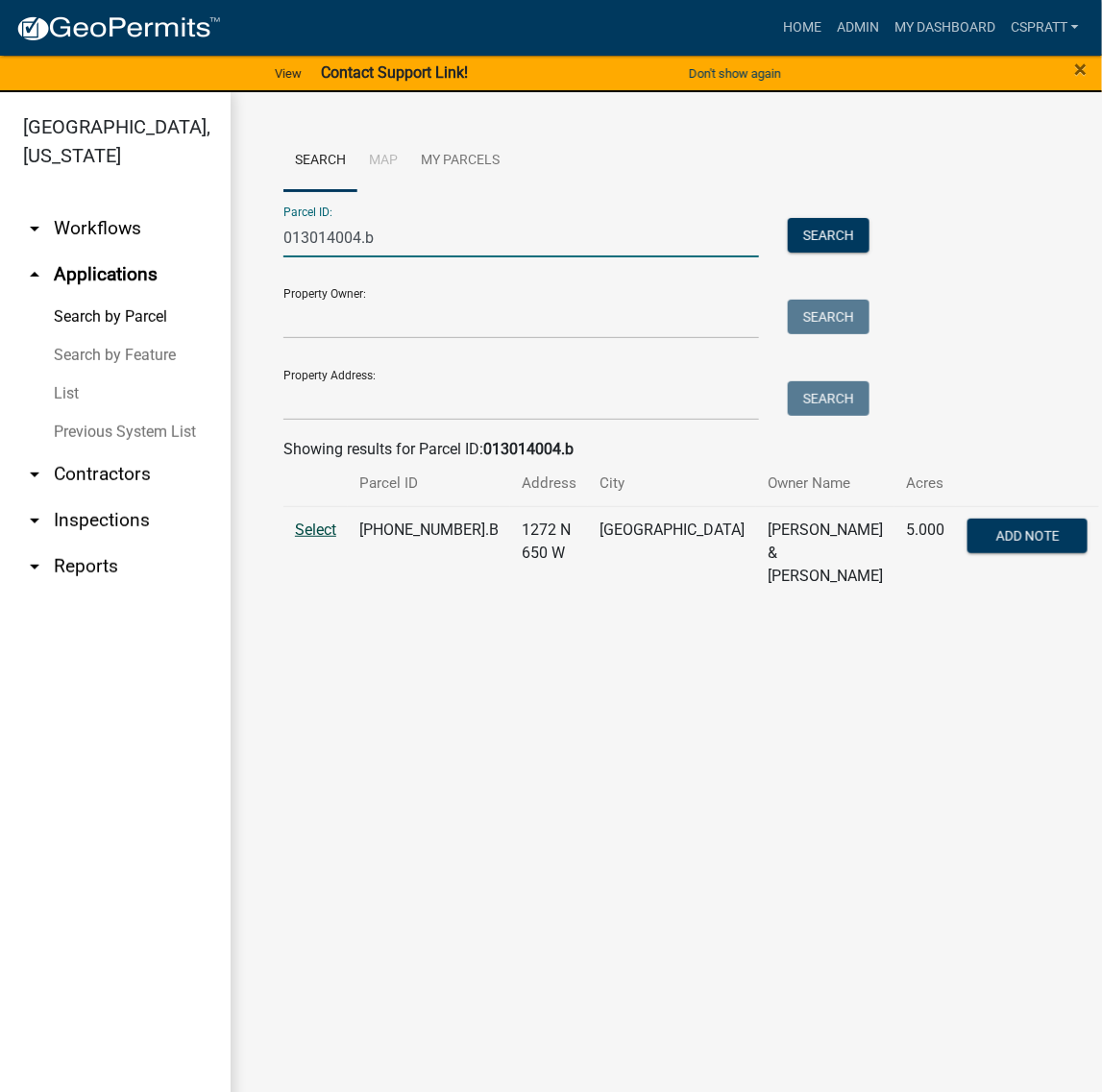
type input "013014004.b"
click at [330, 539] on span "Select" at bounding box center [315, 529] width 41 height 18
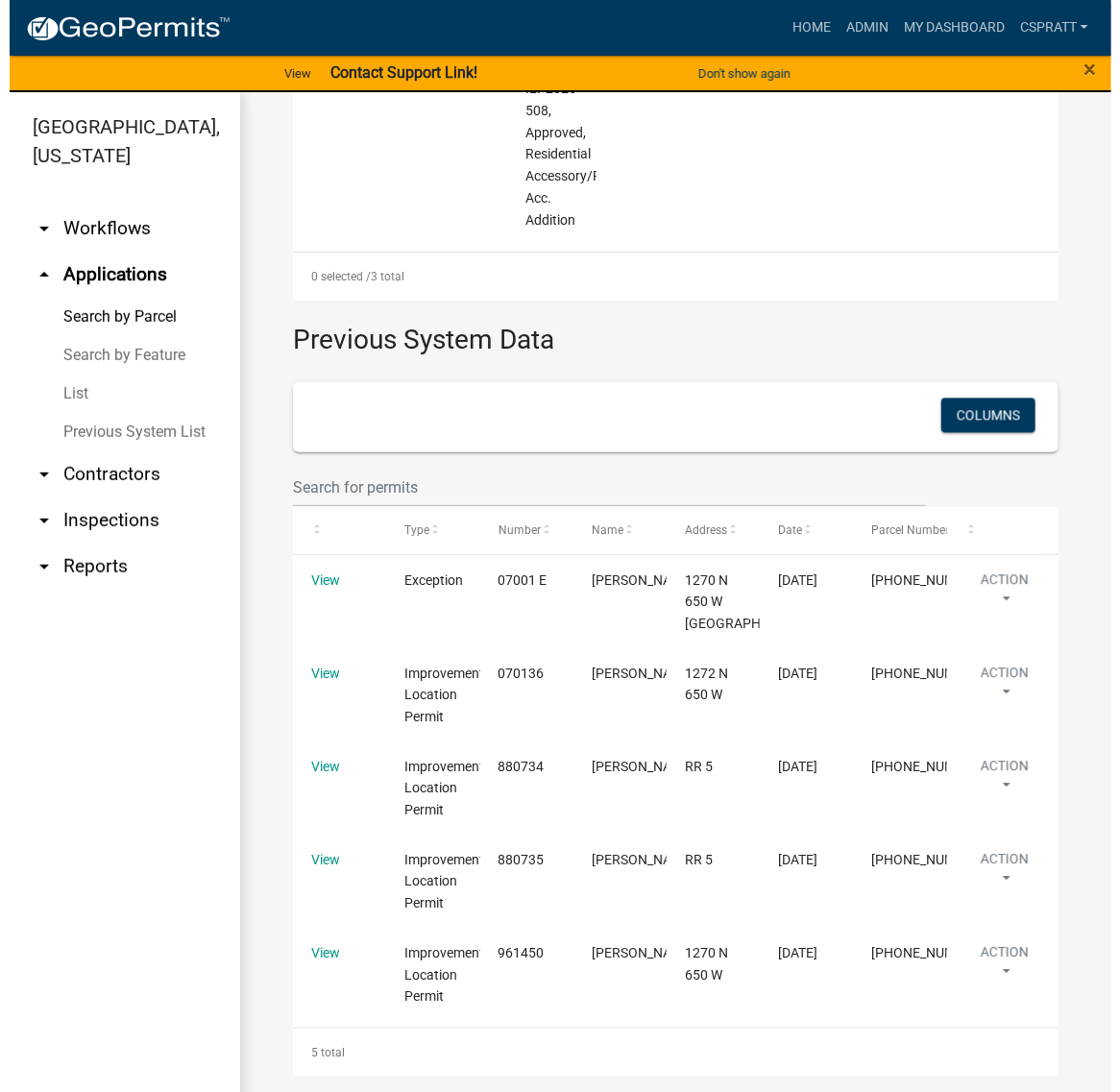
scroll to position [1791, 0]
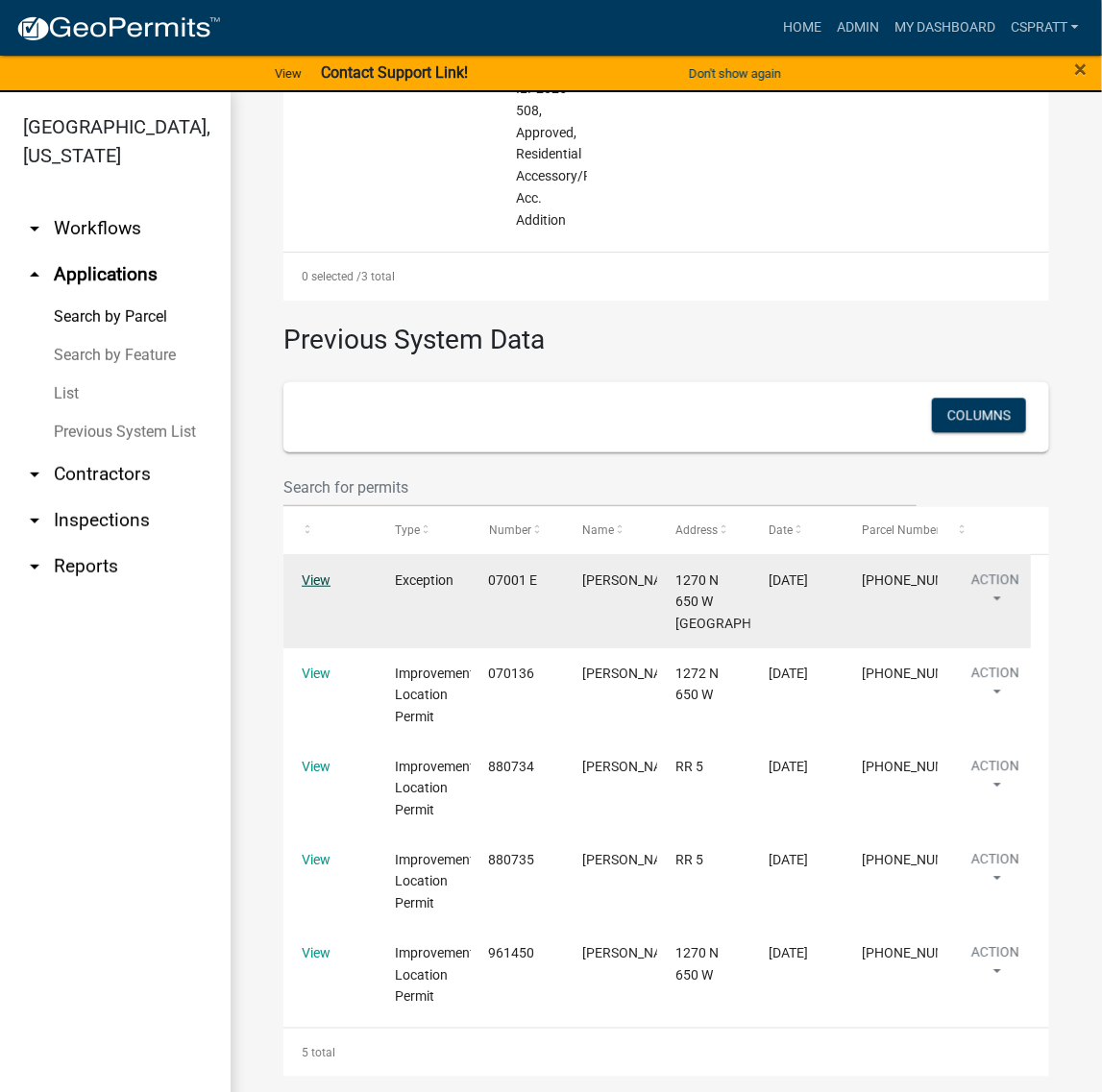
click at [318, 572] on link "View" at bounding box center [316, 580] width 29 height 15
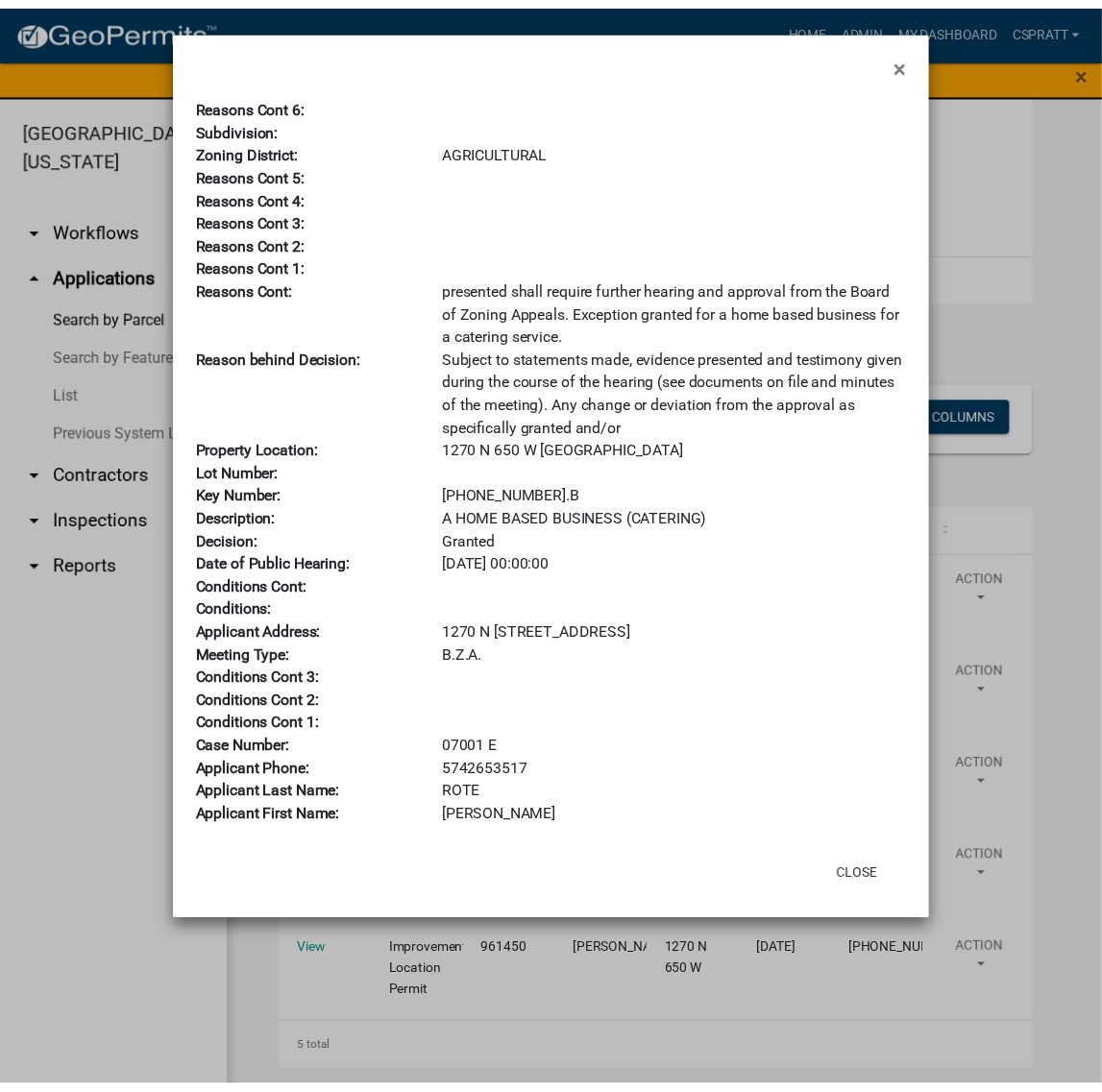
scroll to position [104, 0]
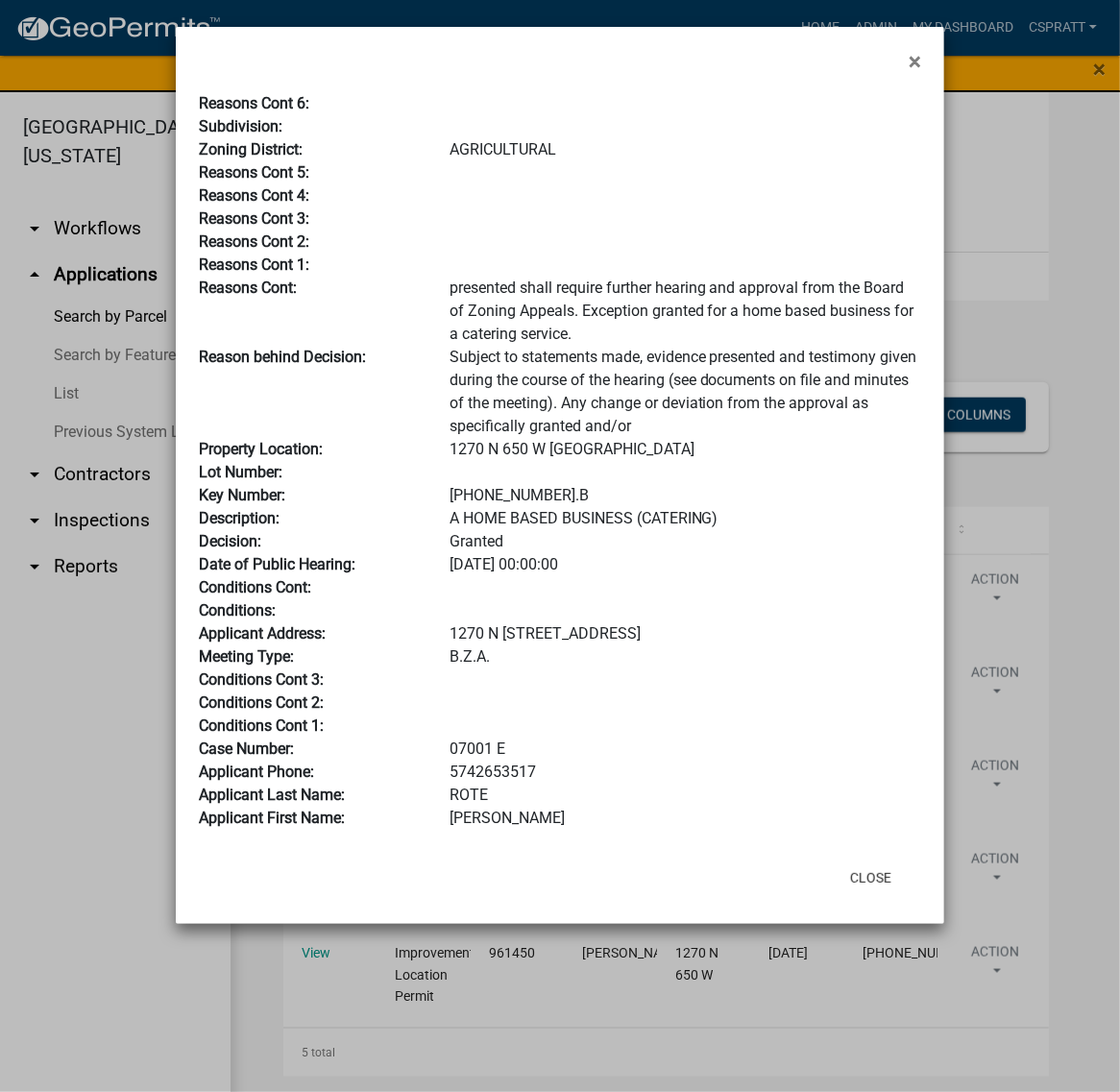
drag, startPoint x: 523, startPoint y: 847, endPoint x: 420, endPoint y: 855, distance: 103.3
click at [420, 761] on div "Case Number: 07001 E" at bounding box center [560, 749] width 751 height 23
copy div "07001 E"
click at [848, 895] on button "Close" at bounding box center [870, 878] width 72 height 35
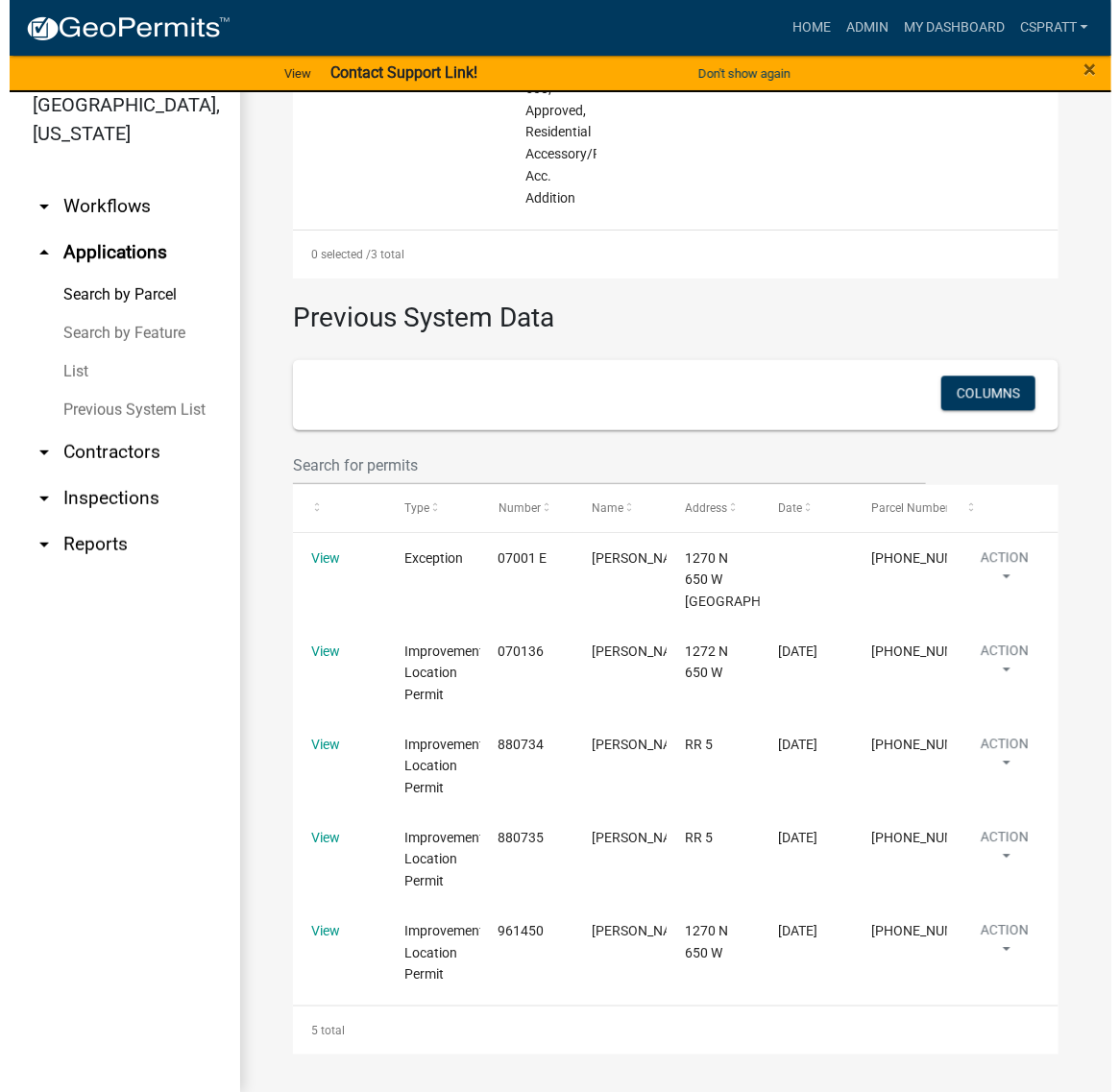
scroll to position [29, 0]
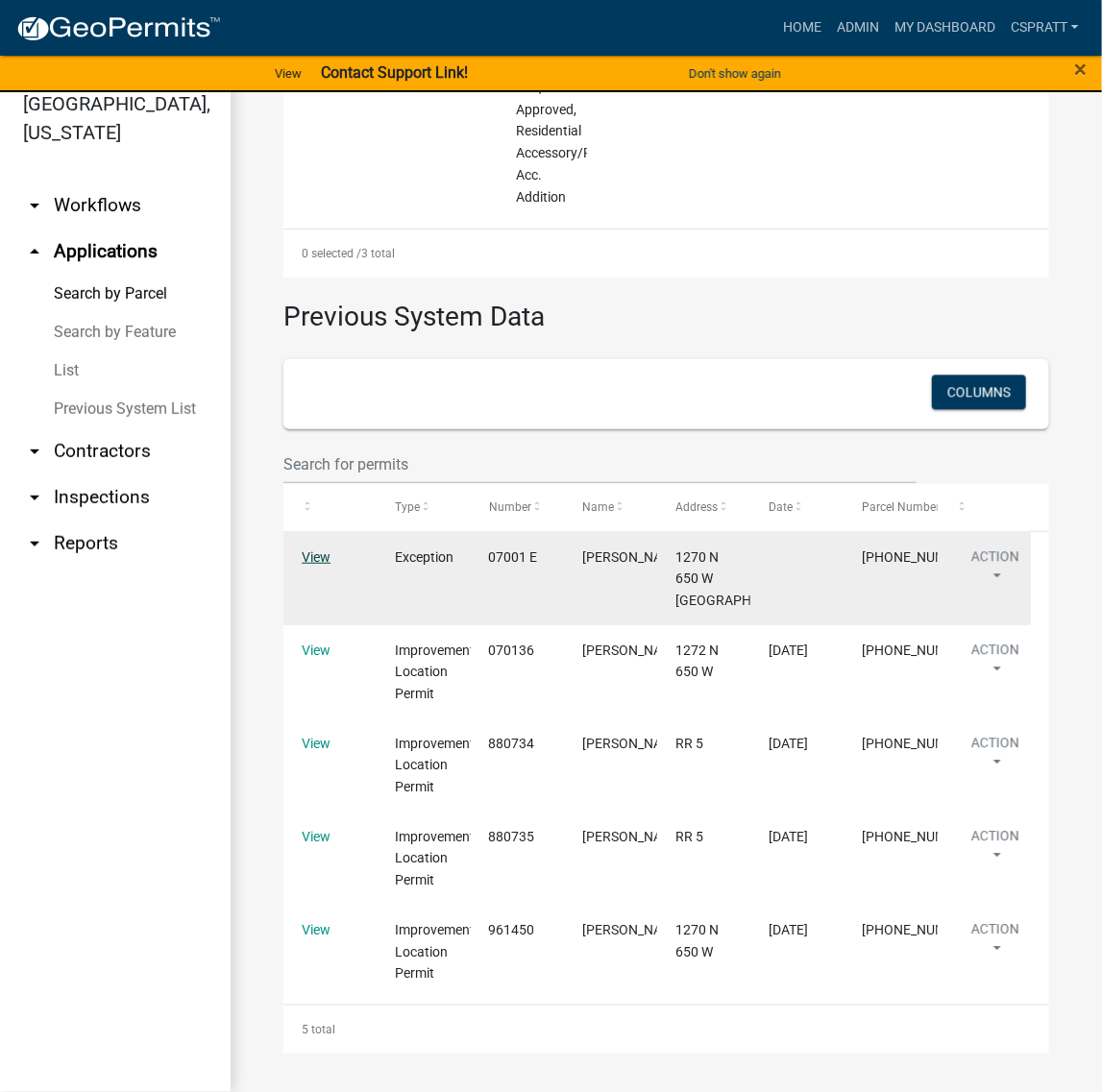
click at [317, 549] on link "View" at bounding box center [316, 557] width 29 height 15
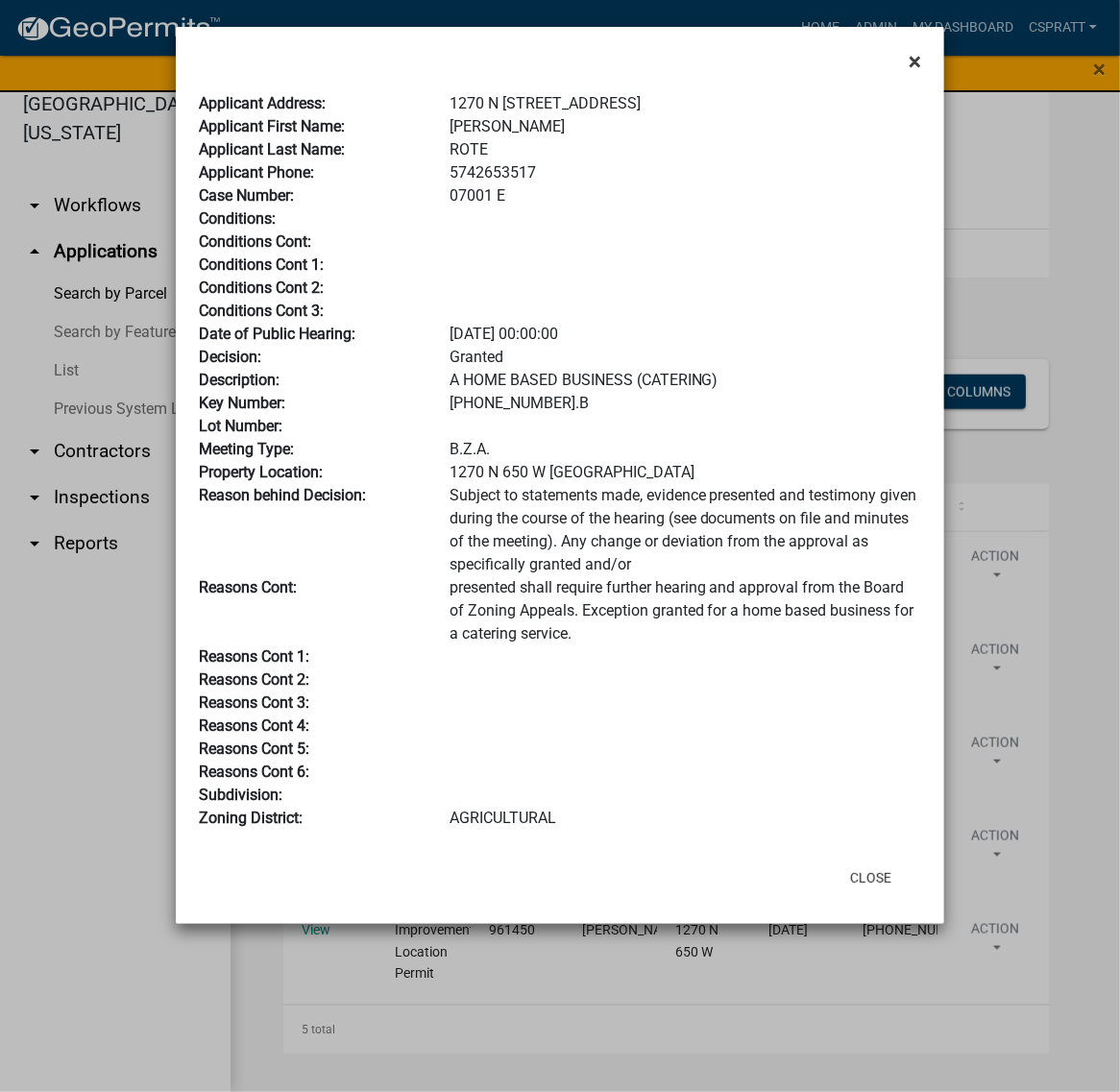
click at [909, 70] on span "×" at bounding box center [914, 61] width 12 height 27
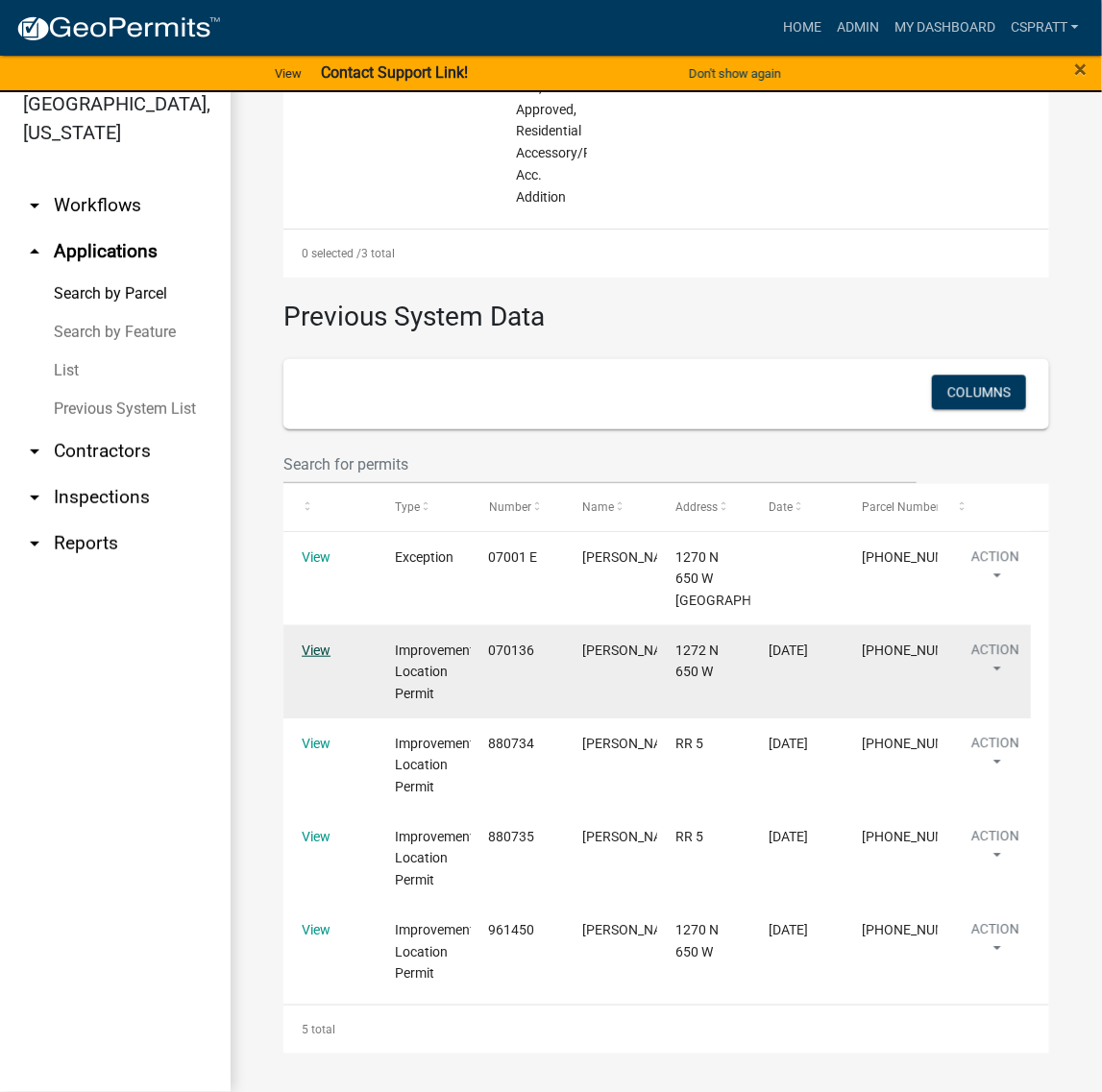
click at [324, 643] on link "View" at bounding box center [316, 650] width 29 height 15
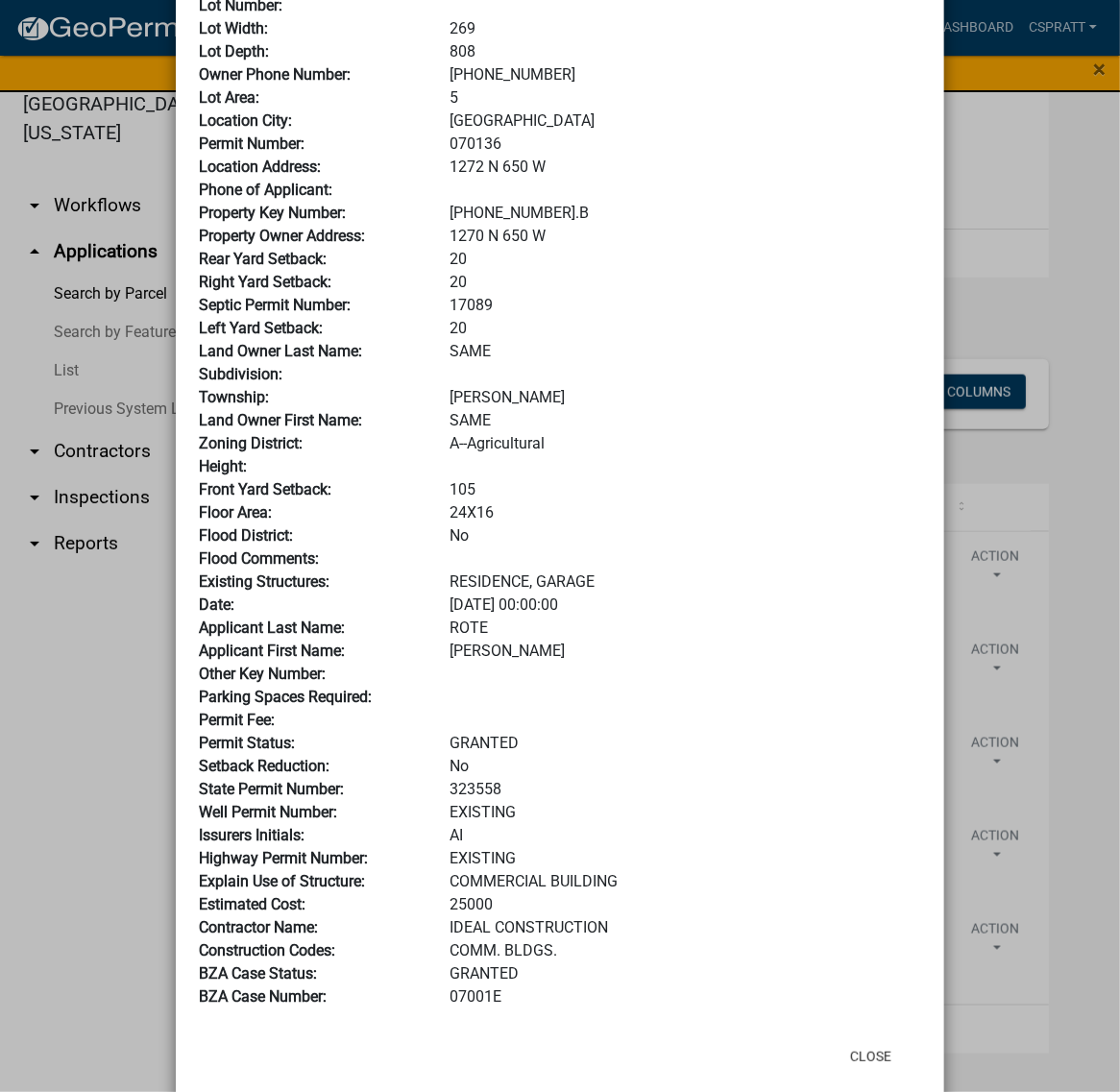
scroll to position [61, 0]
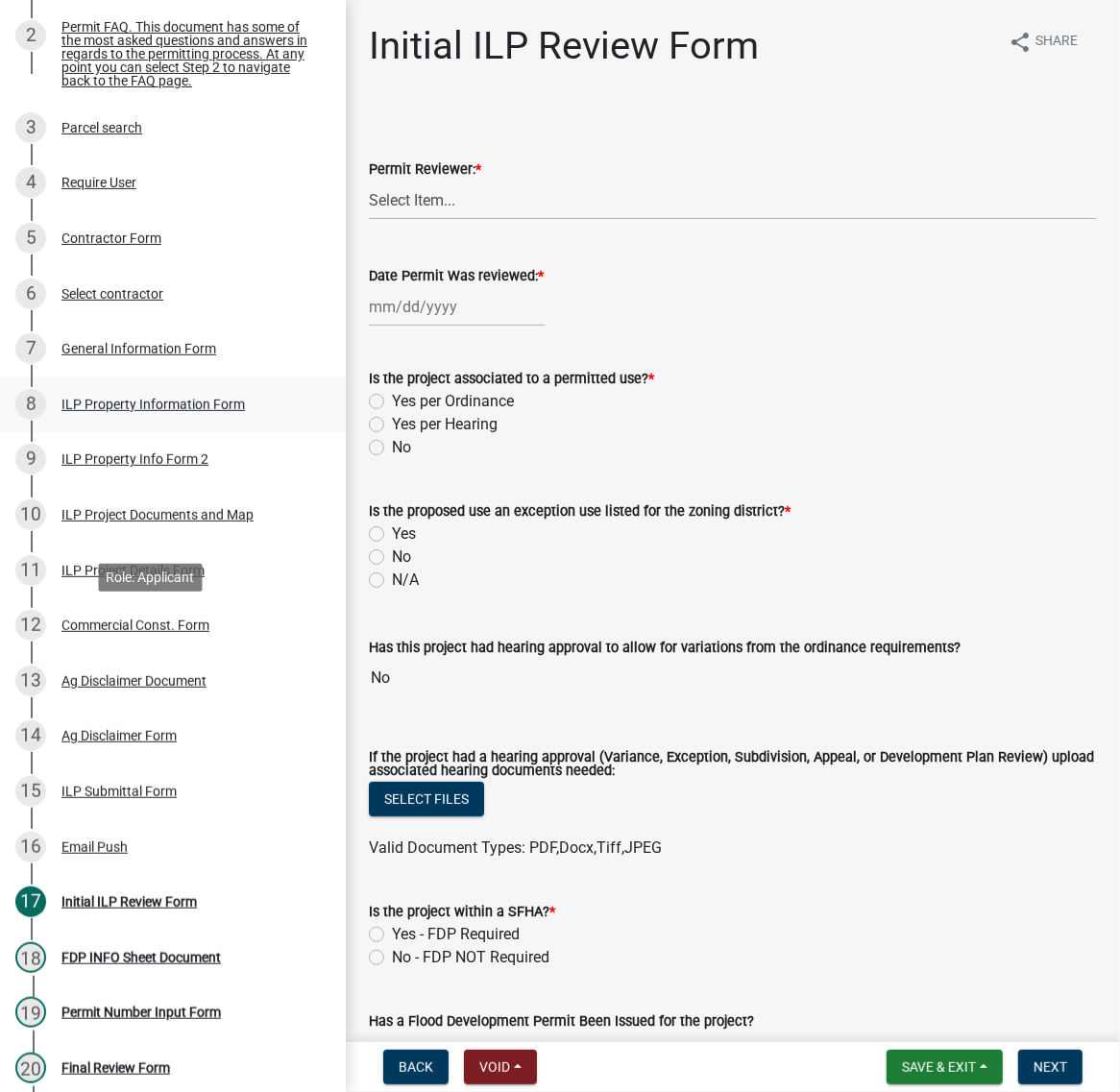
scroll to position [360, 0]
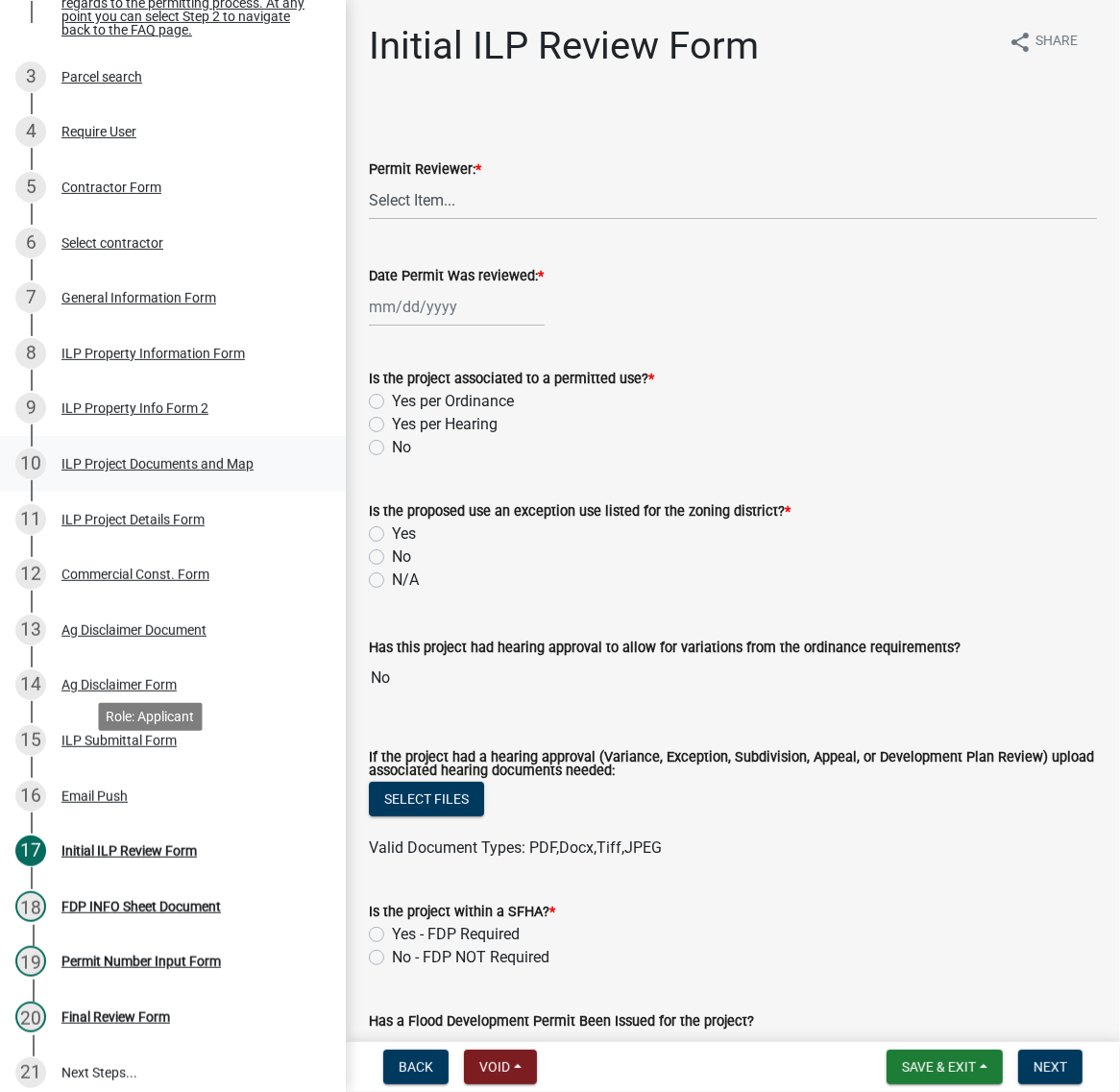
click at [127, 471] on div "ILP Project Documents and Map" at bounding box center [158, 464] width 192 height 13
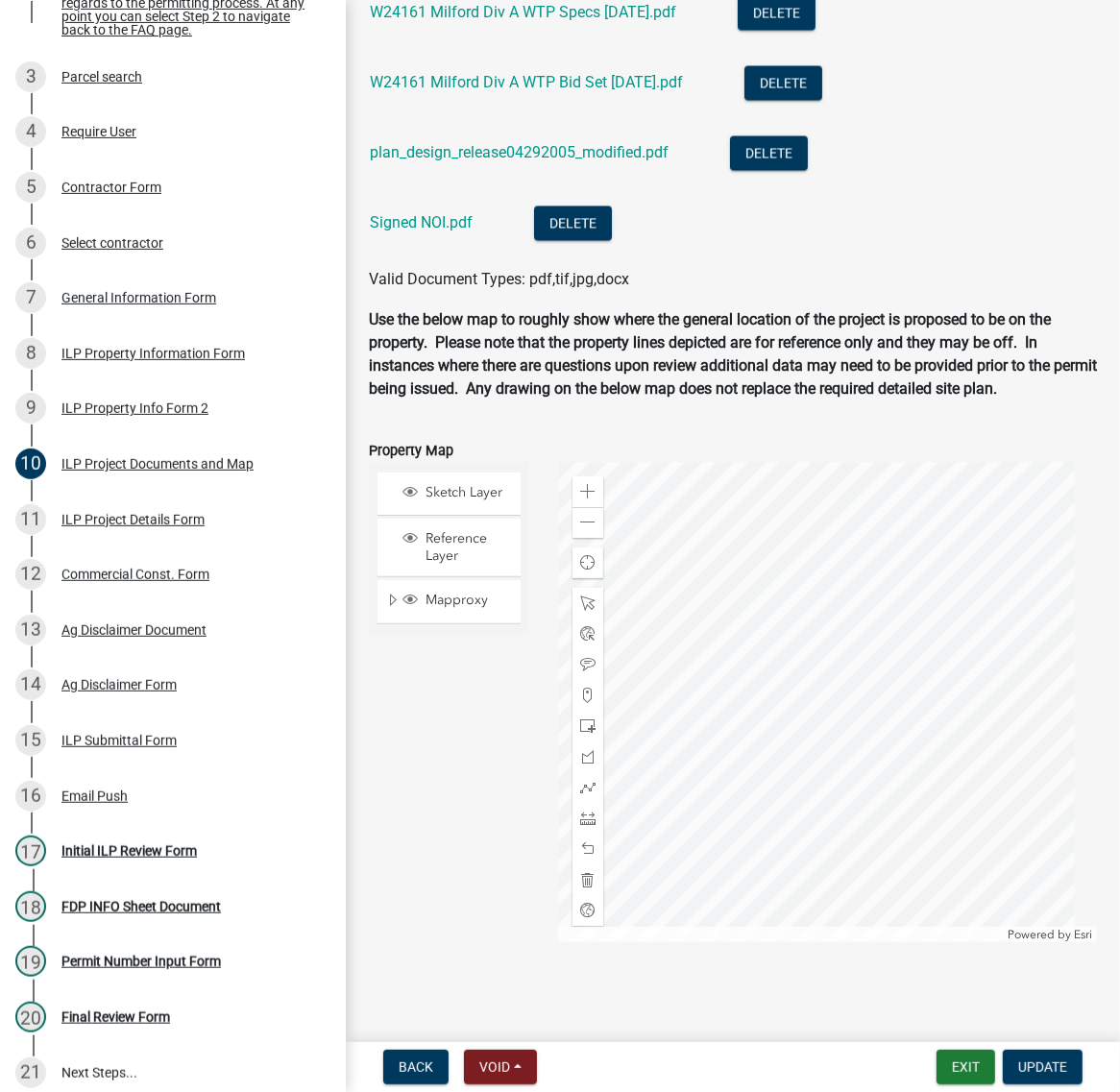
scroll to position [2760, 0]
click at [676, 21] on link "W24161 Milford Div A WTP Specs [DATE].pdf" at bounding box center [523, 12] width 306 height 18
click at [550, 91] on link "W24161 Milford Div A WTP Bid Set [DATE].pdf" at bounding box center [526, 82] width 313 height 18
click at [563, 161] on link "plan_design_release04292005_modified.pdf" at bounding box center [519, 152] width 299 height 18
click at [449, 231] on link "Signed NOI.pdf" at bounding box center [421, 222] width 103 height 18
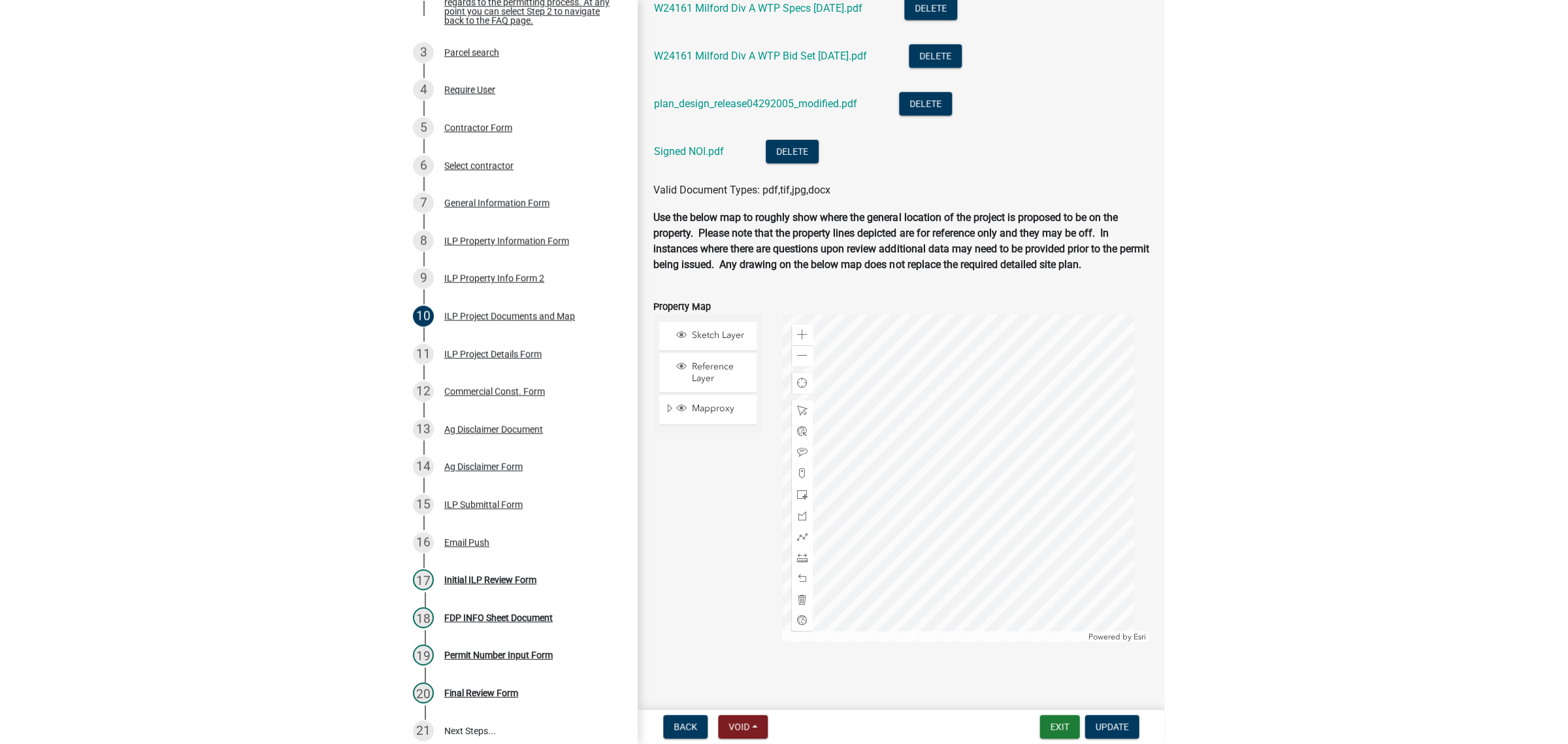
scroll to position [1716, 0]
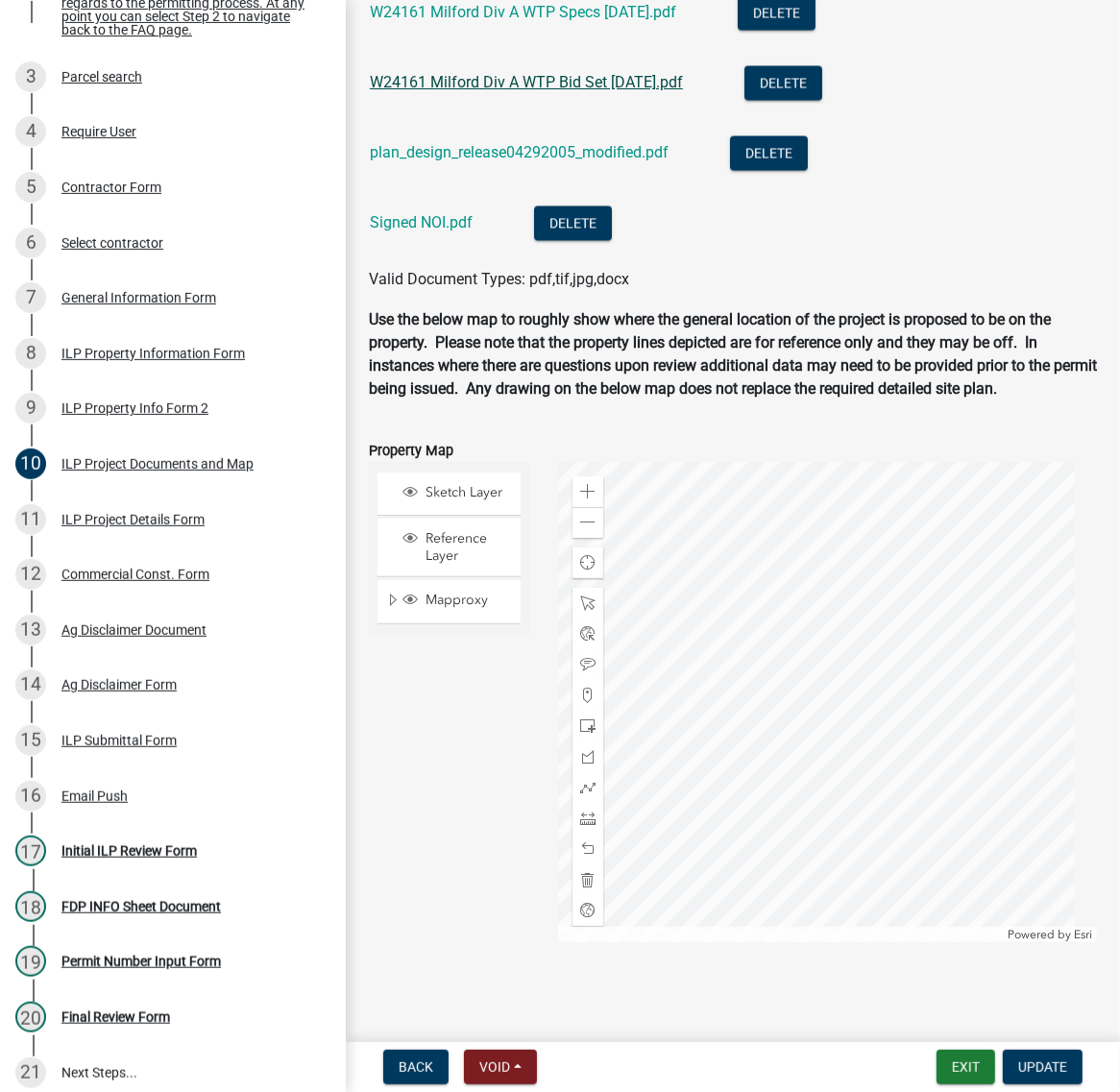
click at [552, 91] on link "W24161 Milford Div A WTP Bid Set 1-16-25.pdf" at bounding box center [526, 82] width 313 height 18
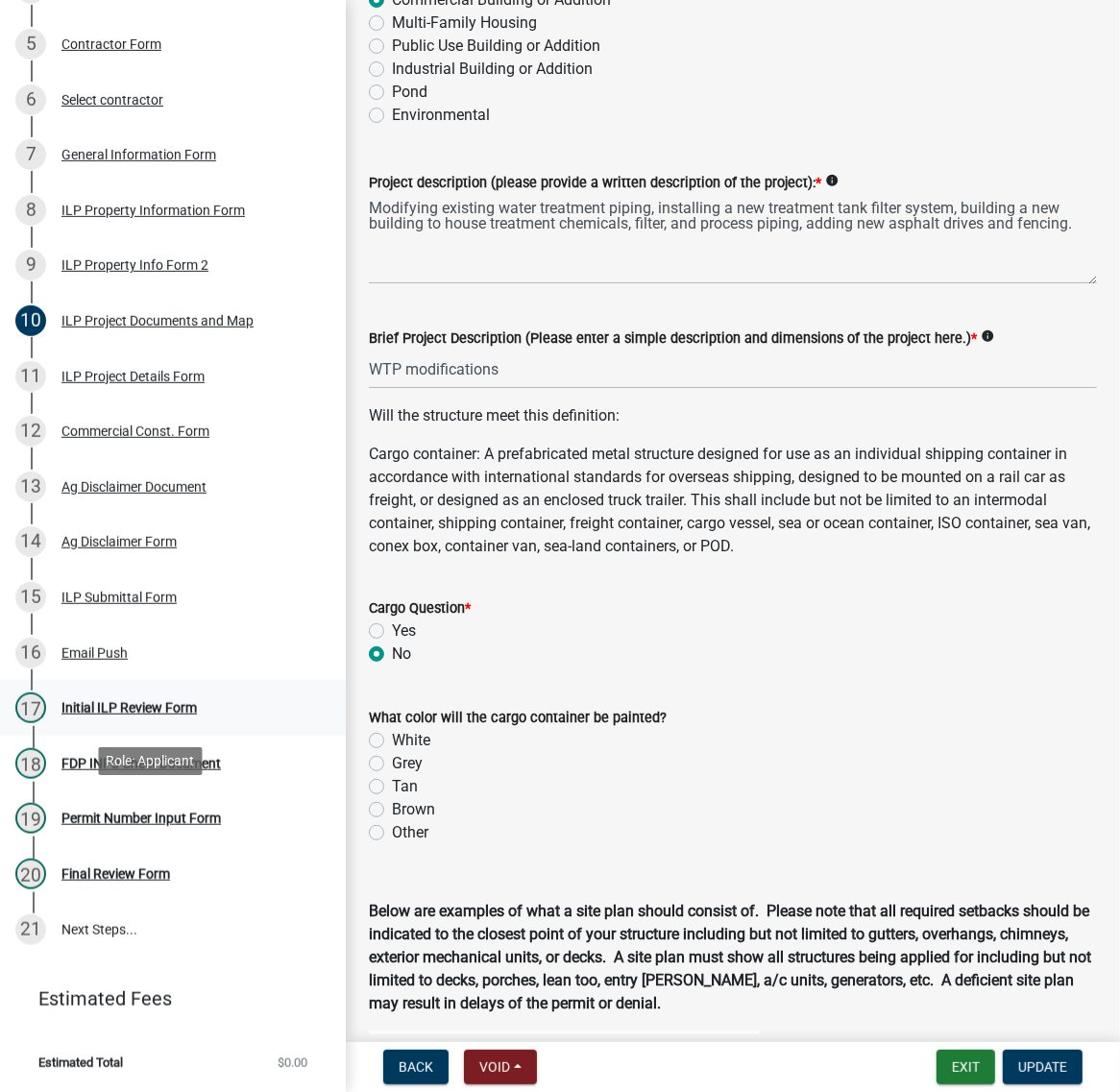
scroll to position [720, 0]
click at [168, 715] on div "Initial ILP Review Form" at bounding box center [129, 708] width 135 height 13
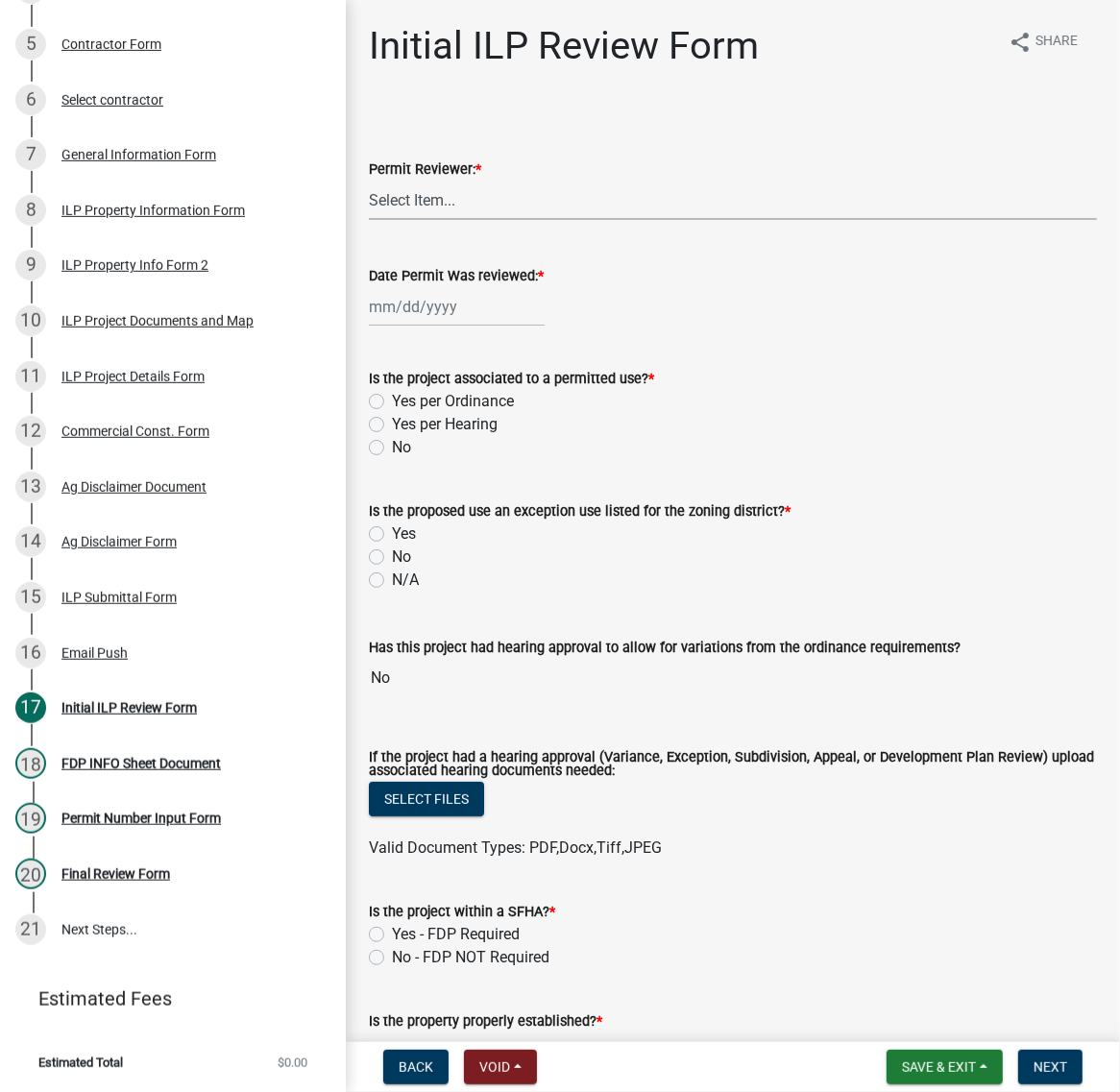
drag, startPoint x: 476, startPoint y: 245, endPoint x: 471, endPoint y: 255, distance: 11.2
click at [476, 220] on select "Select Item... MMS LT AT CS [PERSON_NAME]" at bounding box center [733, 200] width 728 height 39
click at [375, 220] on select "Select Item... MMS LT AT CS [PERSON_NAME]" at bounding box center [733, 200] width 728 height 39
select select "c872cdc8-ca01-49f1-a213-e4b05fa58cd2"
click at [438, 327] on div at bounding box center [456, 306] width 176 height 39
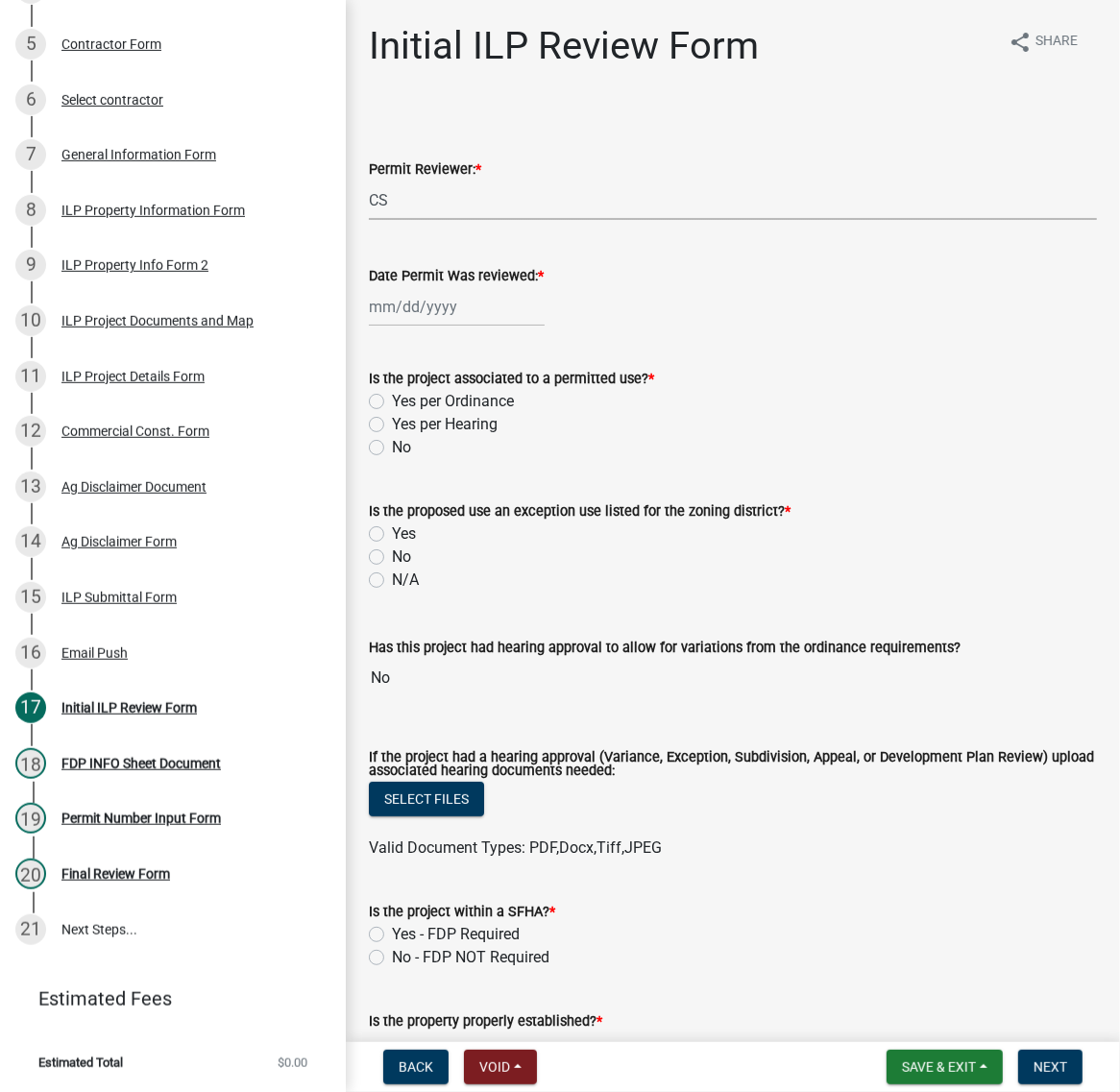
select select "9"
select select "2025"
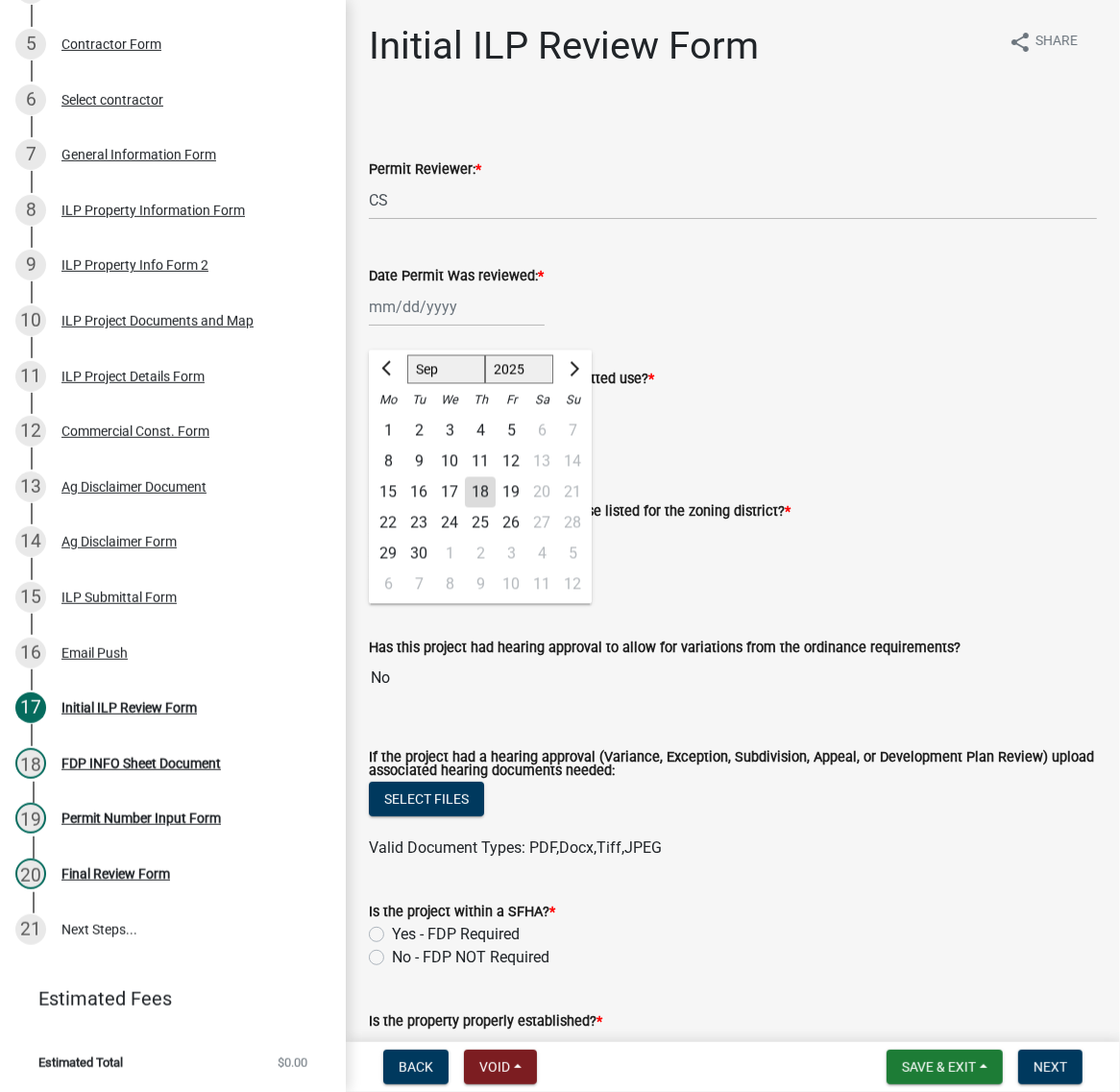
click at [496, 508] on div "18" at bounding box center [480, 493] width 31 height 31
type input "[DATE]"
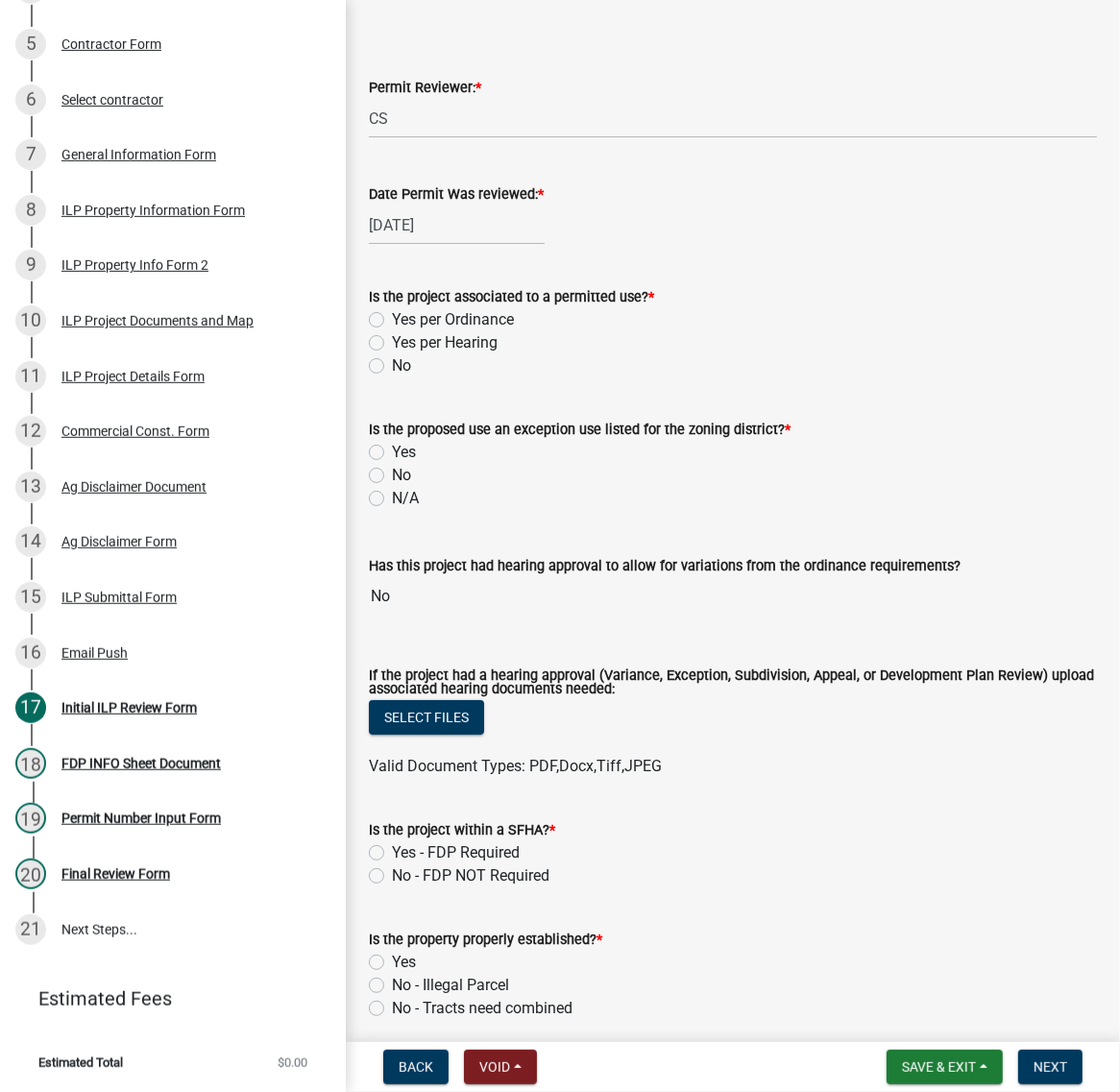
scroll to position [120, 0]
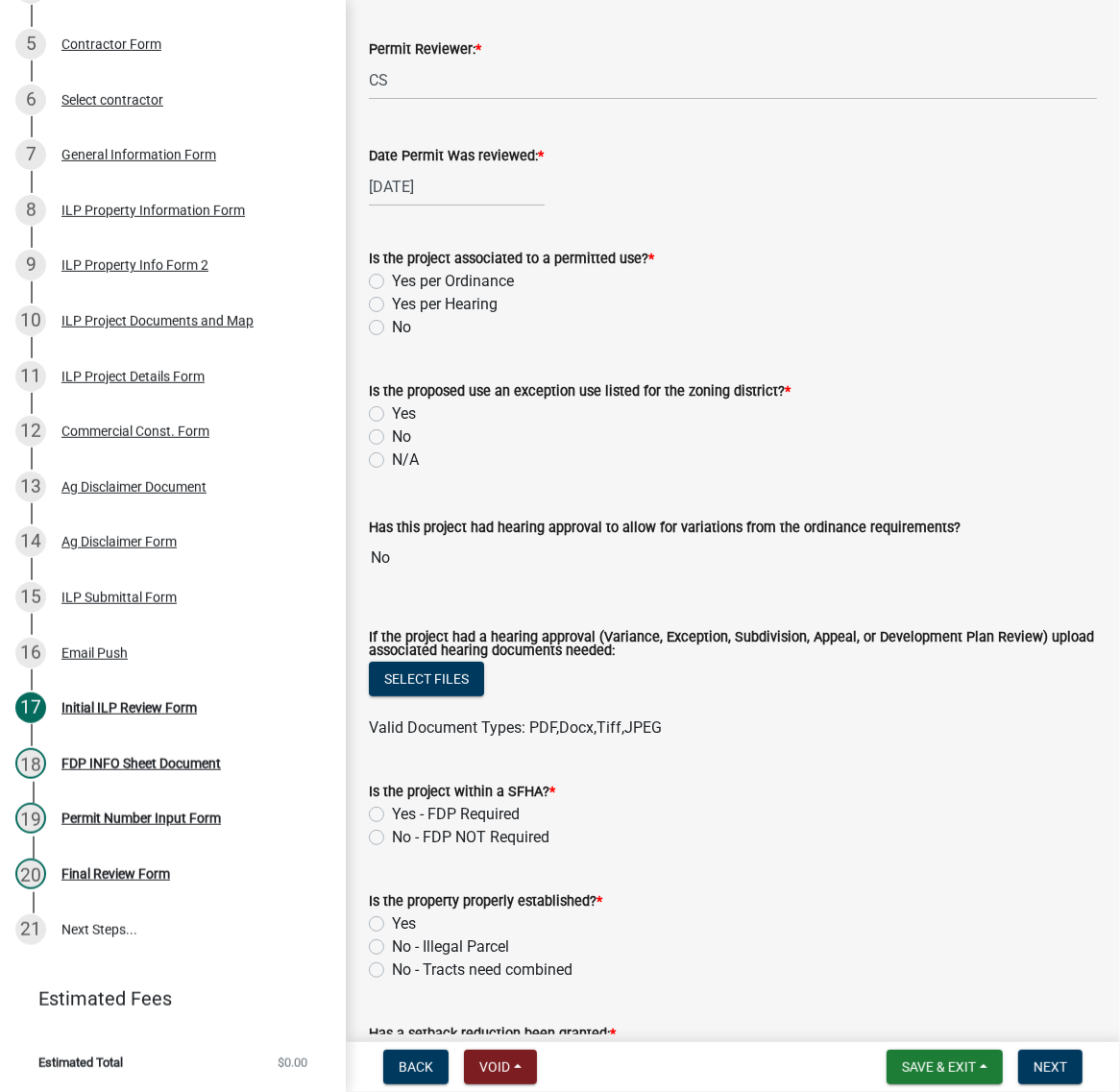
click at [392, 316] on label "Yes per Hearing" at bounding box center [445, 304] width 106 height 23
click at [392, 305] on input "Yes per Hearing" at bounding box center [398, 299] width 12 height 12
radio input "true"
click at [392, 293] on label "Yes per Ordinance" at bounding box center [452, 281] width 122 height 23
click at [392, 282] on input "Yes per Ordinance" at bounding box center [398, 276] width 12 height 12
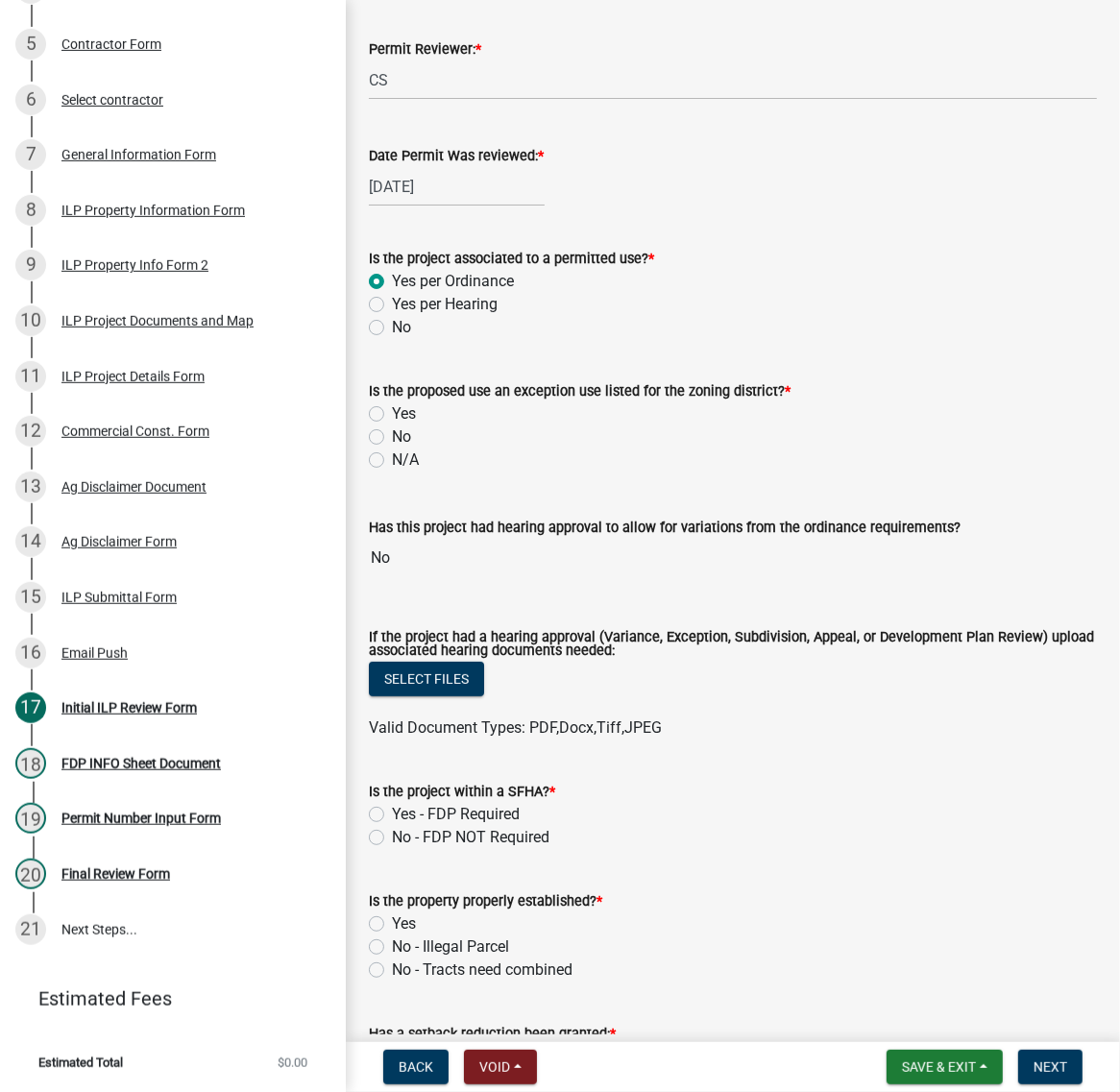
radio input "true"
click at [392, 339] on label "No" at bounding box center [402, 328] width 19 height 23
click at [392, 328] on input "No" at bounding box center [398, 322] width 12 height 12
radio input "true"
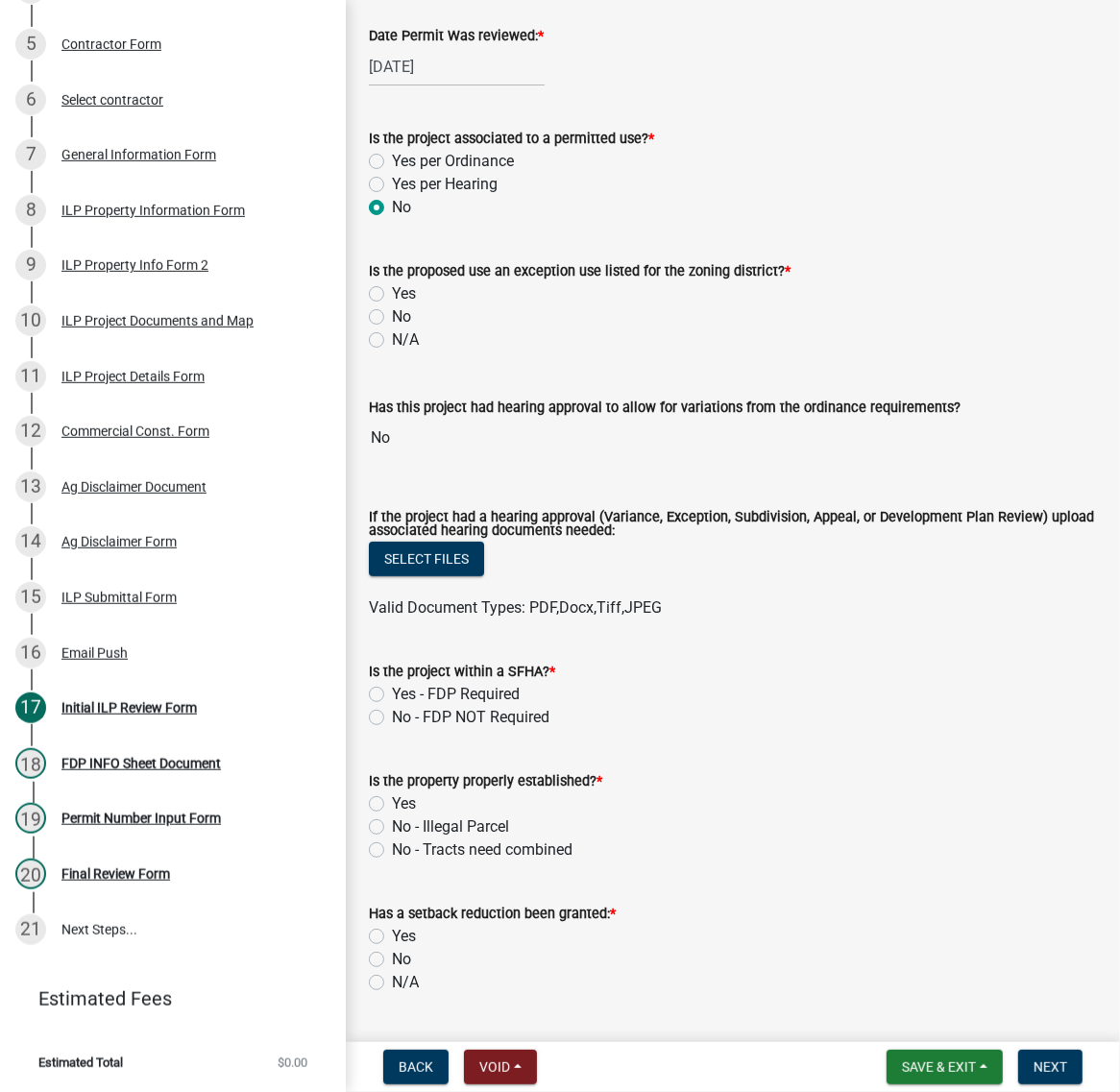
scroll to position [360, 0]
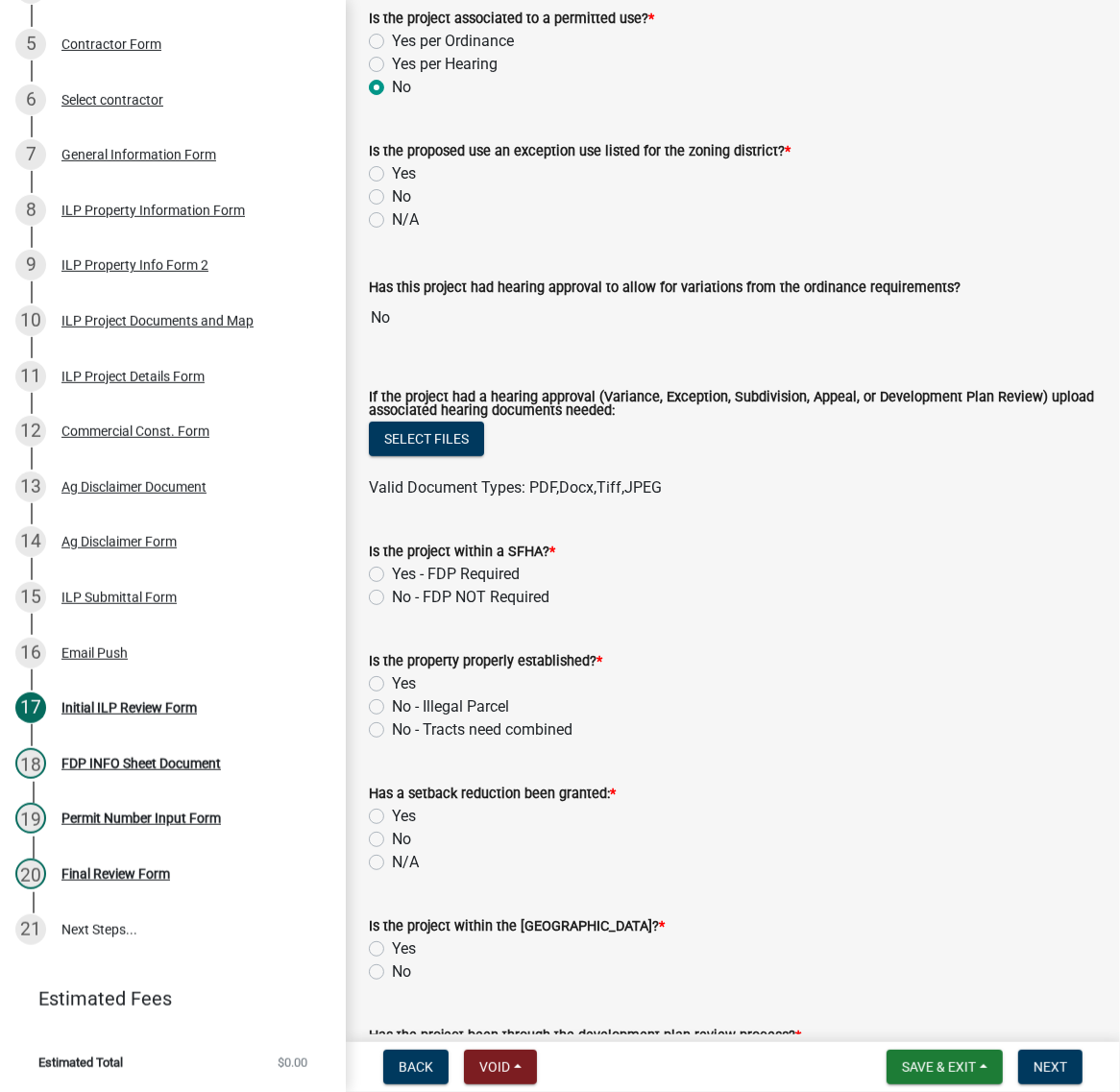
click at [392, 208] on label "No" at bounding box center [402, 197] width 19 height 23
click at [392, 198] on input "No" at bounding box center [398, 191] width 12 height 12
radio input "true"
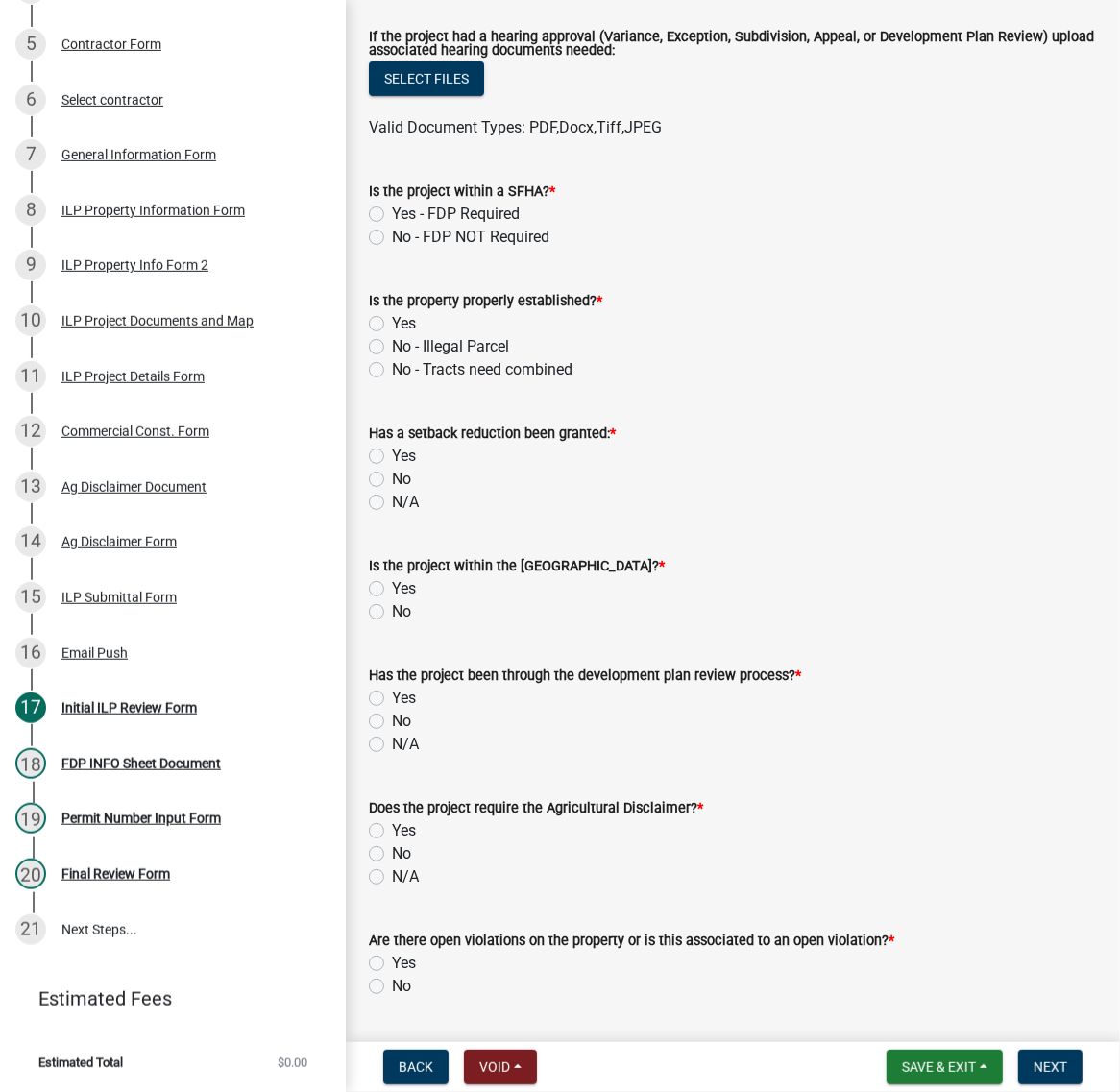
scroll to position [840, 0]
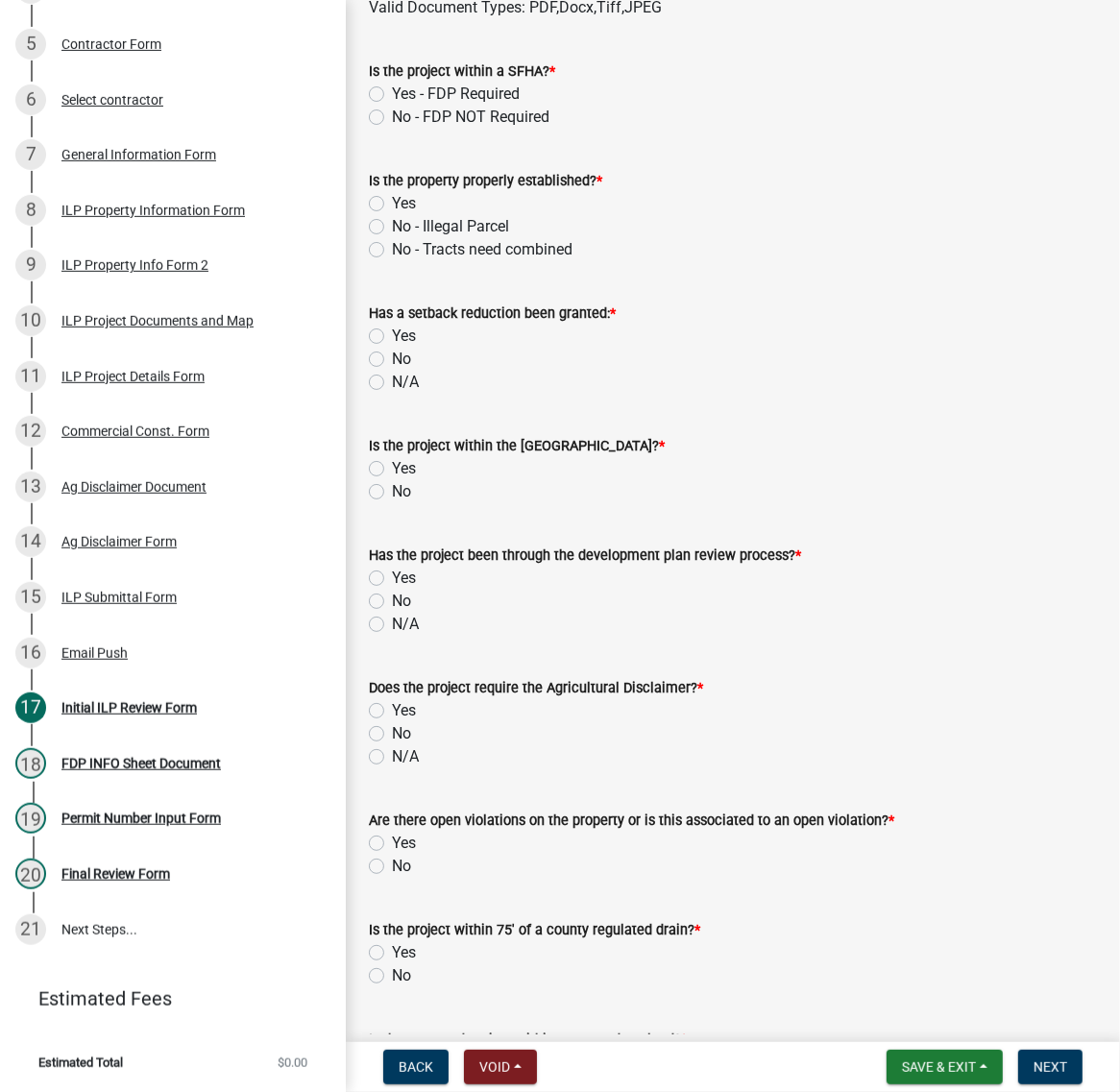
click at [392, 129] on label "No - FDP NOT Required" at bounding box center [471, 117] width 158 height 23
click at [392, 118] on input "No - FDP NOT Required" at bounding box center [398, 111] width 12 height 12
radio input "true"
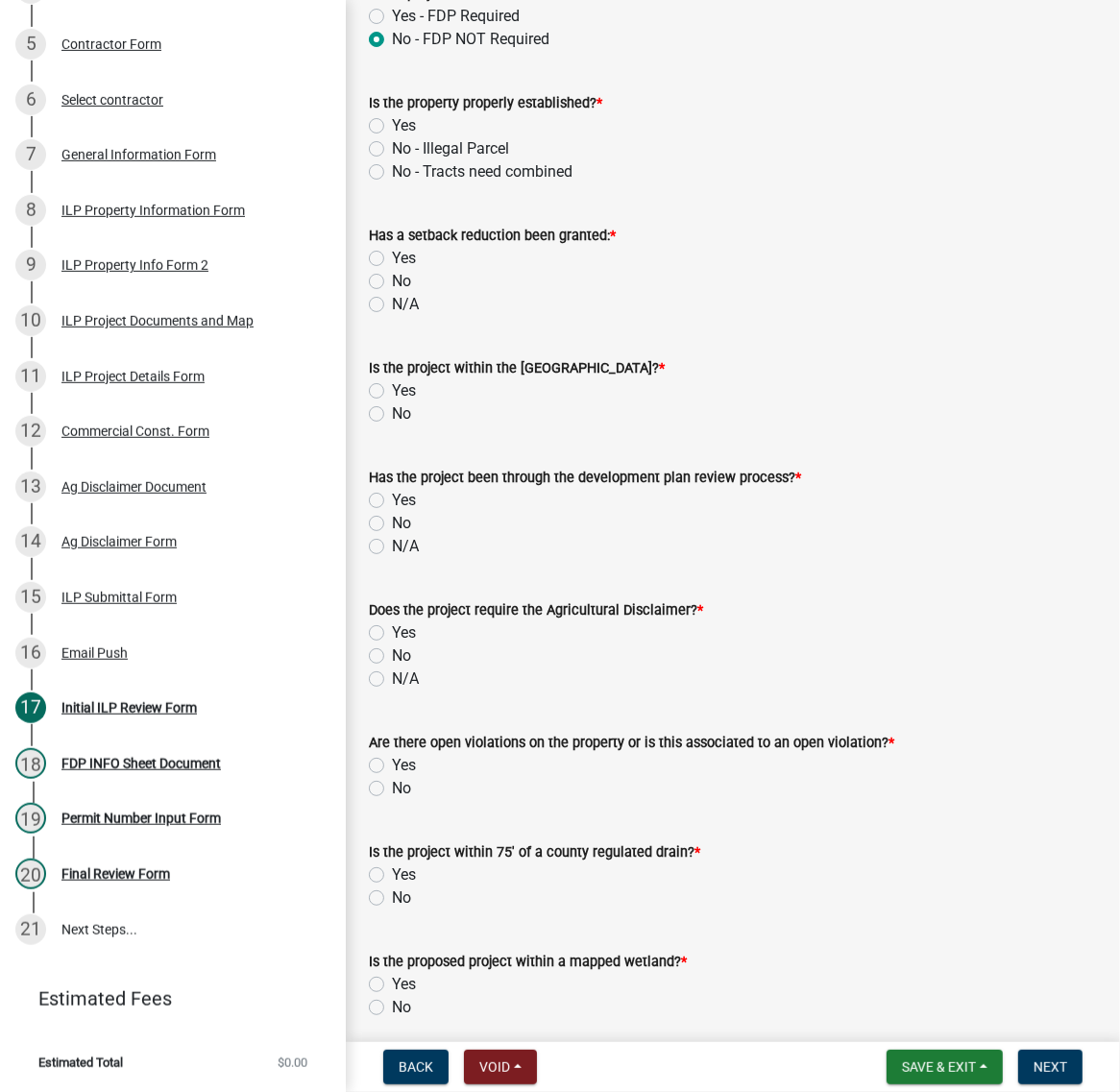
scroll to position [960, 0]
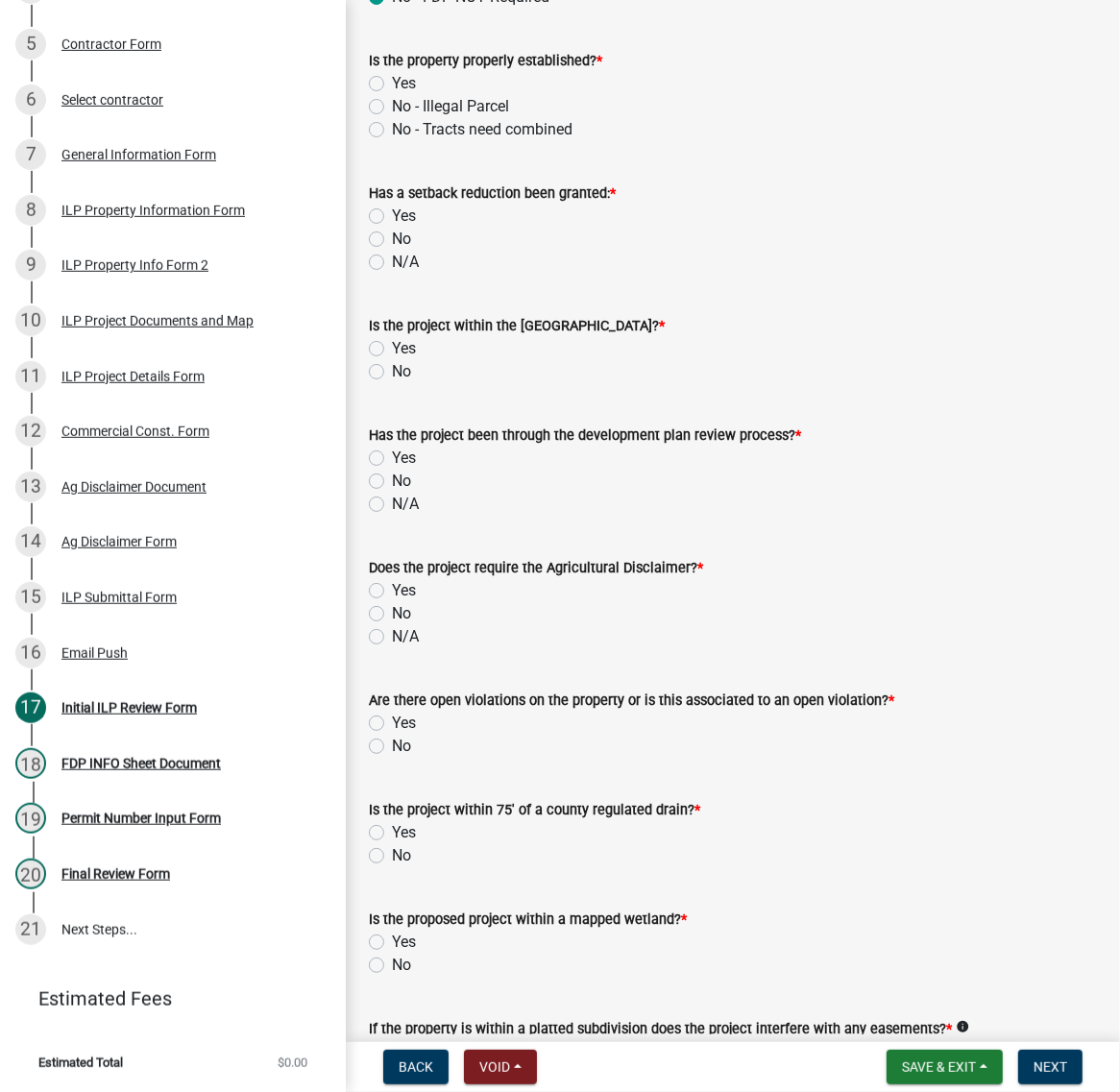
click at [392, 95] on label "Yes" at bounding box center [403, 84] width 24 height 23
click at [392, 85] on input "Yes" at bounding box center [398, 78] width 12 height 12
radio input "true"
click at [392, 251] on label "No" at bounding box center [402, 239] width 19 height 23
click at [392, 240] on input "No" at bounding box center [398, 233] width 12 height 12
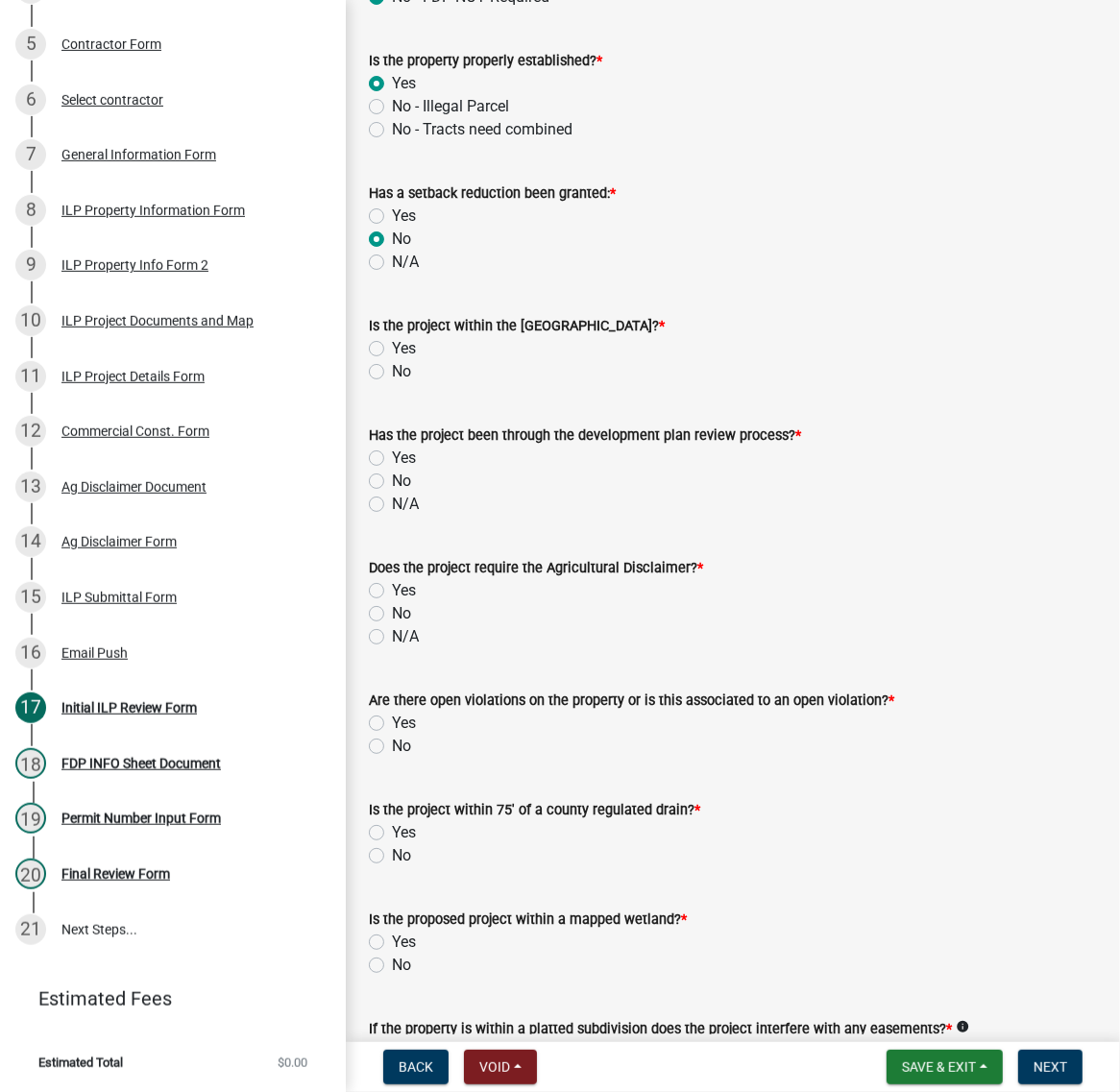
radio input "true"
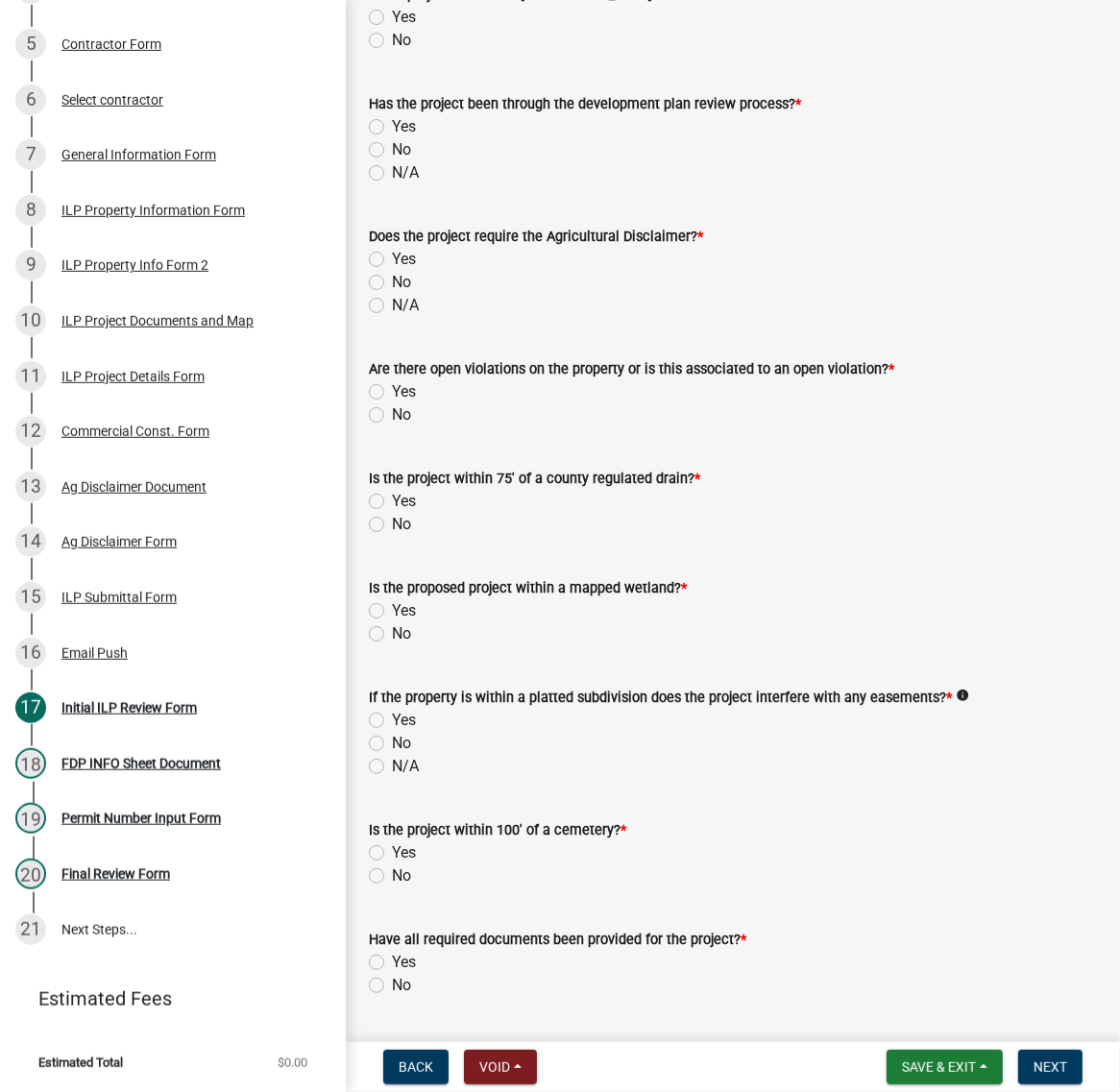
scroll to position [1321, 0]
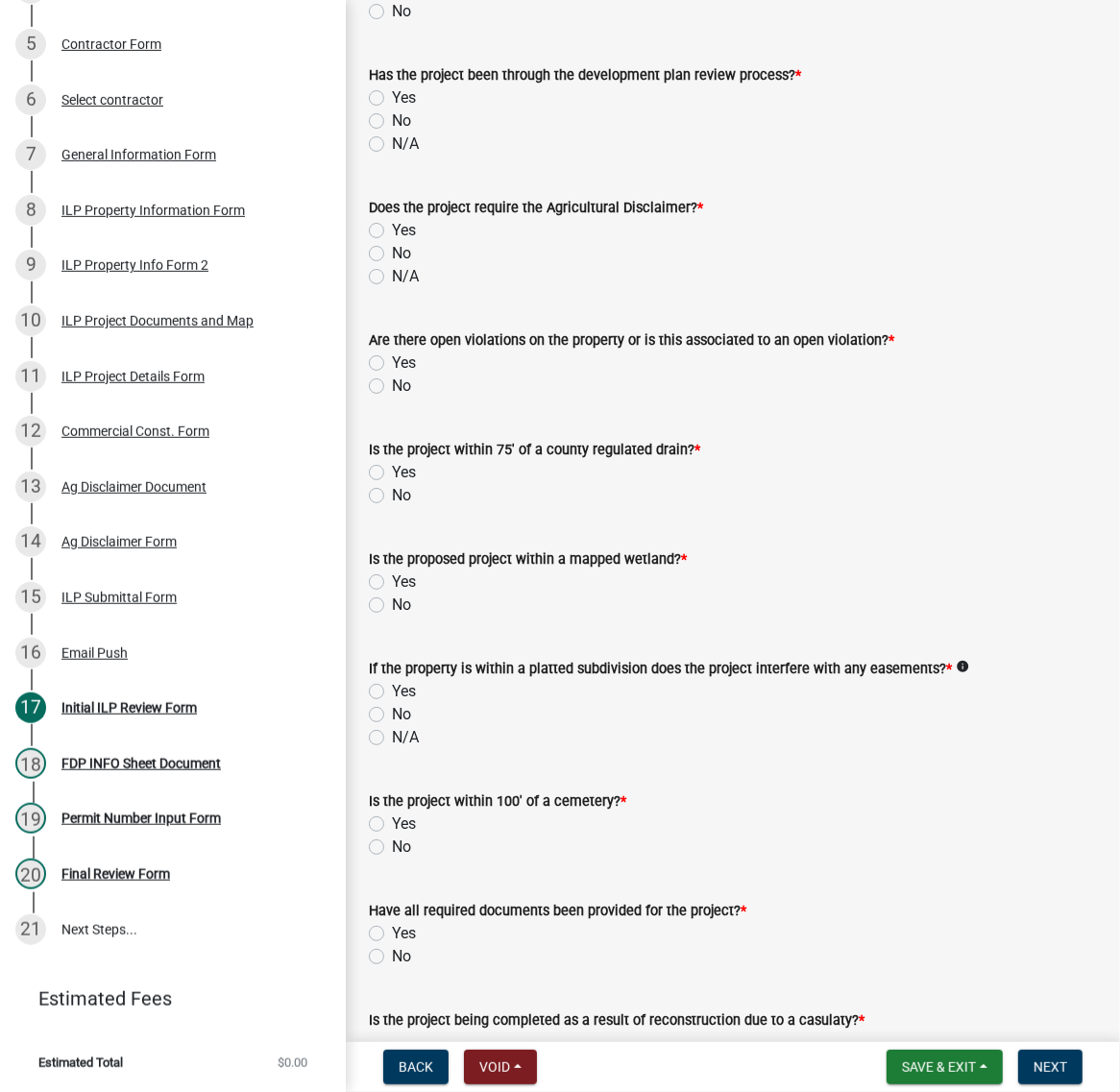
radio input "true"
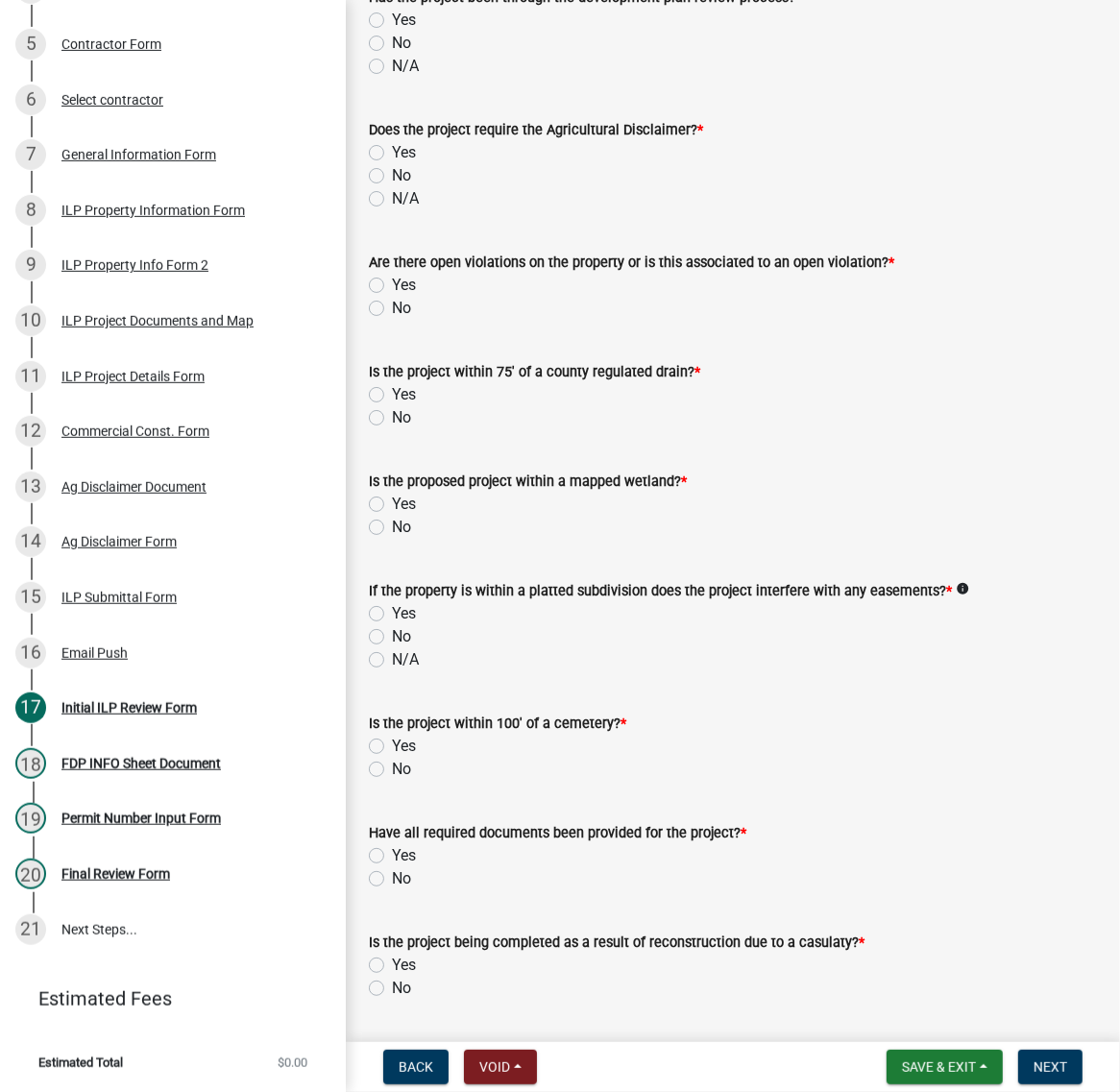
scroll to position [1441, 0]
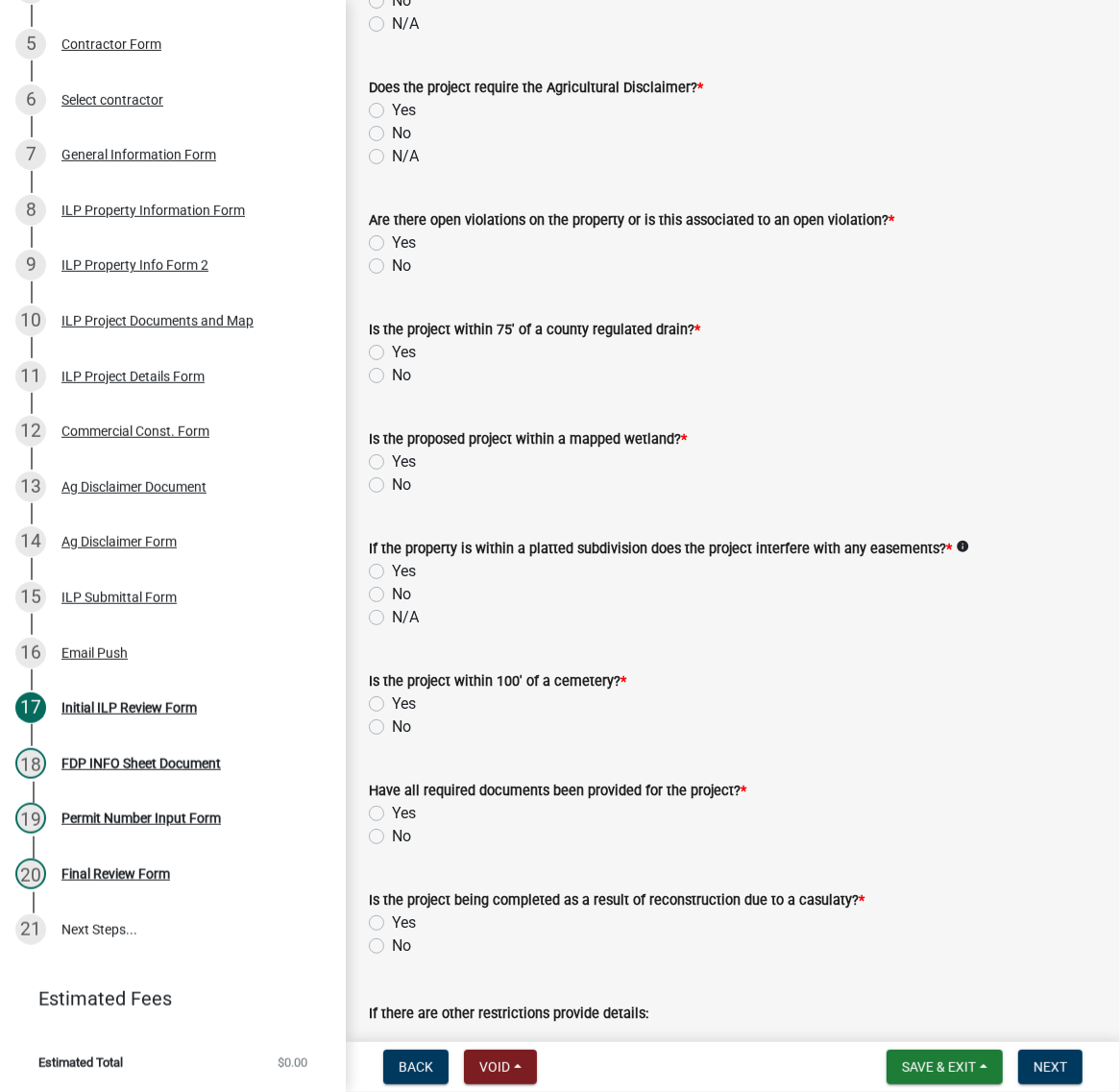
click at [402, 12] on div "No" at bounding box center [733, 1] width 728 height 23
click at [392, 12] on label "No" at bounding box center [402, 1] width 19 height 23
radio input "true"
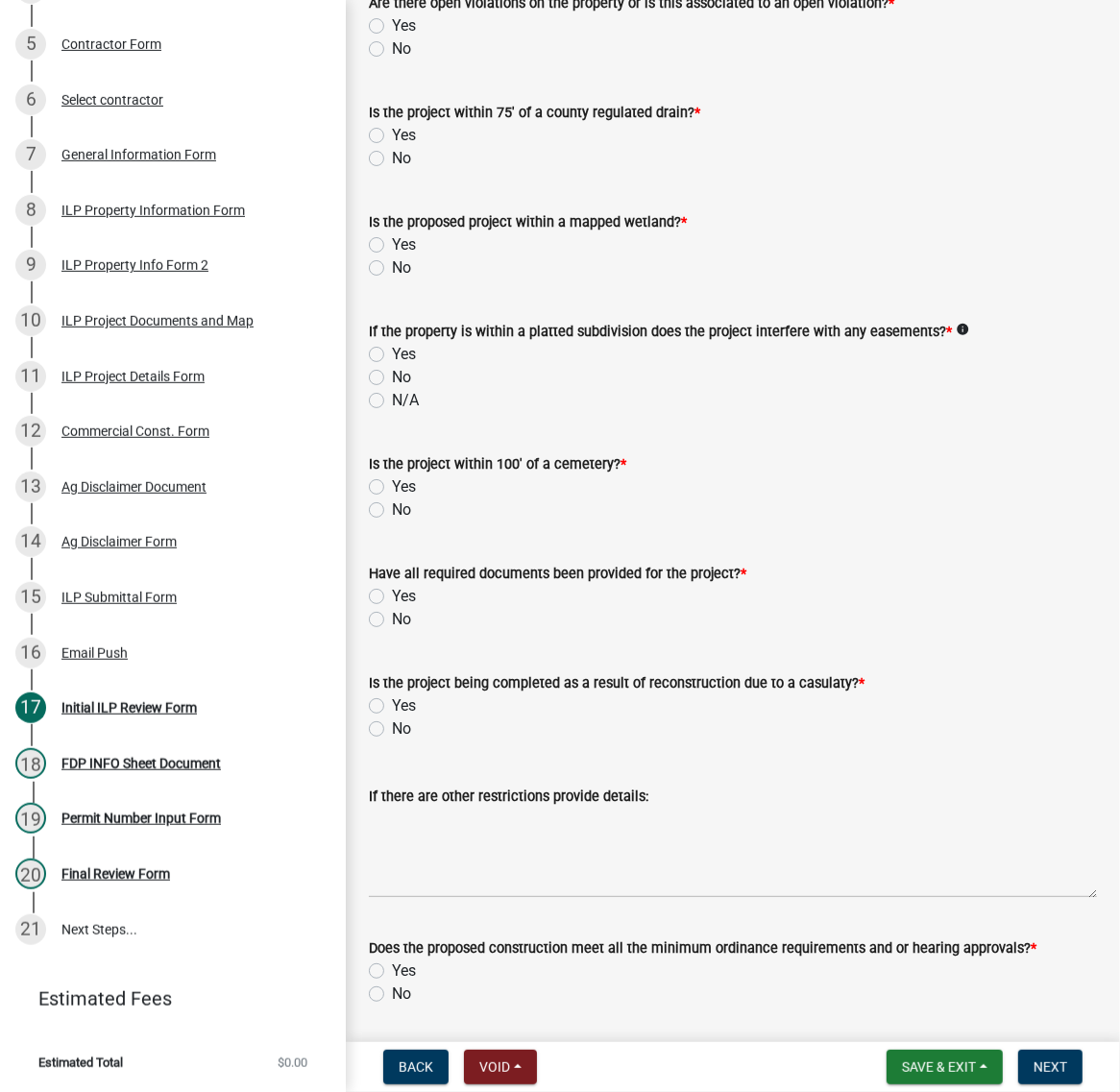
scroll to position [1680, 0]
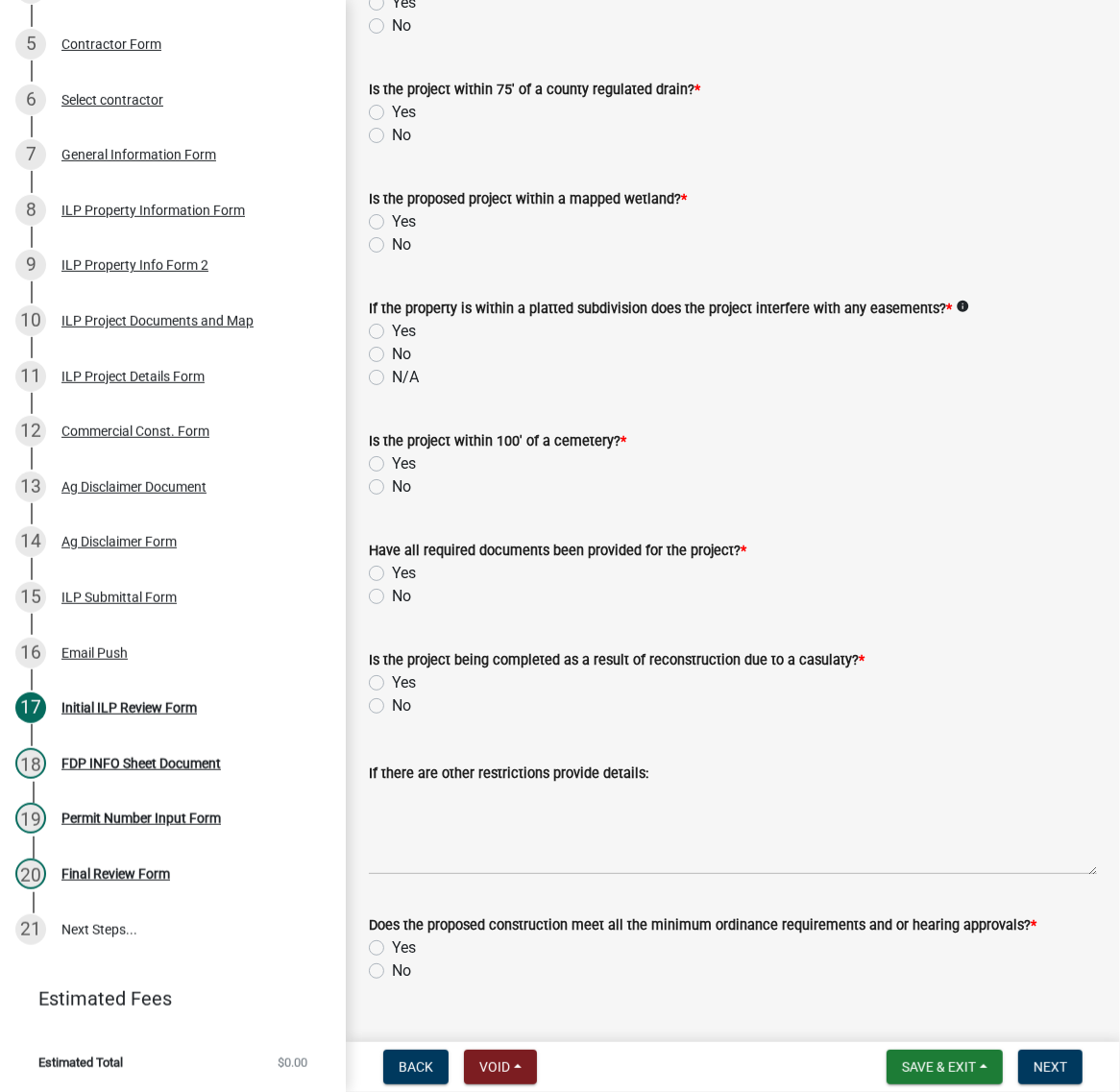
radio input "true"
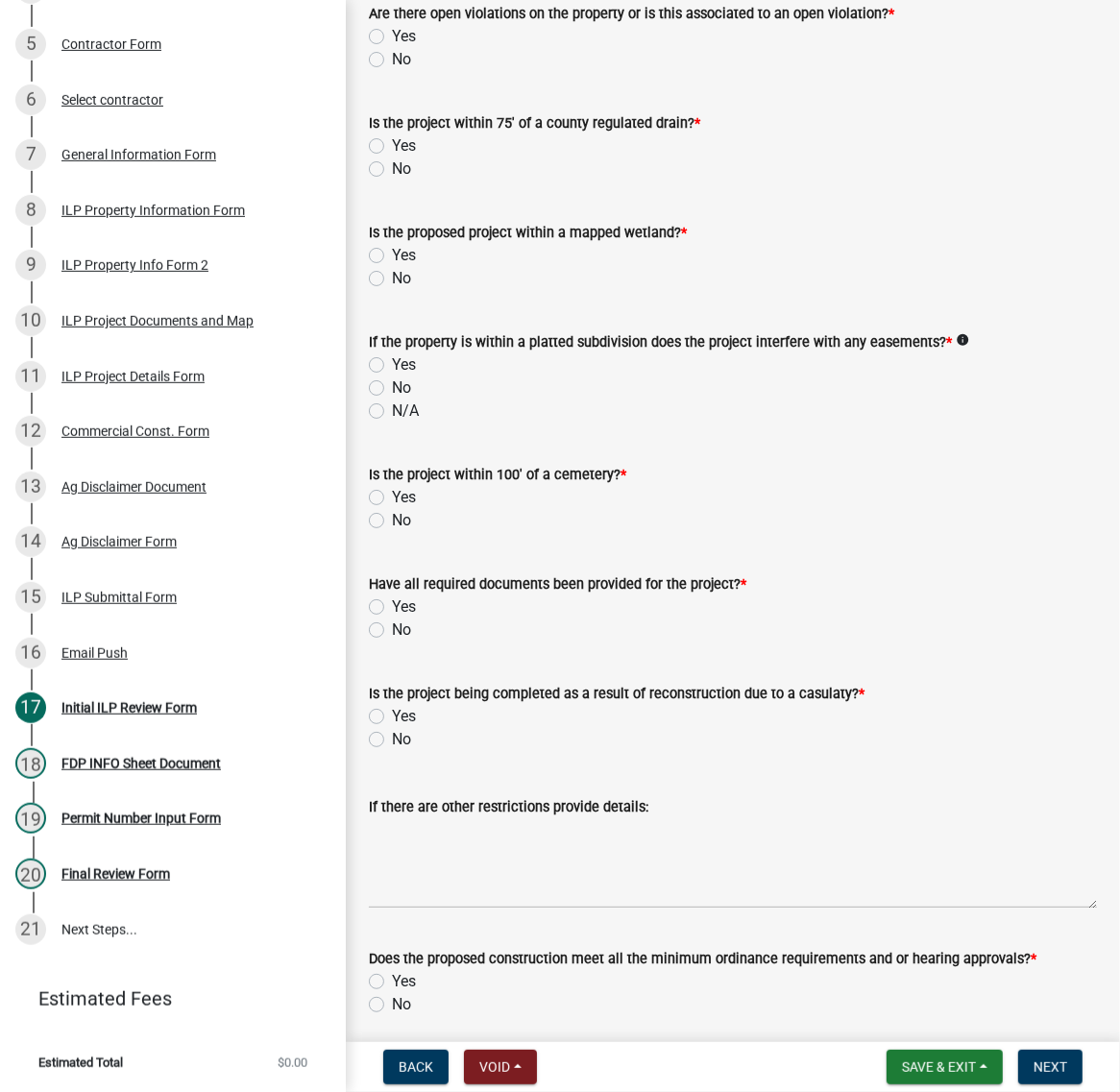
scroll to position [1800, 0]
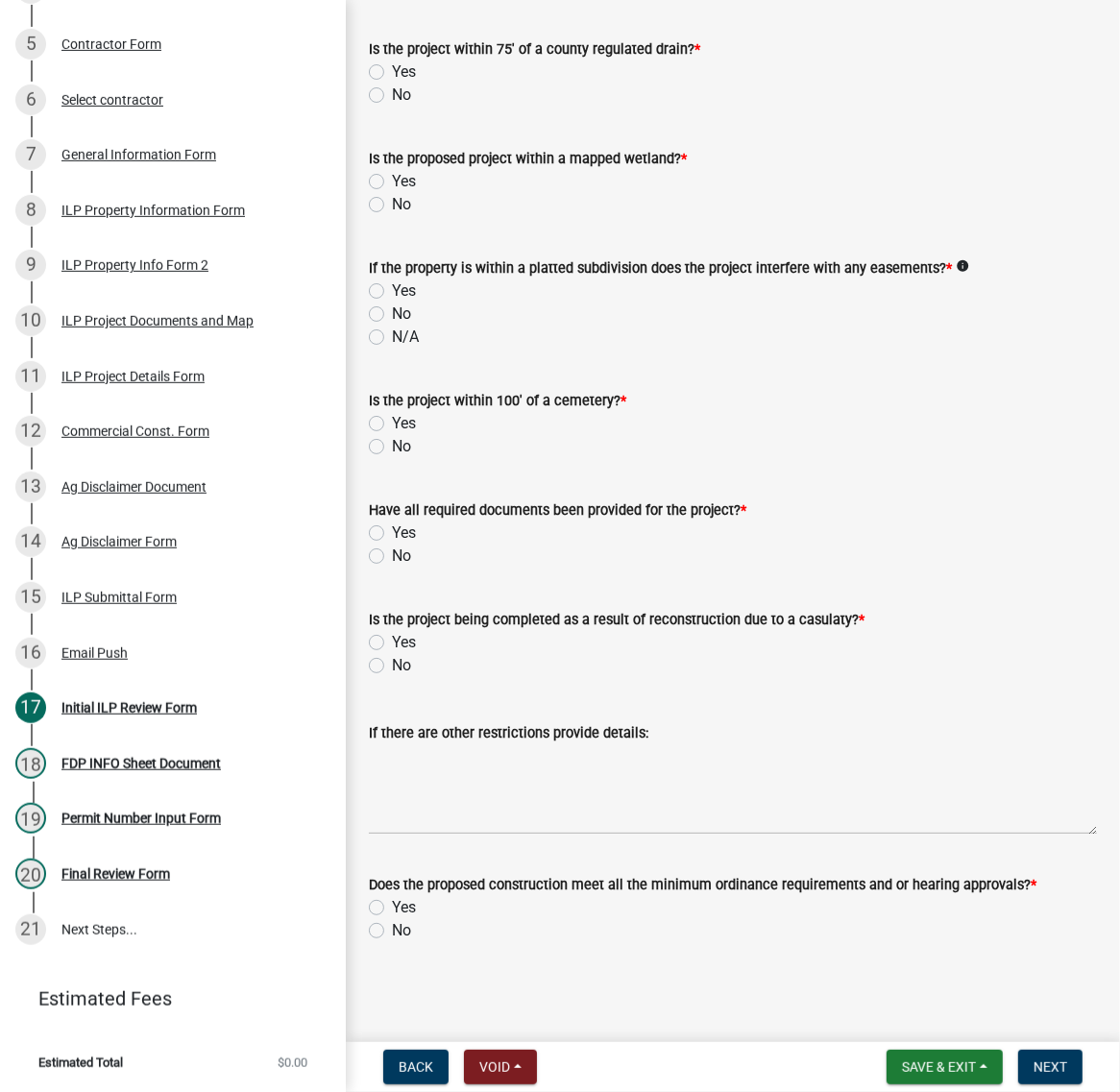
radio input "true"
click at [392, 107] on label "No" at bounding box center [402, 95] width 19 height 23
click at [392, 96] on input "No" at bounding box center [398, 89] width 12 height 12
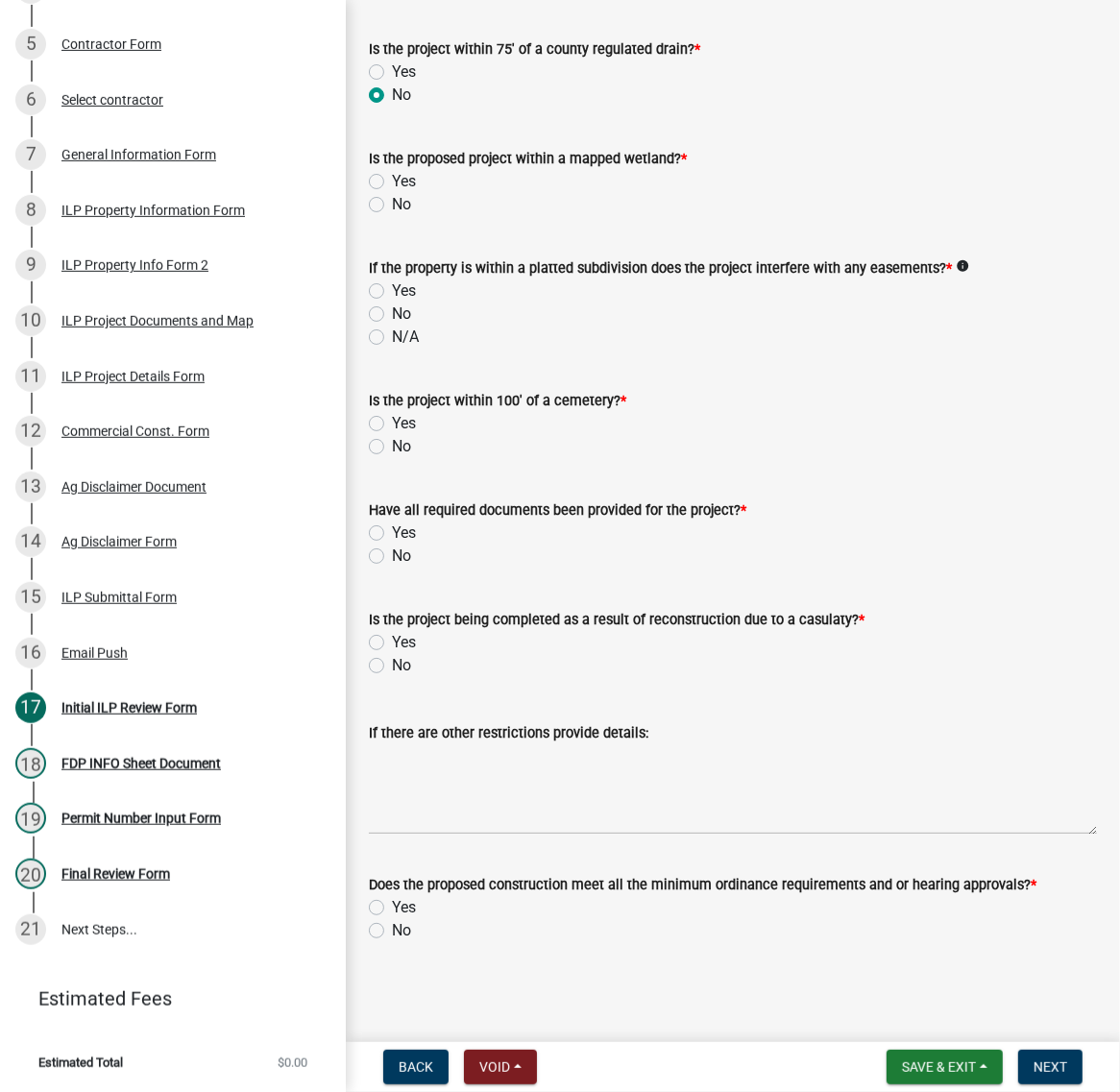
radio input "true"
click at [392, 216] on label "No" at bounding box center [402, 205] width 19 height 23
click at [392, 206] on input "No" at bounding box center [398, 199] width 12 height 12
radio input "true"
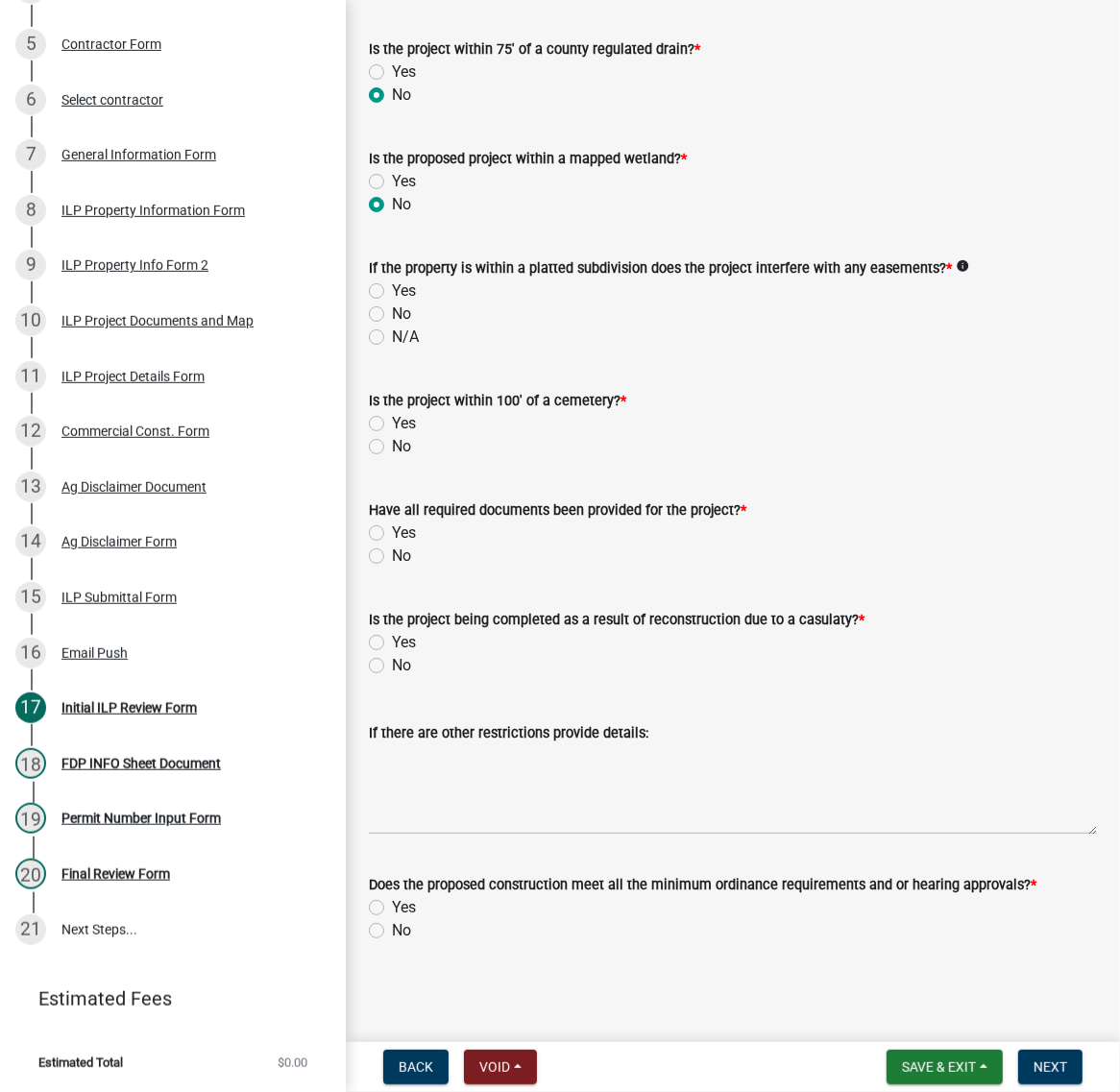
scroll to position [2160, 0]
click at [392, 326] on label "No" at bounding box center [402, 314] width 19 height 23
click at [392, 315] on input "No" at bounding box center [398, 308] width 12 height 12
radio input "true"
click at [392, 458] on label "No" at bounding box center [402, 447] width 19 height 23
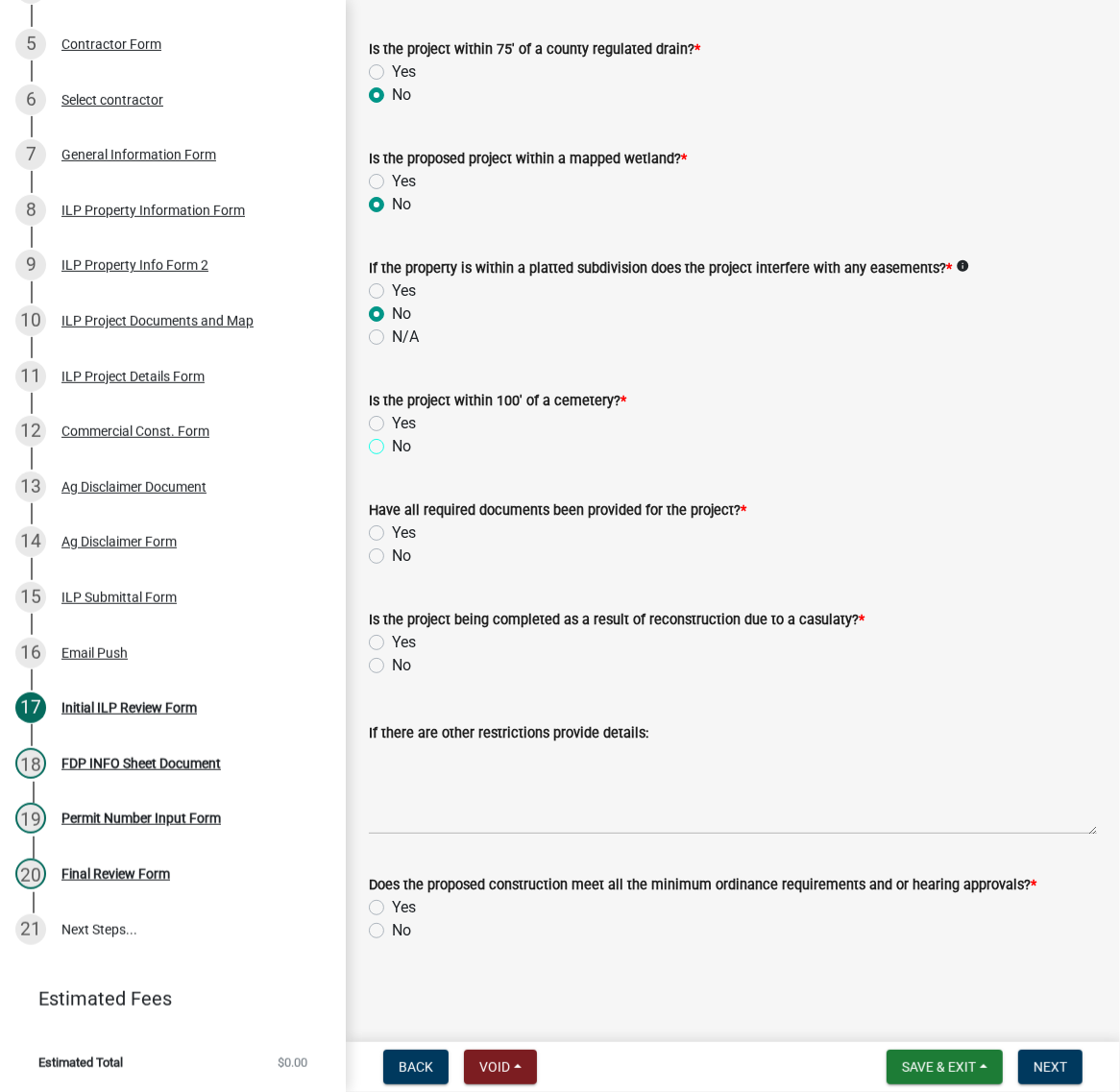
click at [392, 448] on input "No" at bounding box center [398, 441] width 12 height 12
radio input "true"
click at [898, 1050] on button "Save & Exit" at bounding box center [944, 1067] width 116 height 35
click at [870, 1002] on button "Save & Exit" at bounding box center [926, 1008] width 154 height 46
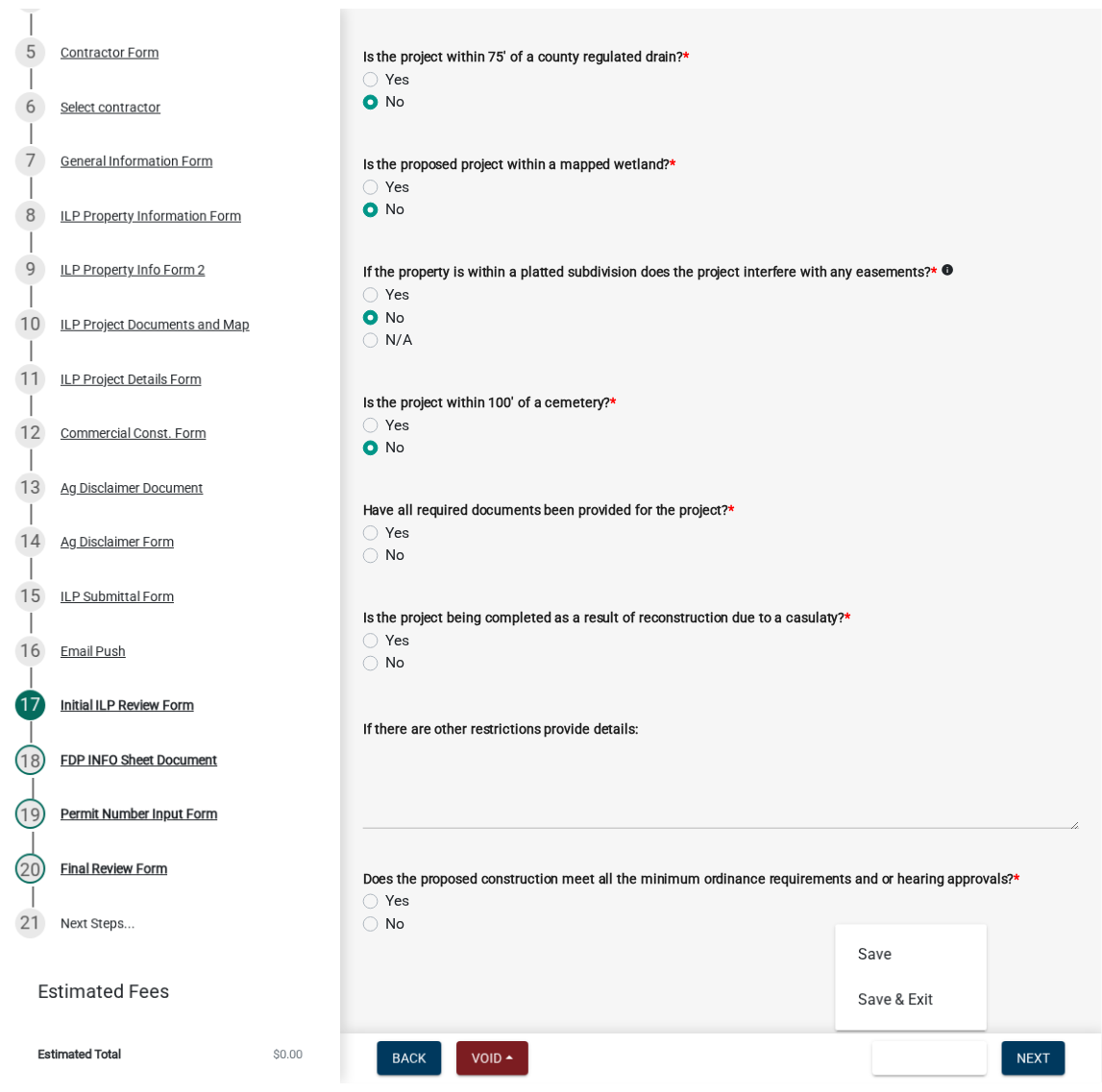
scroll to position [0, 0]
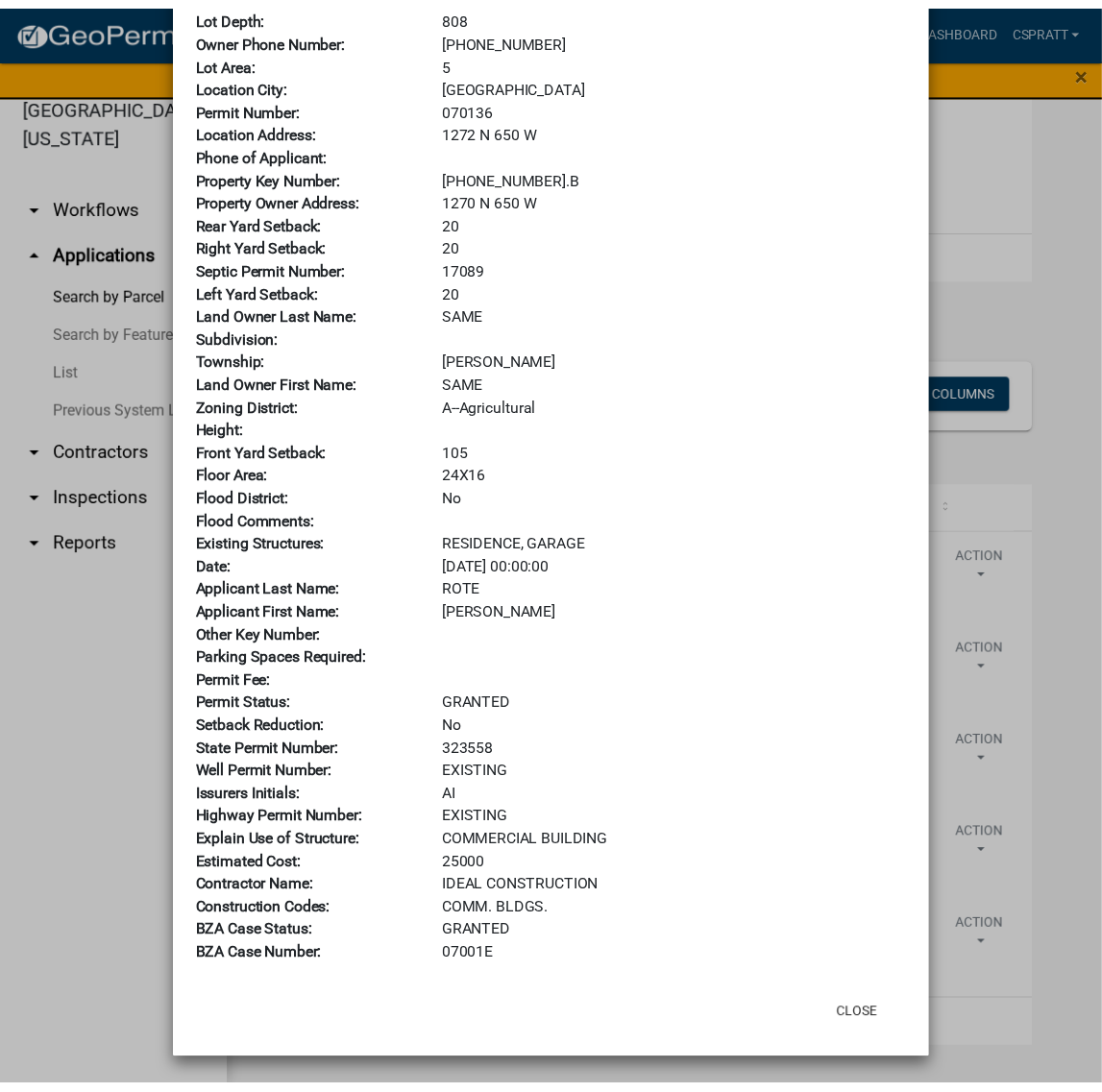
scroll to position [421, 0]
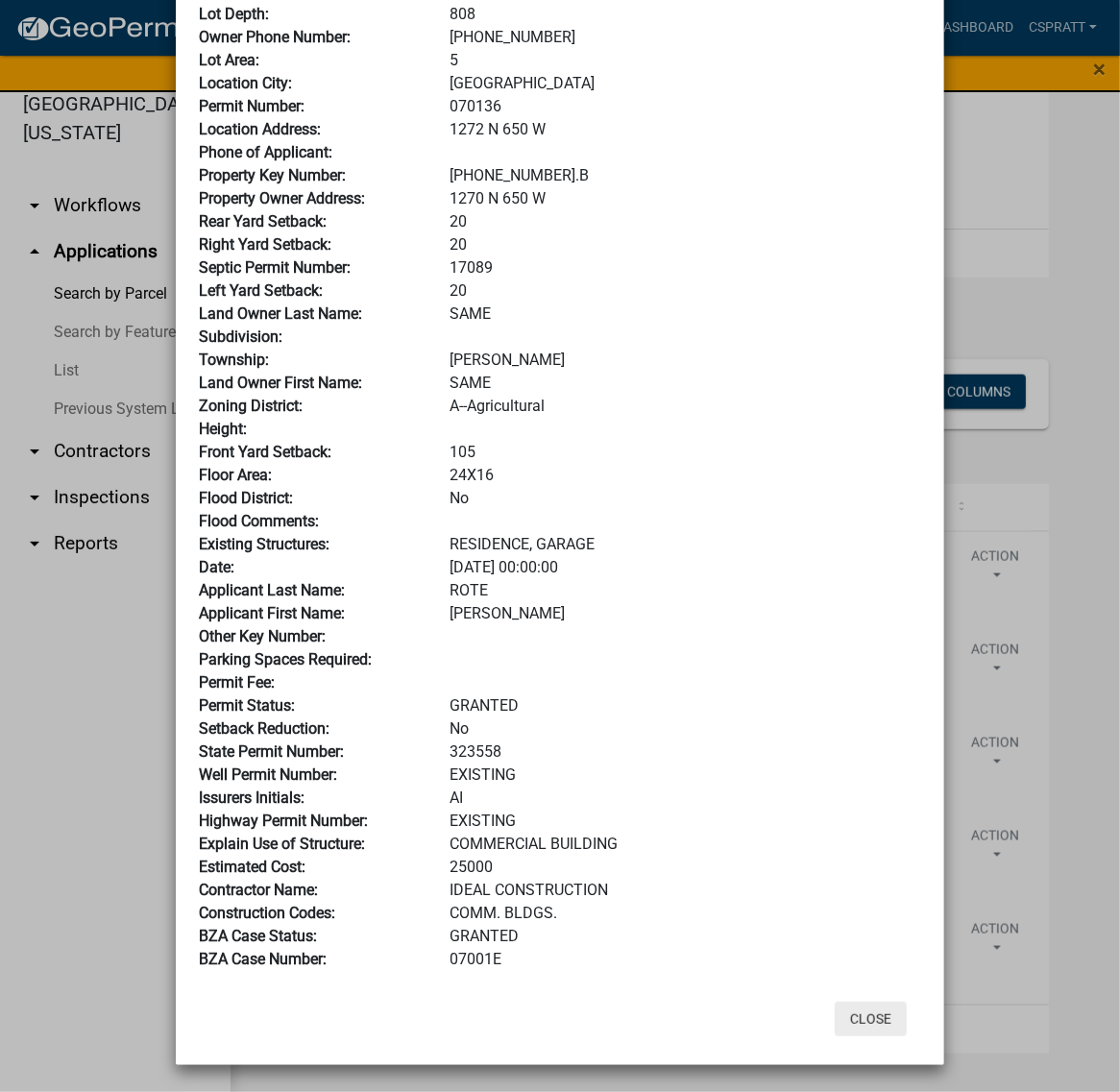
click at [848, 1013] on button "Close" at bounding box center [870, 1019] width 72 height 35
